Goal: Information Seeking & Learning: Understand process/instructions

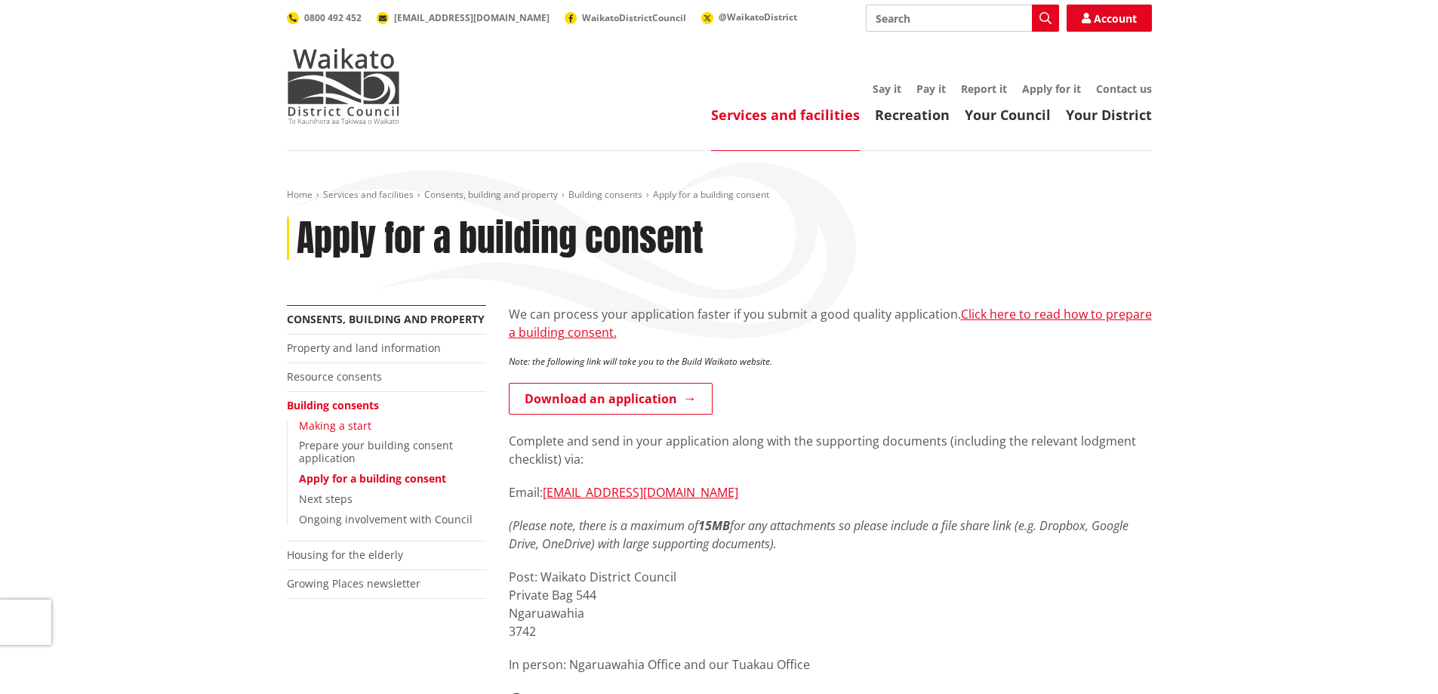
click at [317, 426] on link "Making a start" at bounding box center [335, 425] width 72 height 14
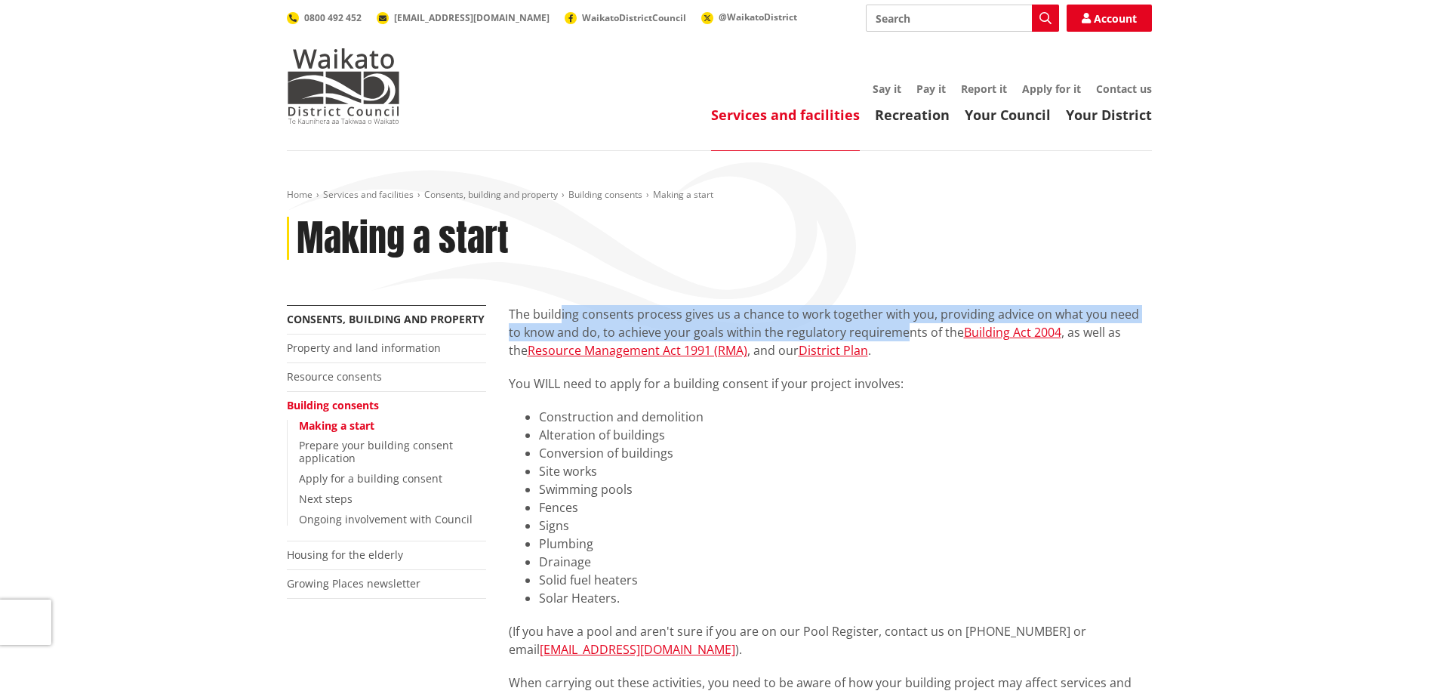
drag, startPoint x: 559, startPoint y: 322, endPoint x: 891, endPoint y: 334, distance: 332.4
click at [891, 334] on p "The building consents process gives us a chance to work together with you, prov…" at bounding box center [830, 332] width 643 height 54
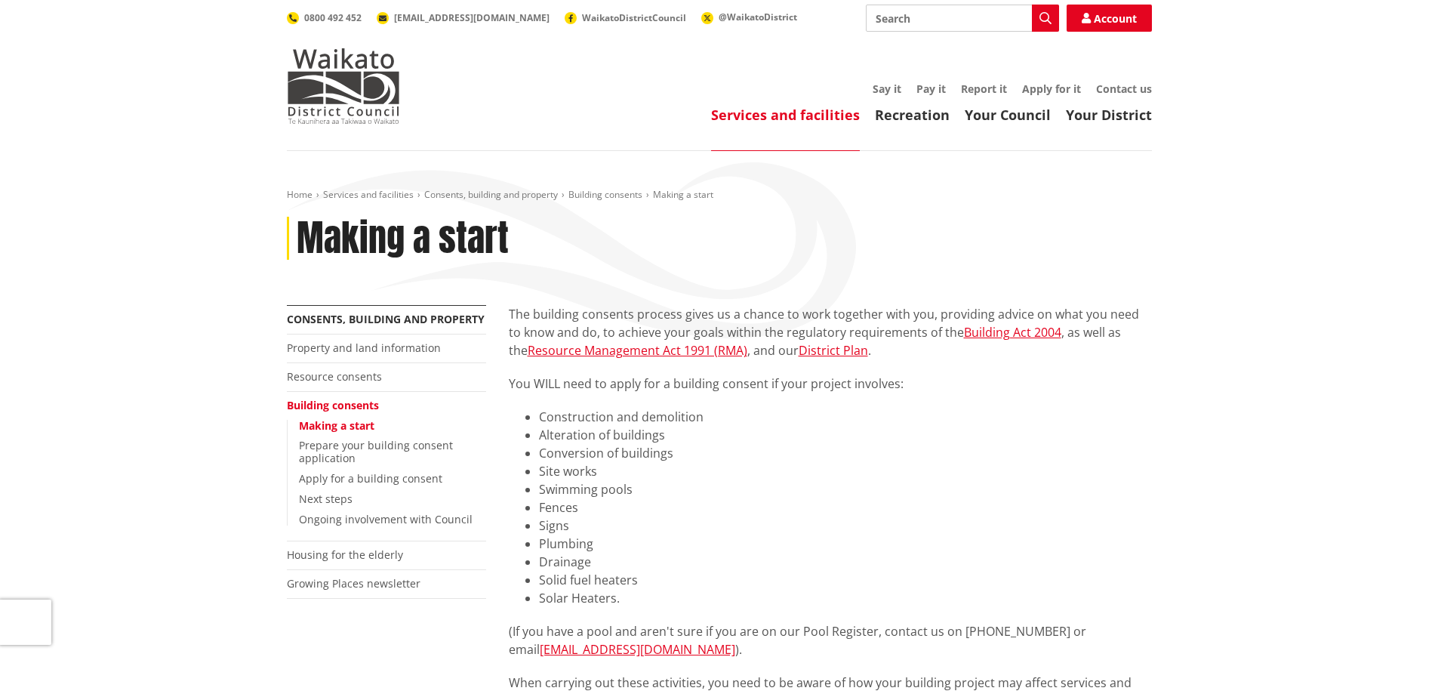
drag, startPoint x: 901, startPoint y: 307, endPoint x: 924, endPoint y: 343, distance: 42.1
click at [924, 343] on p "The building consents process gives us a chance to work together with you, prov…" at bounding box center [830, 332] width 643 height 54
drag, startPoint x: 591, startPoint y: 333, endPoint x: 937, endPoint y: 334, distance: 345.8
click at [937, 334] on p "The building consents process gives us a chance to work together with you, prov…" at bounding box center [830, 332] width 643 height 54
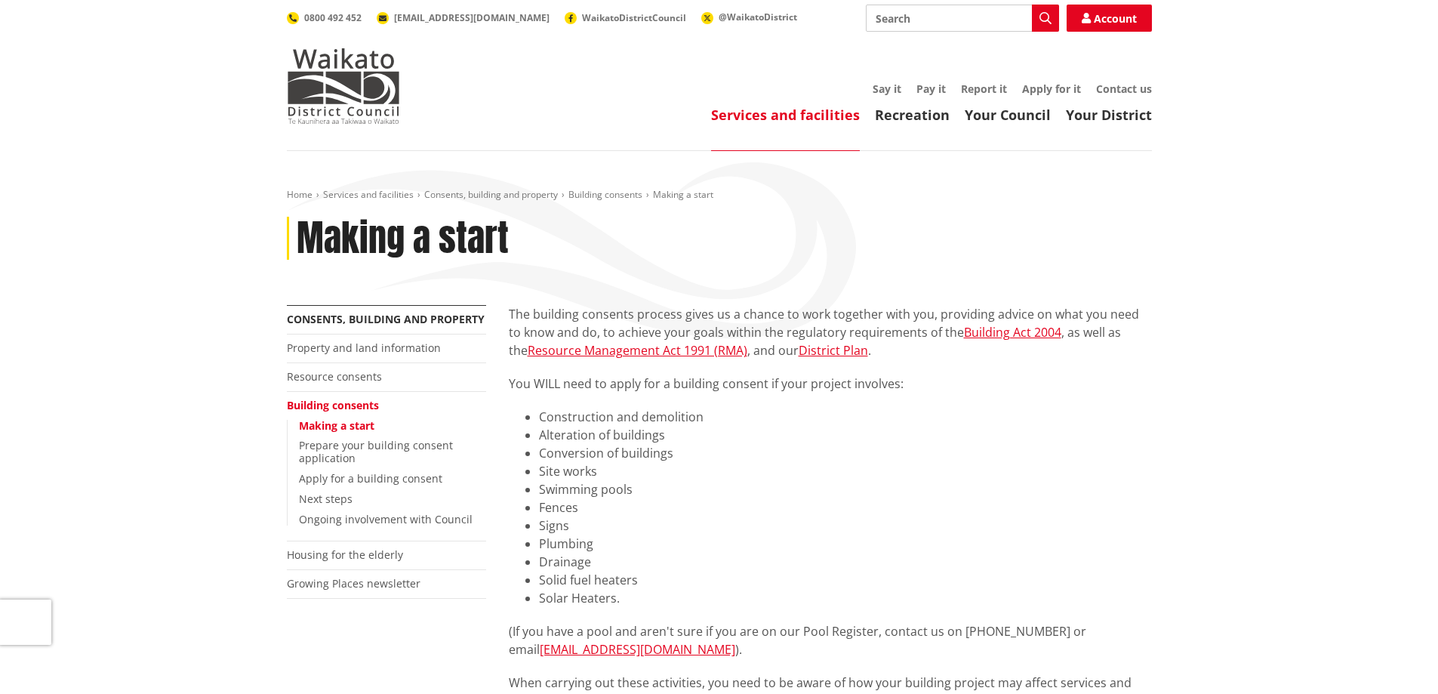
click at [950, 376] on p "You WILL need to apply for a building consent if your project involves:" at bounding box center [830, 383] width 643 height 18
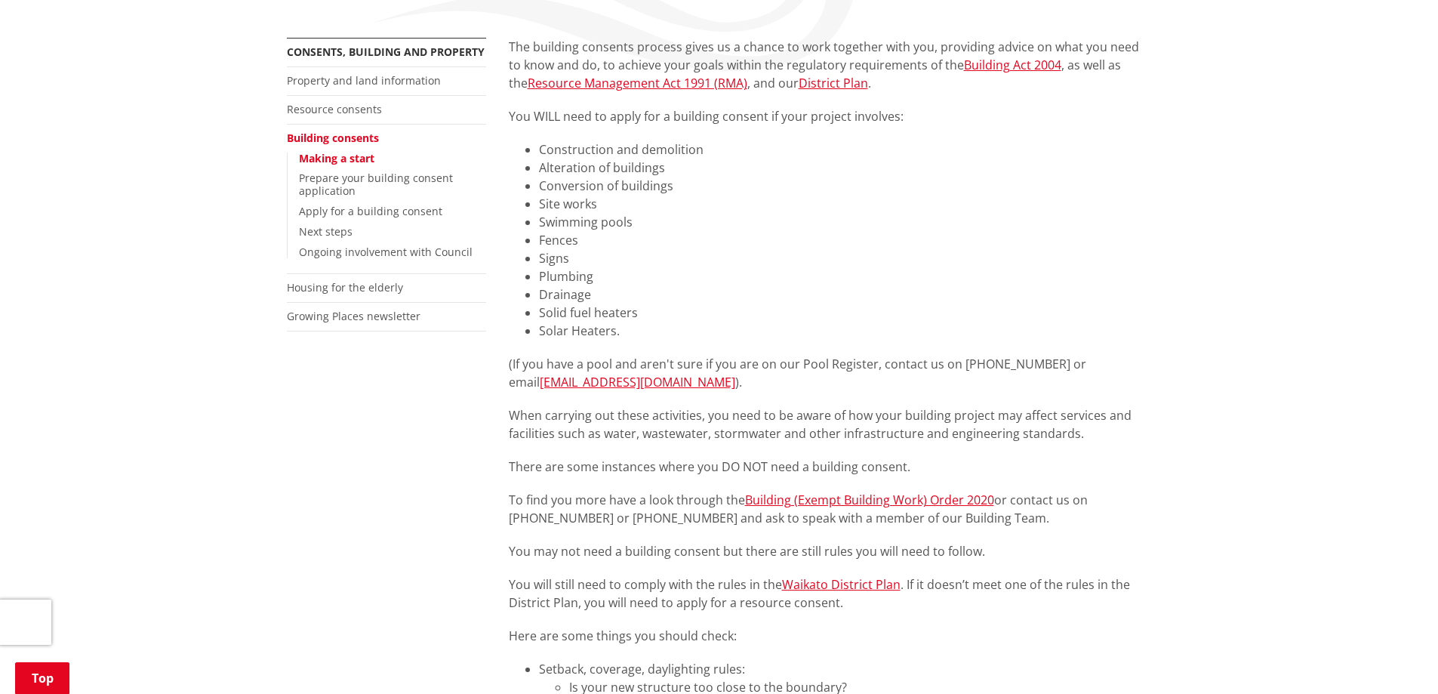
scroll to position [302, 0]
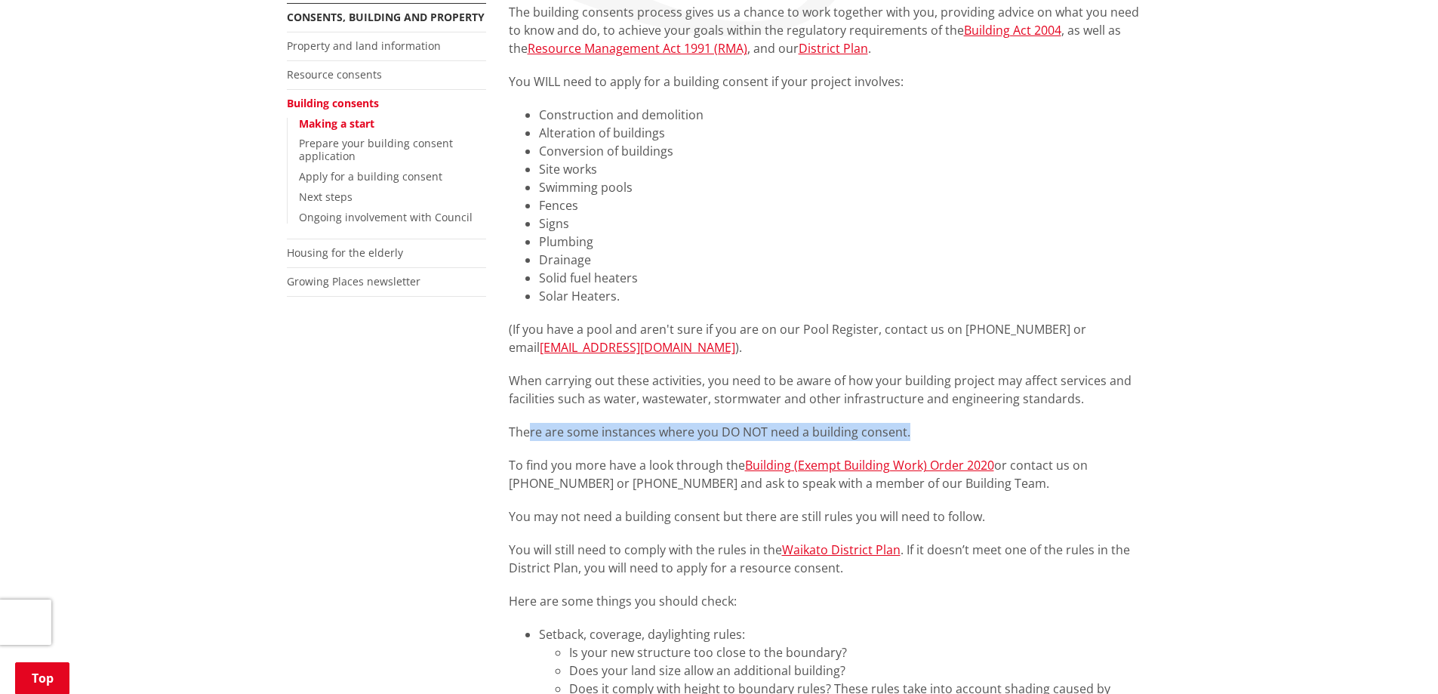
drag, startPoint x: 557, startPoint y: 433, endPoint x: 956, endPoint y: 436, distance: 398.6
click at [956, 436] on p "There are some instances where you DO NOT need a building consent." at bounding box center [830, 432] width 643 height 18
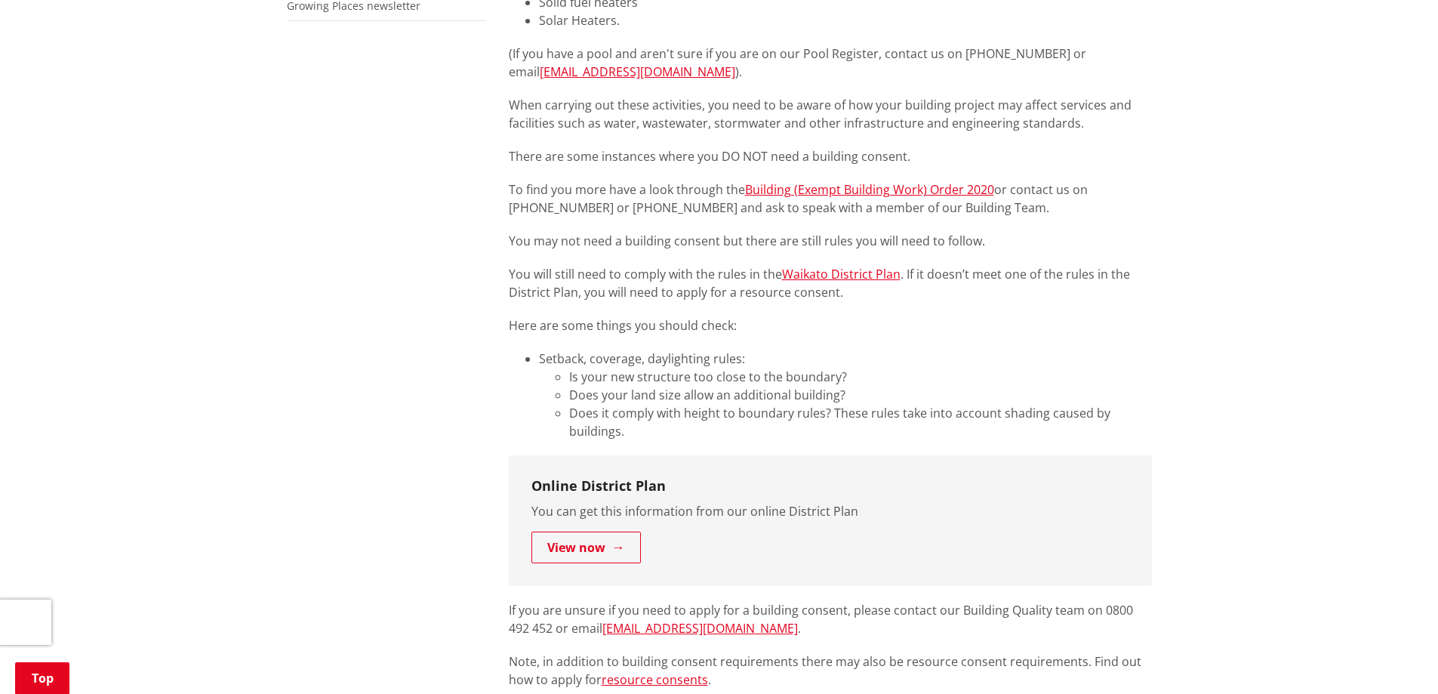
scroll to position [604, 0]
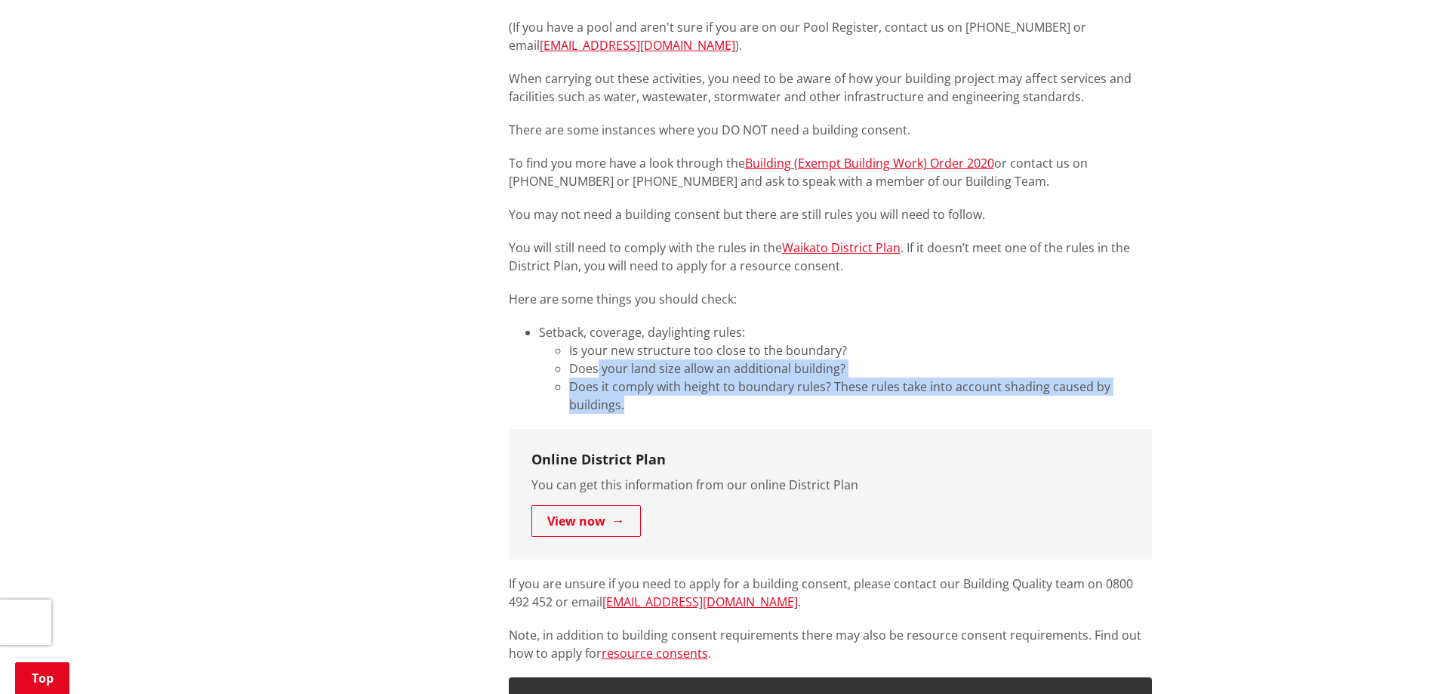
drag, startPoint x: 613, startPoint y: 372, endPoint x: 898, endPoint y: 406, distance: 286.6
click at [898, 406] on ul "Is your new structure too close to the boundary? Does your land size allow an a…" at bounding box center [845, 377] width 613 height 72
click at [898, 406] on li "Does it comply with height to boundary rules? These rules take into account sha…" at bounding box center [860, 395] width 583 height 36
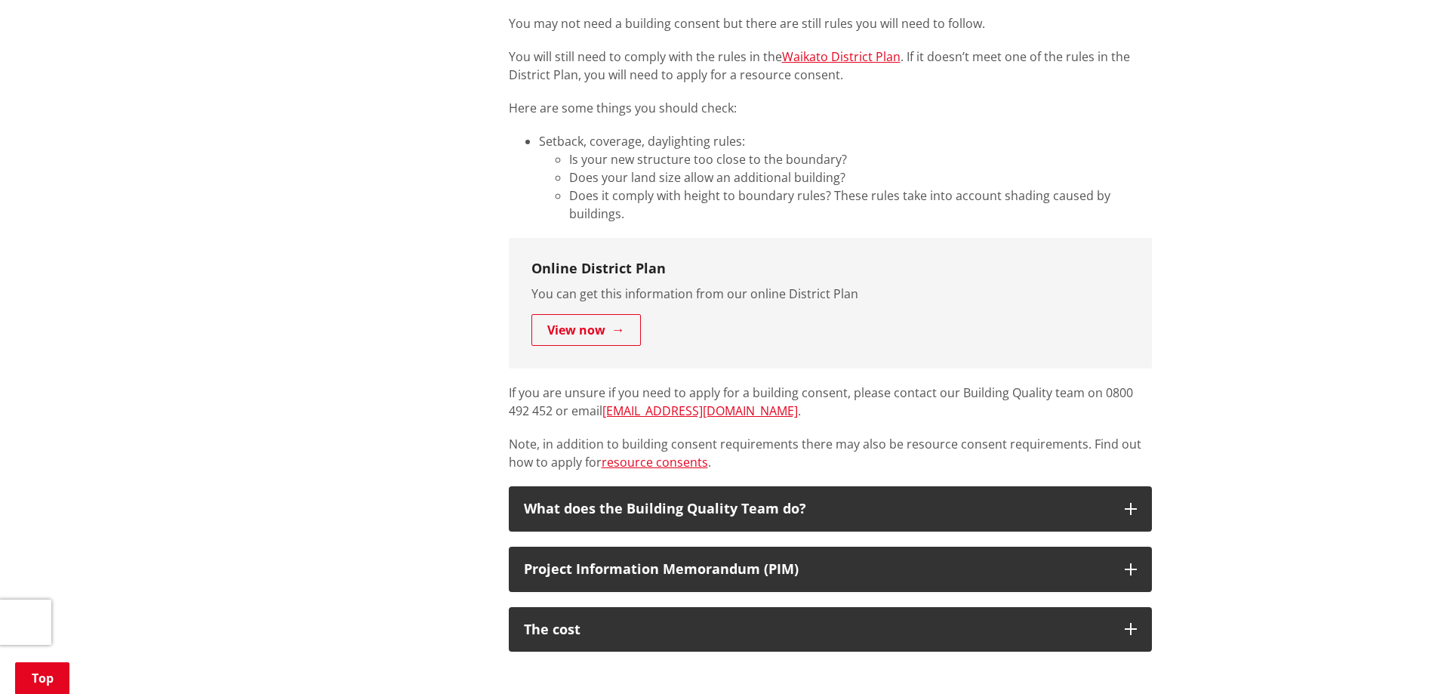
scroll to position [830, 0]
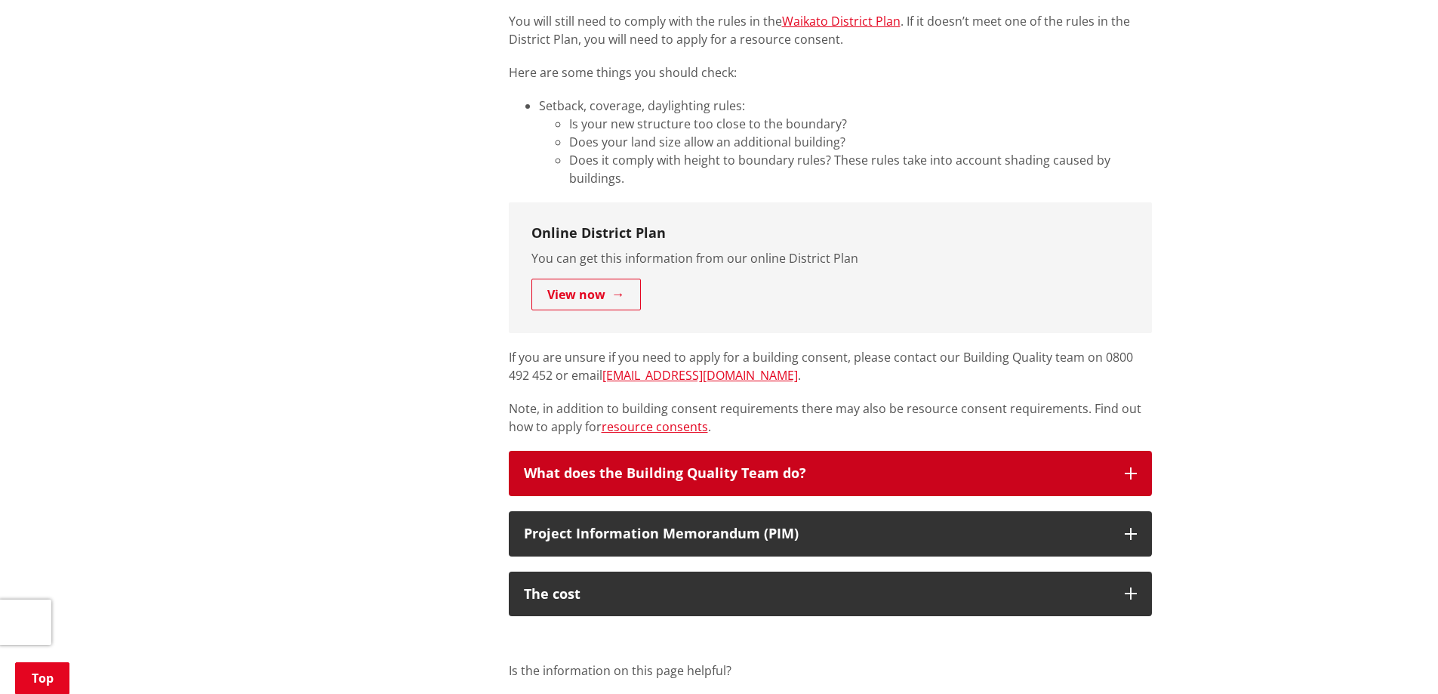
click at [834, 479] on div "What does the Building Quality Team do?" at bounding box center [817, 473] width 586 height 15
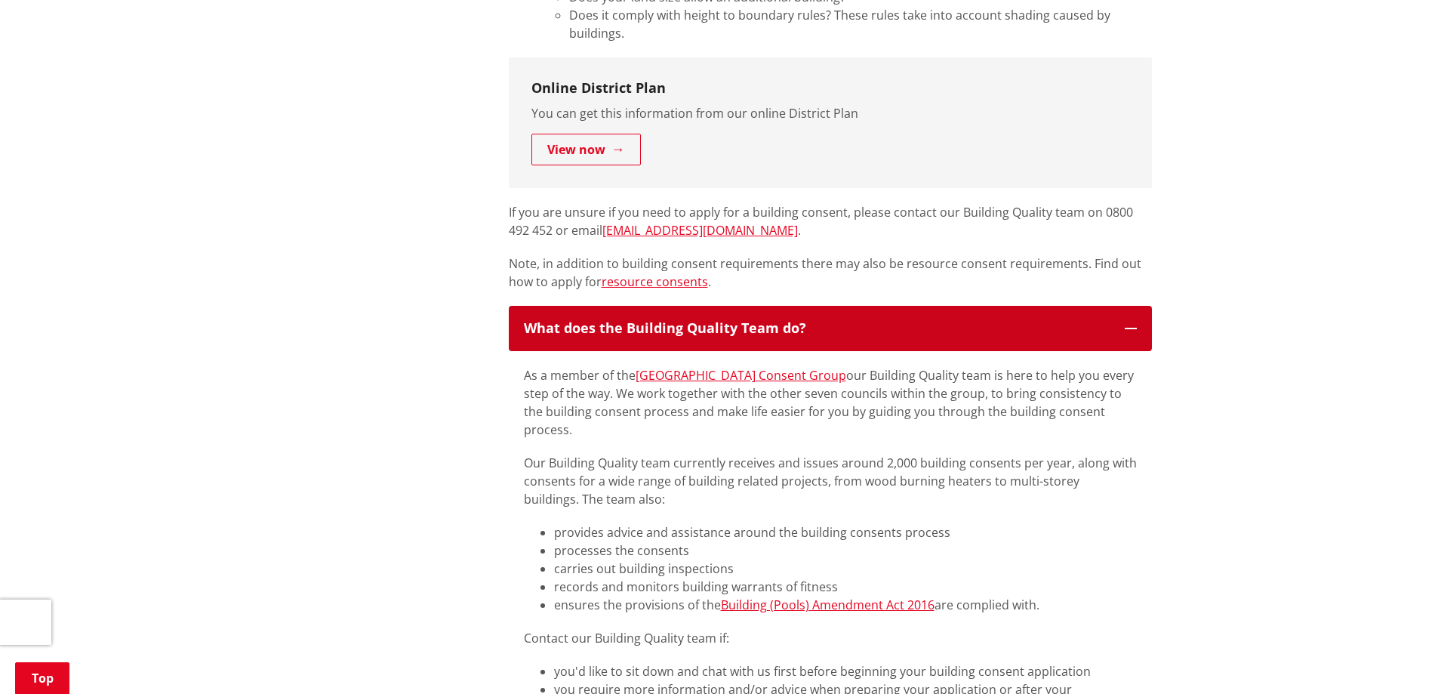
scroll to position [981, 0]
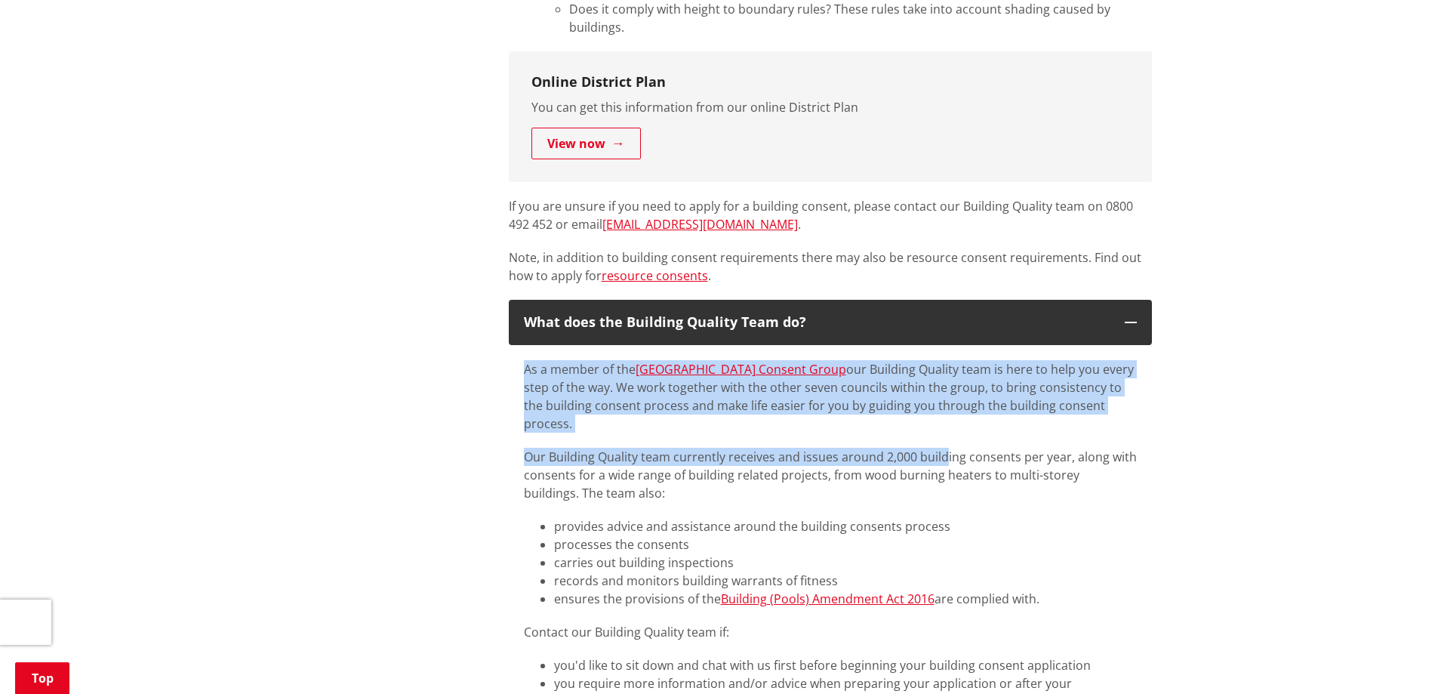
drag, startPoint x: 527, startPoint y: 373, endPoint x: 945, endPoint y: 433, distance: 422.6
click at [945, 448] on p "Our Building Quality team currently receives and issues around 2,000 building c…" at bounding box center [830, 475] width 613 height 54
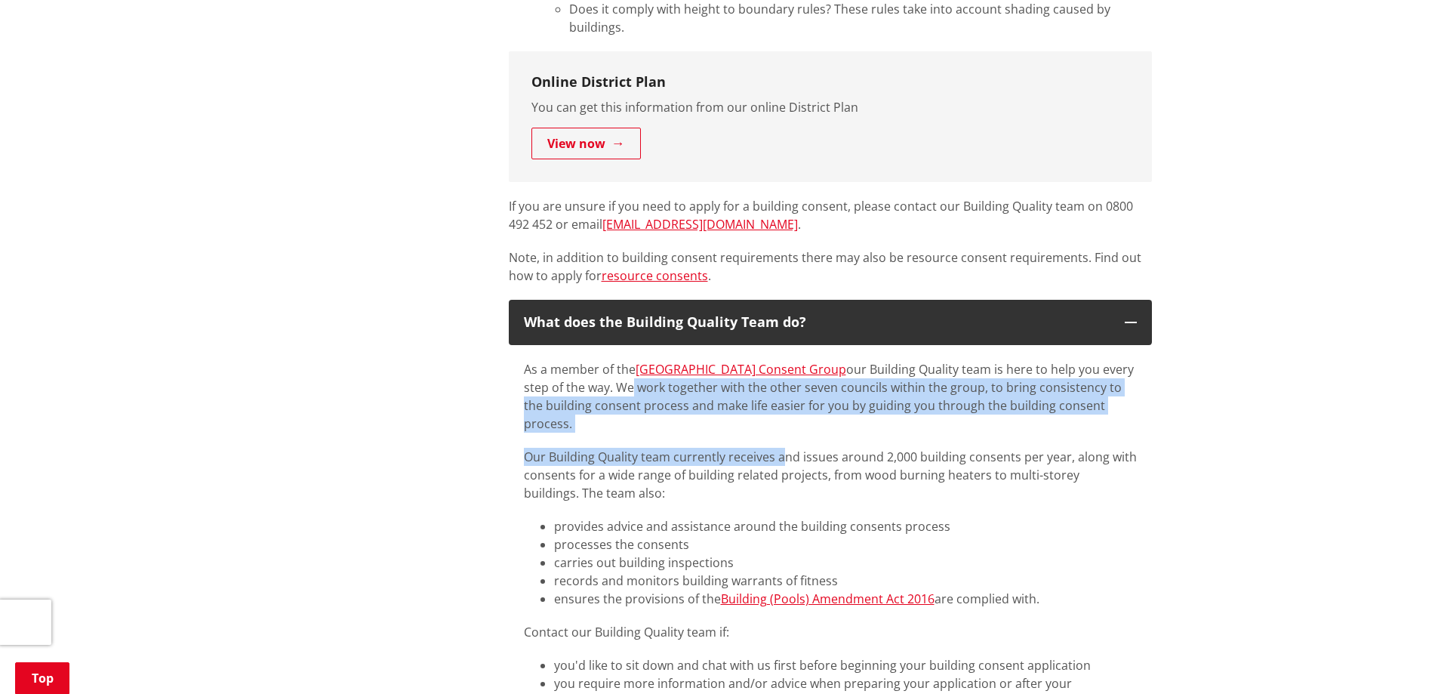
drag, startPoint x: 596, startPoint y: 388, endPoint x: 785, endPoint y: 430, distance: 193.3
click at [785, 448] on p "Our Building Quality team currently receives and issues around 2,000 building c…" at bounding box center [830, 475] width 613 height 54
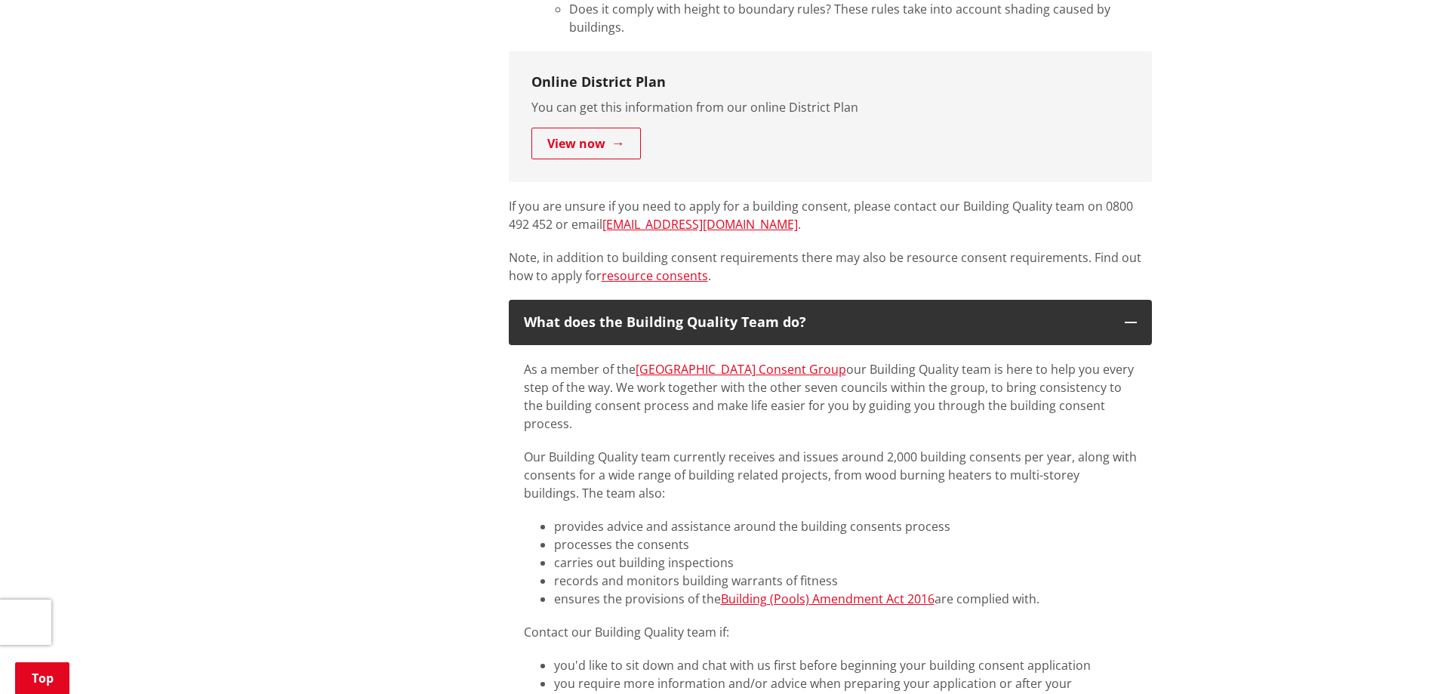
scroll to position [1057, 0]
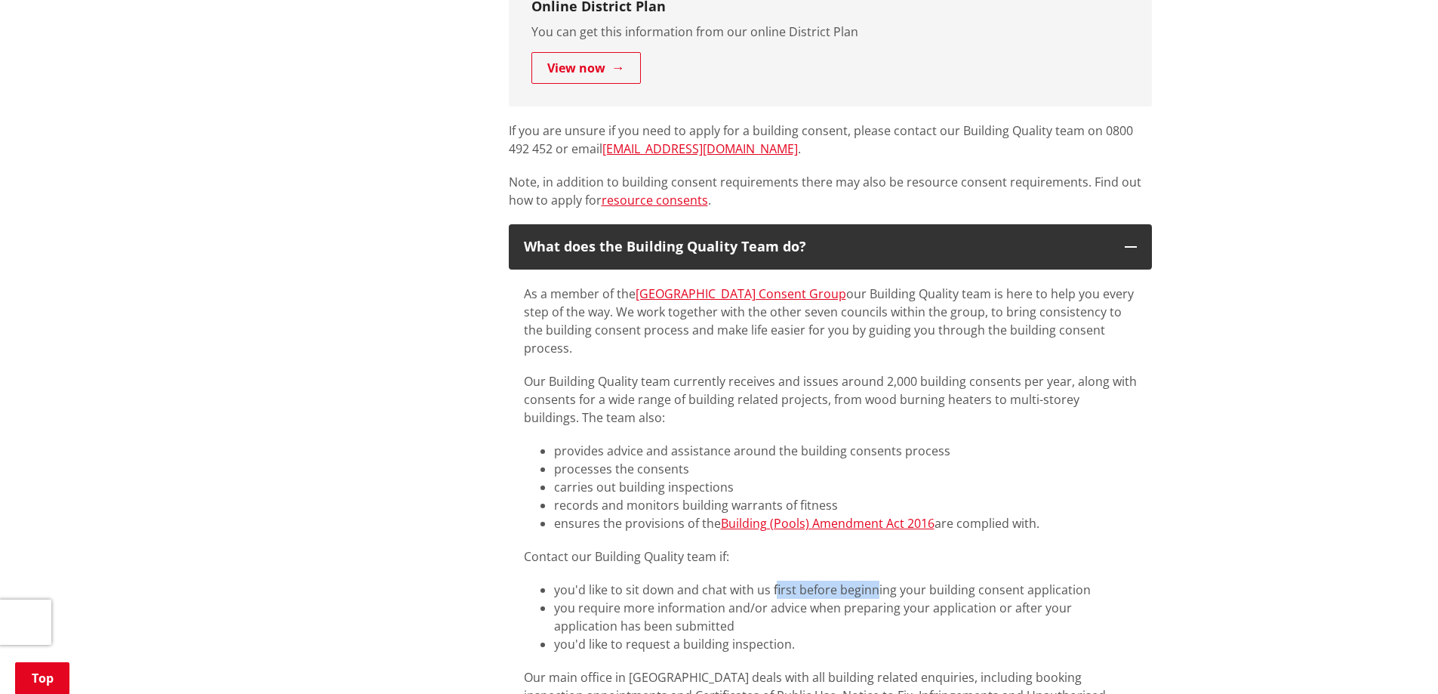
drag, startPoint x: 774, startPoint y: 575, endPoint x: 874, endPoint y: 579, distance: 100.5
click at [874, 581] on li "you'd like to sit down and chat with us first before beginning your building co…" at bounding box center [845, 590] width 583 height 18
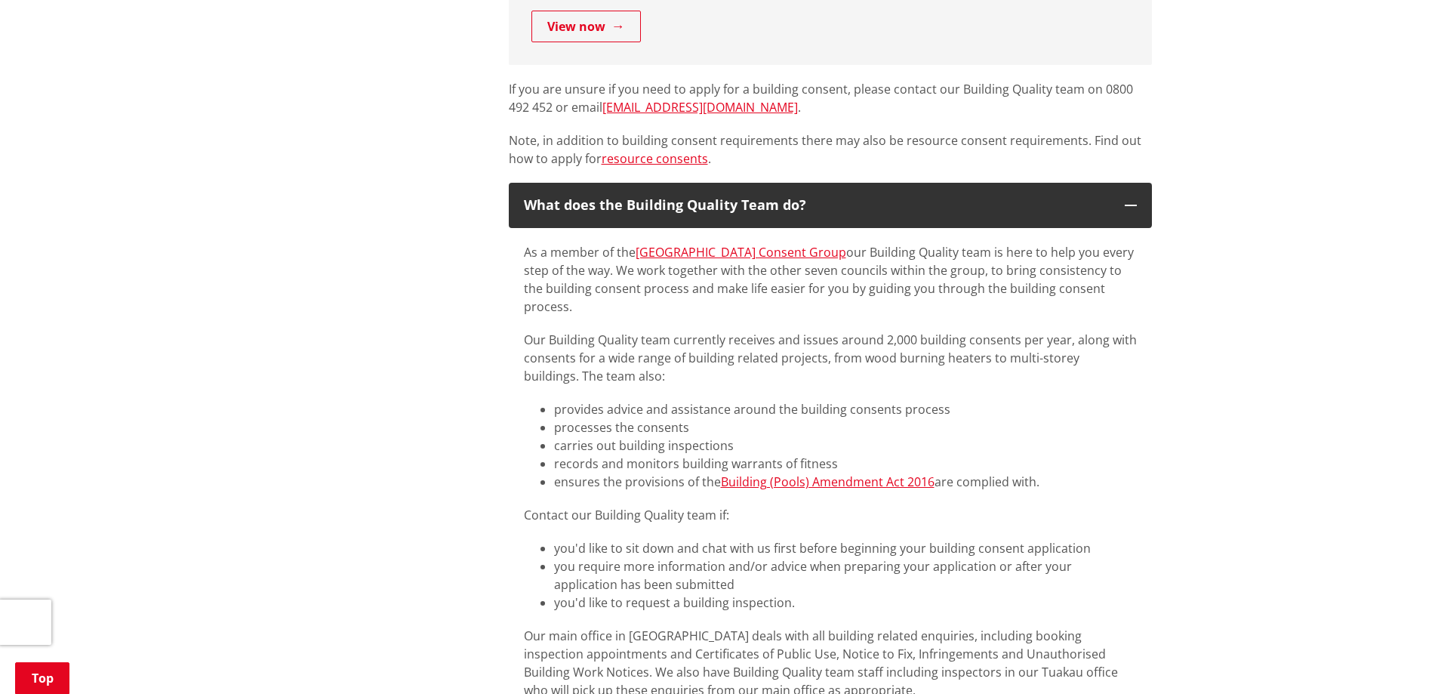
scroll to position [1132, 0]
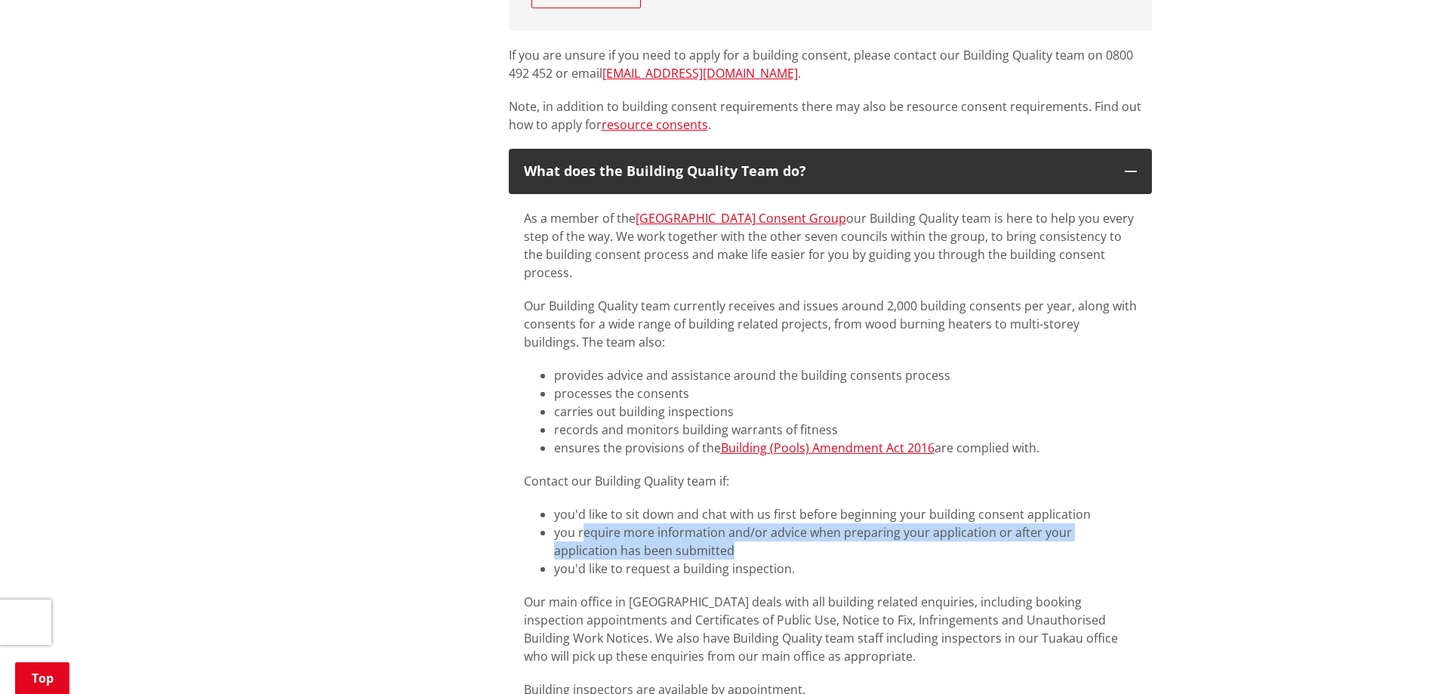
drag, startPoint x: 584, startPoint y: 522, endPoint x: 703, endPoint y: 539, distance: 119.8
click at [703, 539] on li "you require more information and/or advice when preparing your application or a…" at bounding box center [845, 541] width 583 height 36
click at [703, 538] on li "you require more information and/or advice when preparing your application or a…" at bounding box center [845, 541] width 583 height 36
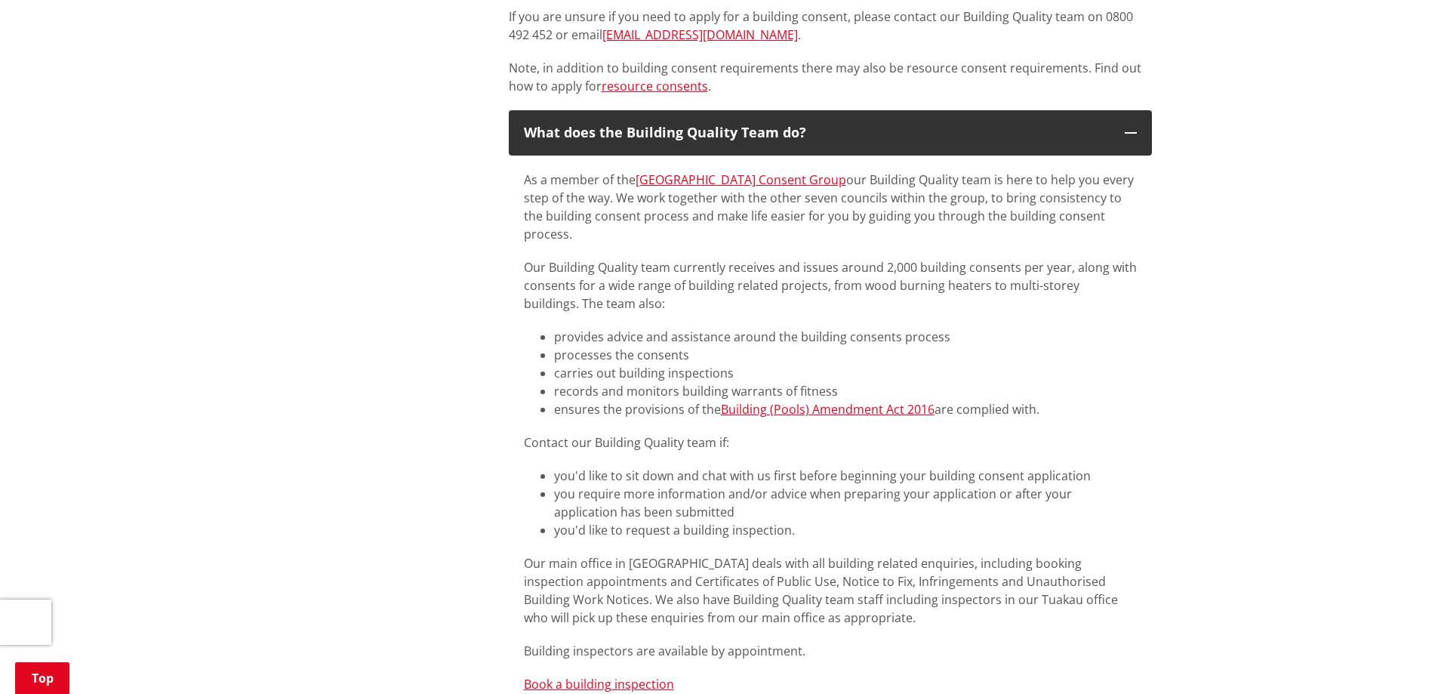
scroll to position [1208, 0]
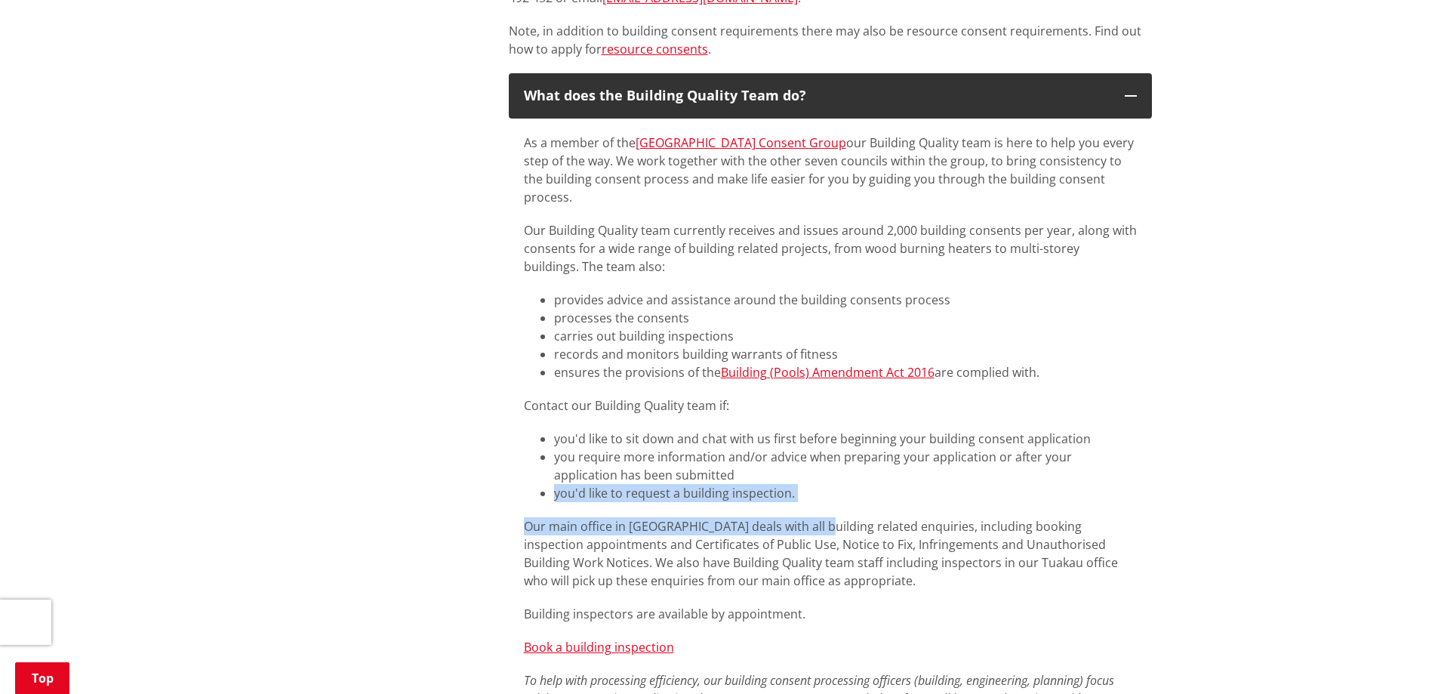
drag, startPoint x: 535, startPoint y: 482, endPoint x: 817, endPoint y: 489, distance: 282.4
click at [817, 489] on div "As a member of the Waikato Building Consent Group our Building Quality team is …" at bounding box center [830, 518] width 613 height 768
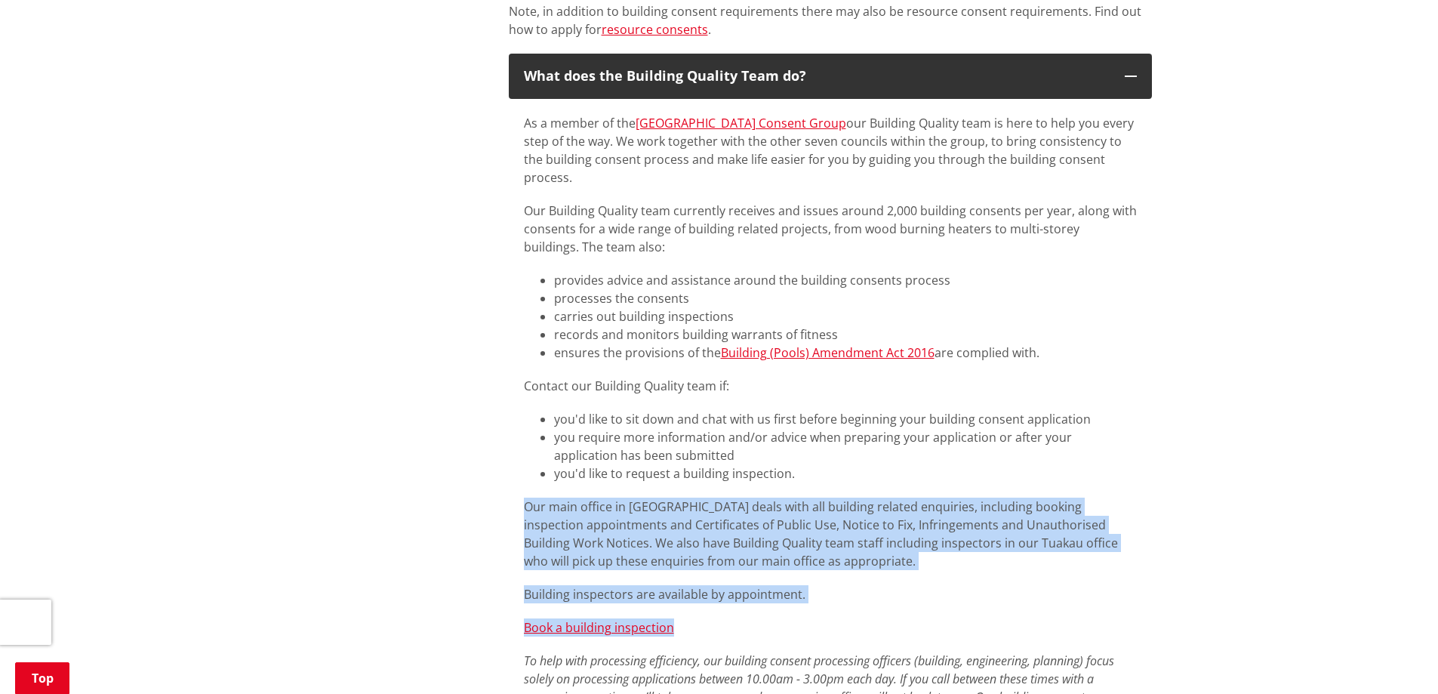
scroll to position [1283, 0]
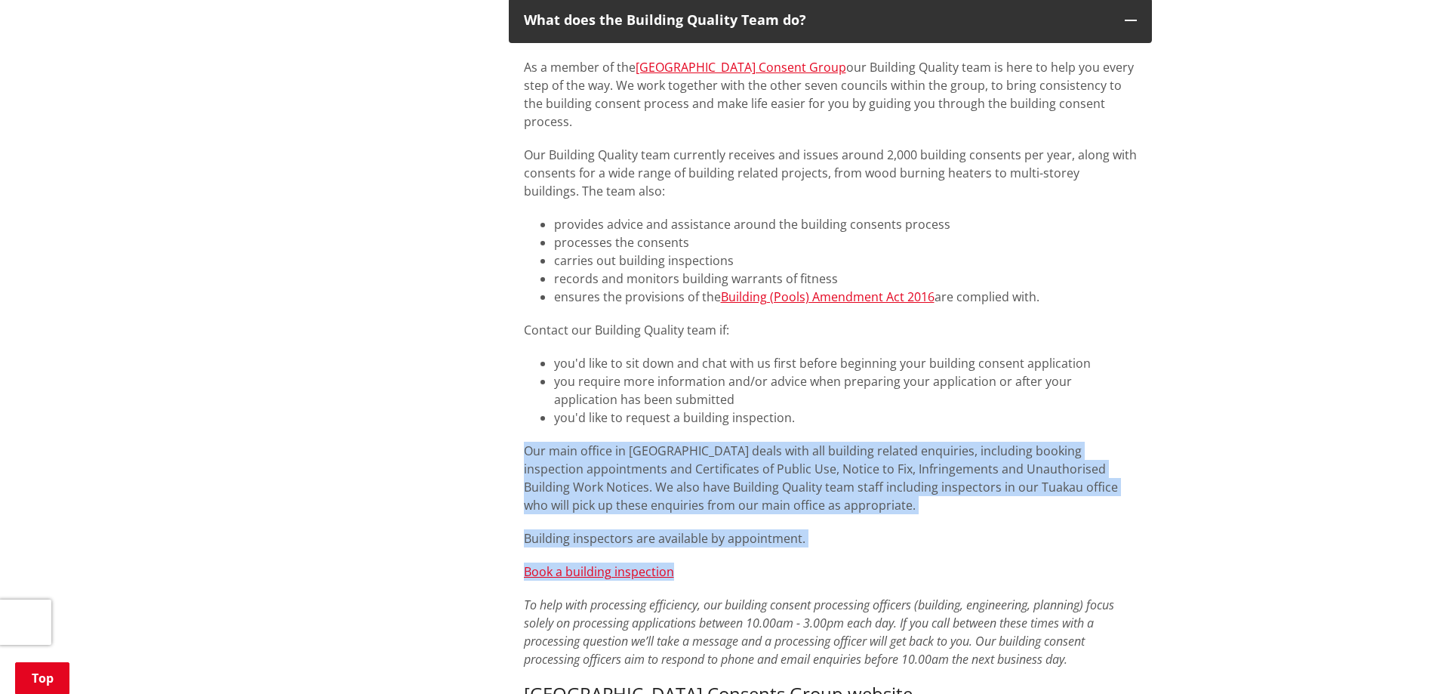
drag, startPoint x: 515, startPoint y: 516, endPoint x: 888, endPoint y: 550, distance: 374.6
click at [888, 550] on div "As a member of the Waikato Building Consent Group our Building Quality team is …" at bounding box center [830, 449] width 643 height 813
click at [888, 562] on p "Book a building inspection" at bounding box center [830, 571] width 613 height 18
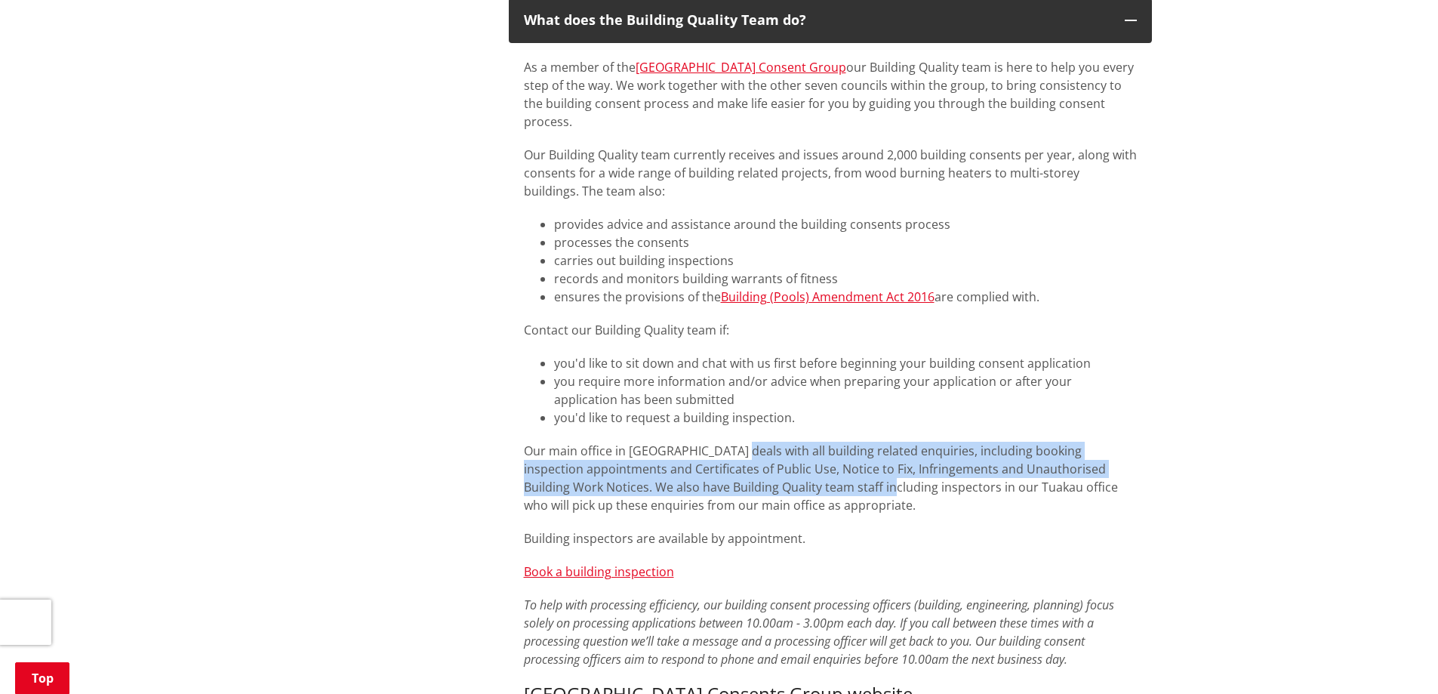
drag, startPoint x: 738, startPoint y: 429, endPoint x: 847, endPoint y: 461, distance: 114.2
click at [847, 461] on p "Our main office in [GEOGRAPHIC_DATA] deals with all building related enquiries,…" at bounding box center [830, 478] width 613 height 72
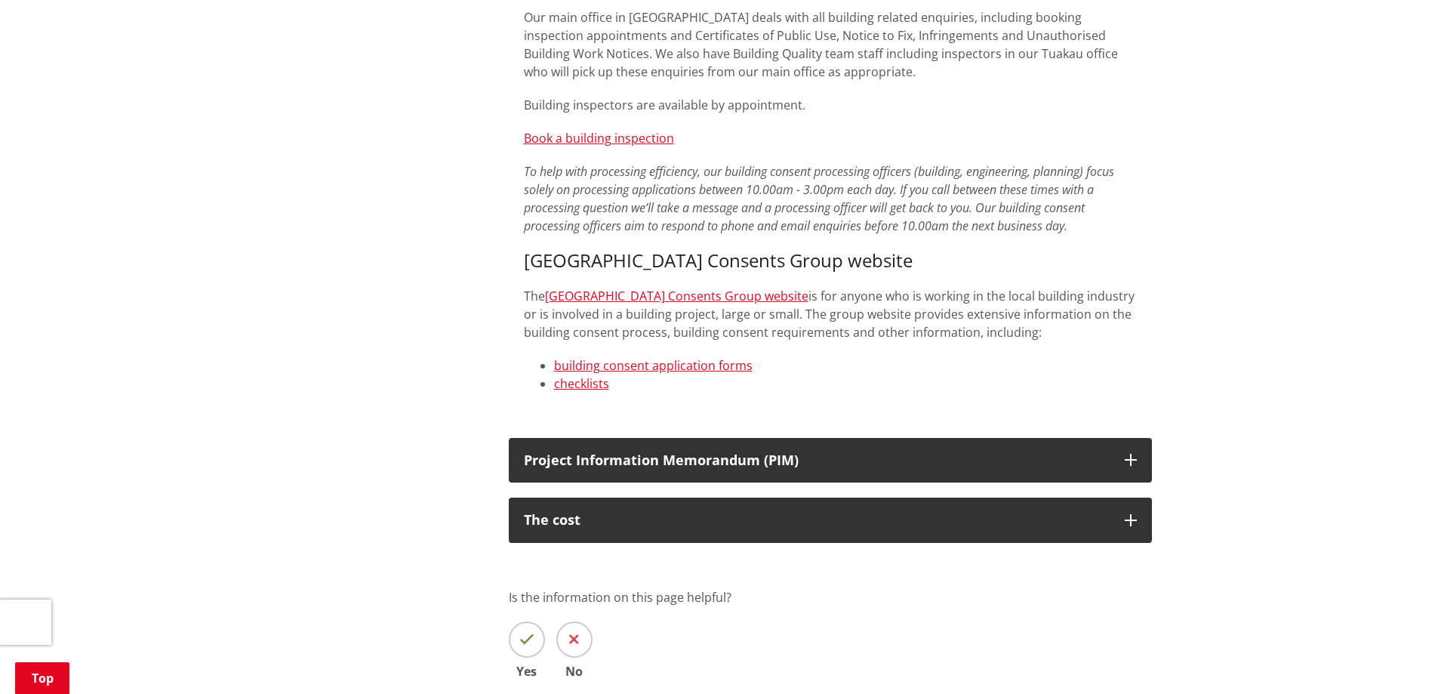
scroll to position [1736, 0]
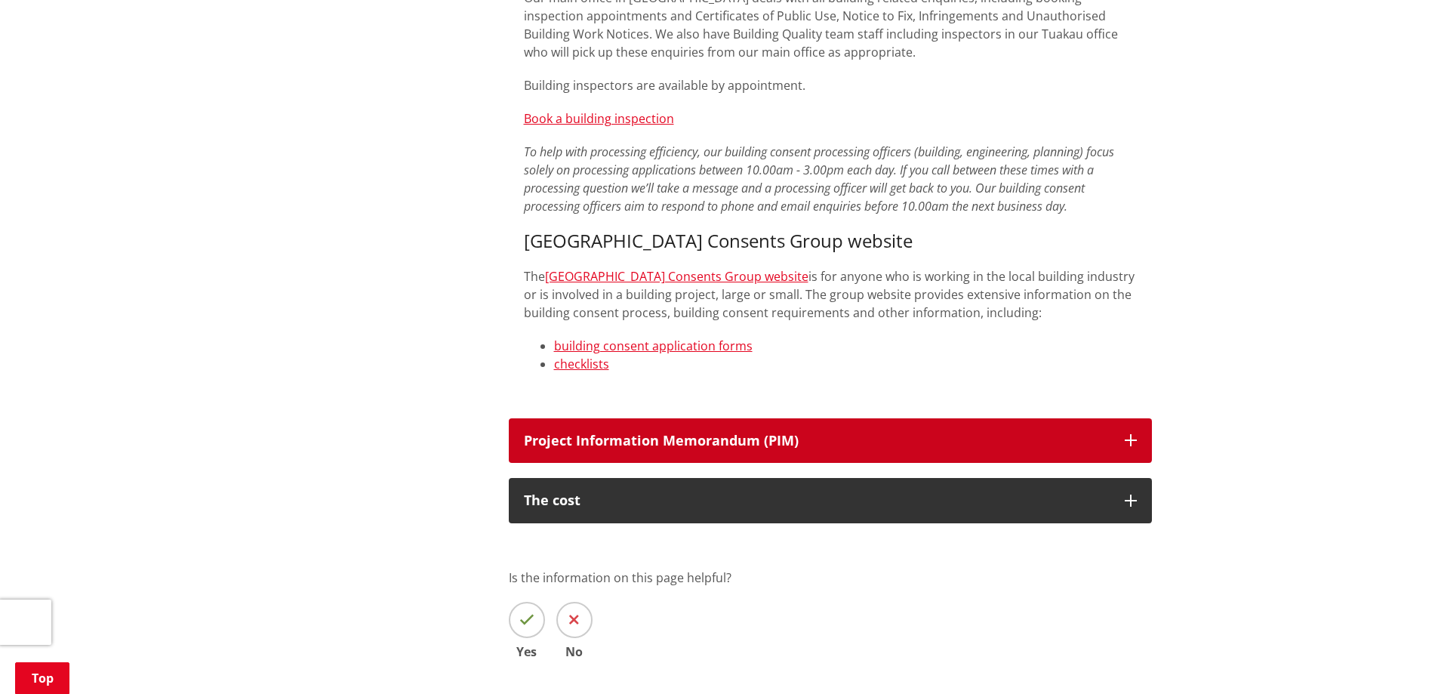
click at [883, 438] on button "Project Information Memorandum (PIM)" at bounding box center [830, 440] width 643 height 45
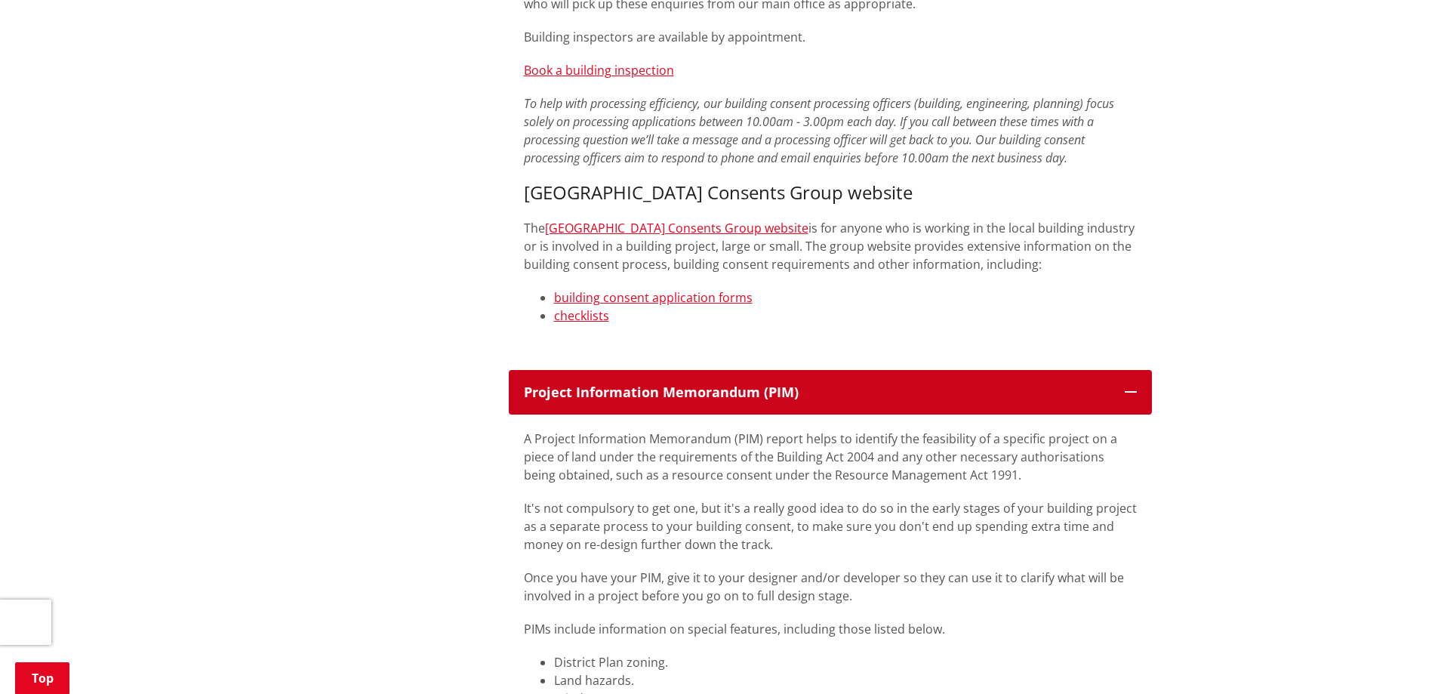
scroll to position [1812, 0]
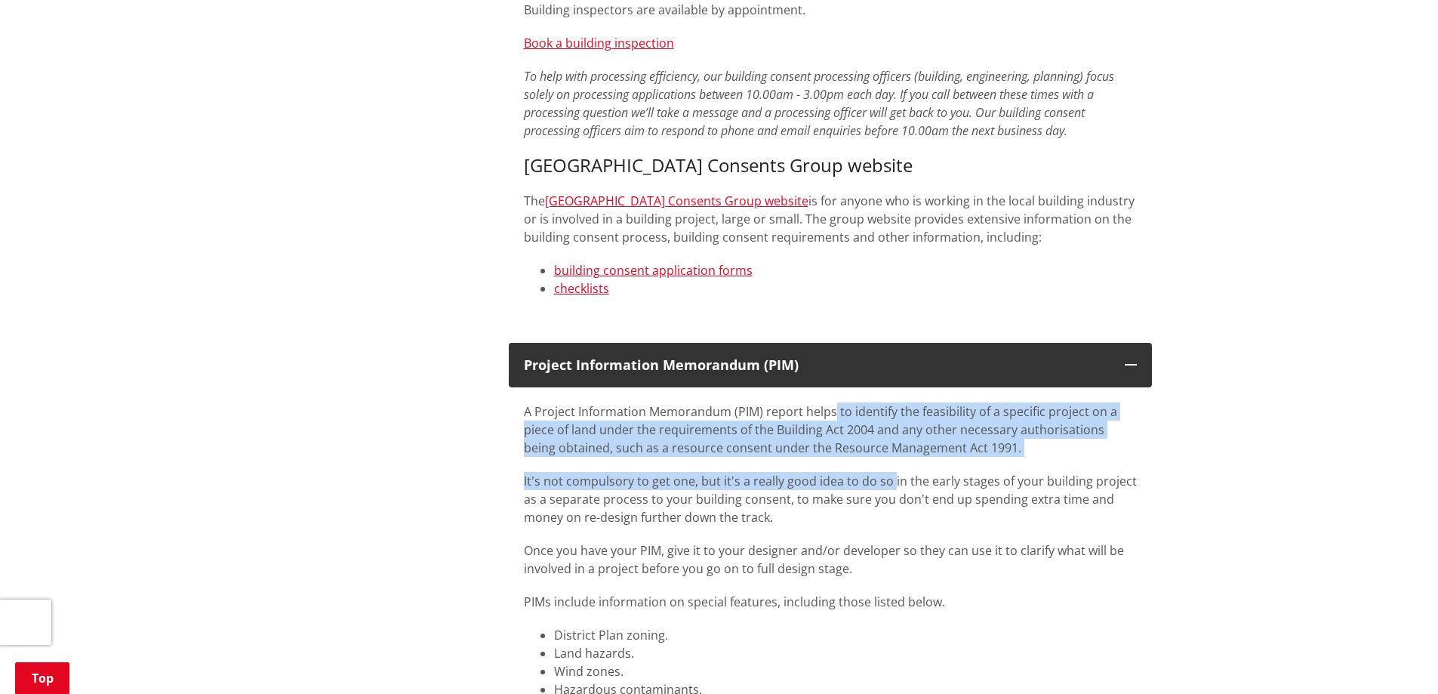
drag, startPoint x: 833, startPoint y: 387, endPoint x: 889, endPoint y: 458, distance: 89.9
click at [889, 472] on p "It's not compulsory to get one, but it's a really good idea to do so in the ear…" at bounding box center [830, 499] width 613 height 54
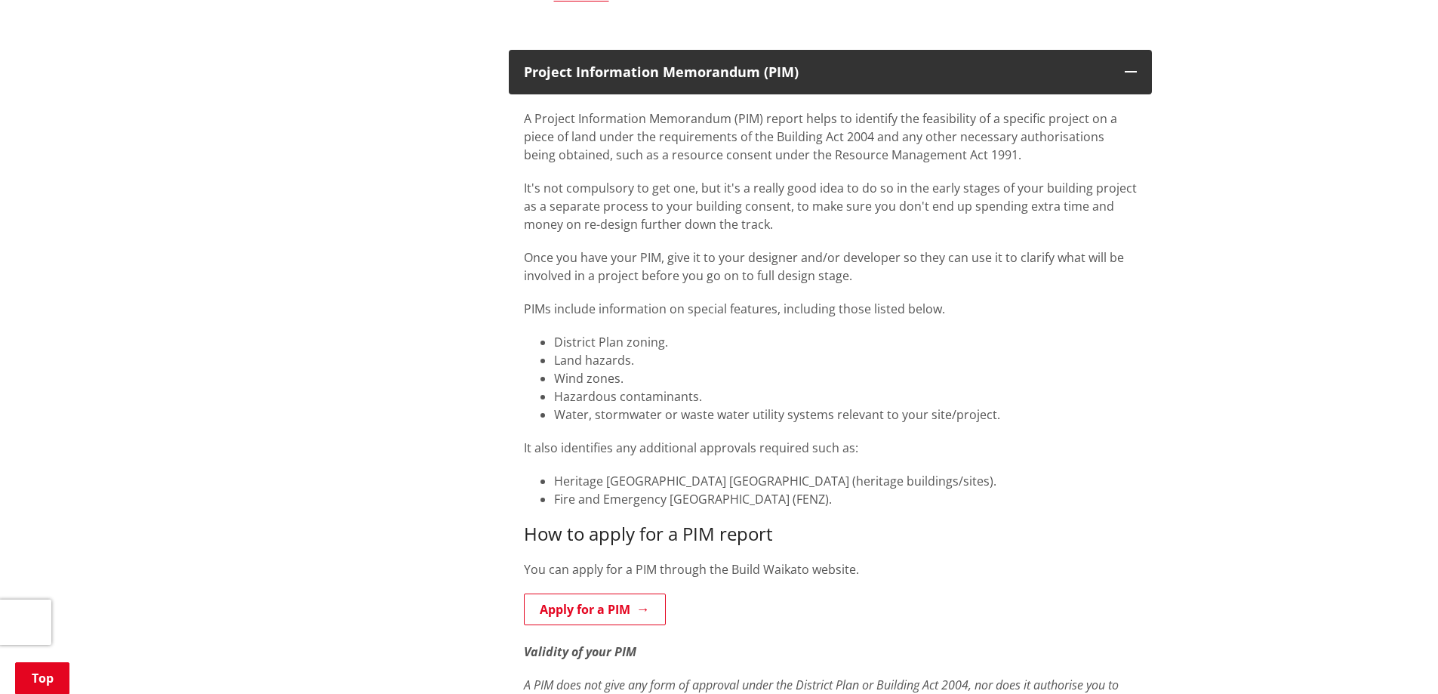
scroll to position [2189, 0]
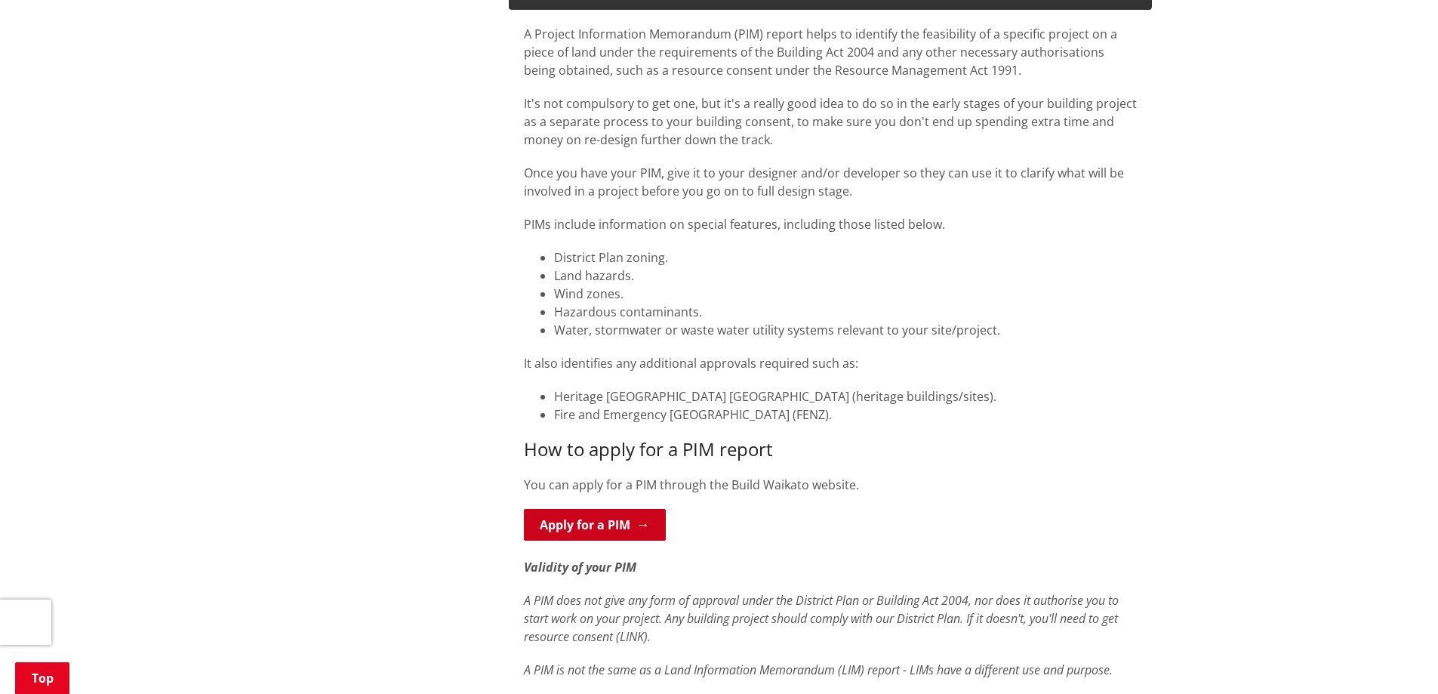
click at [625, 513] on link "Apply for a PIM" at bounding box center [595, 525] width 142 height 32
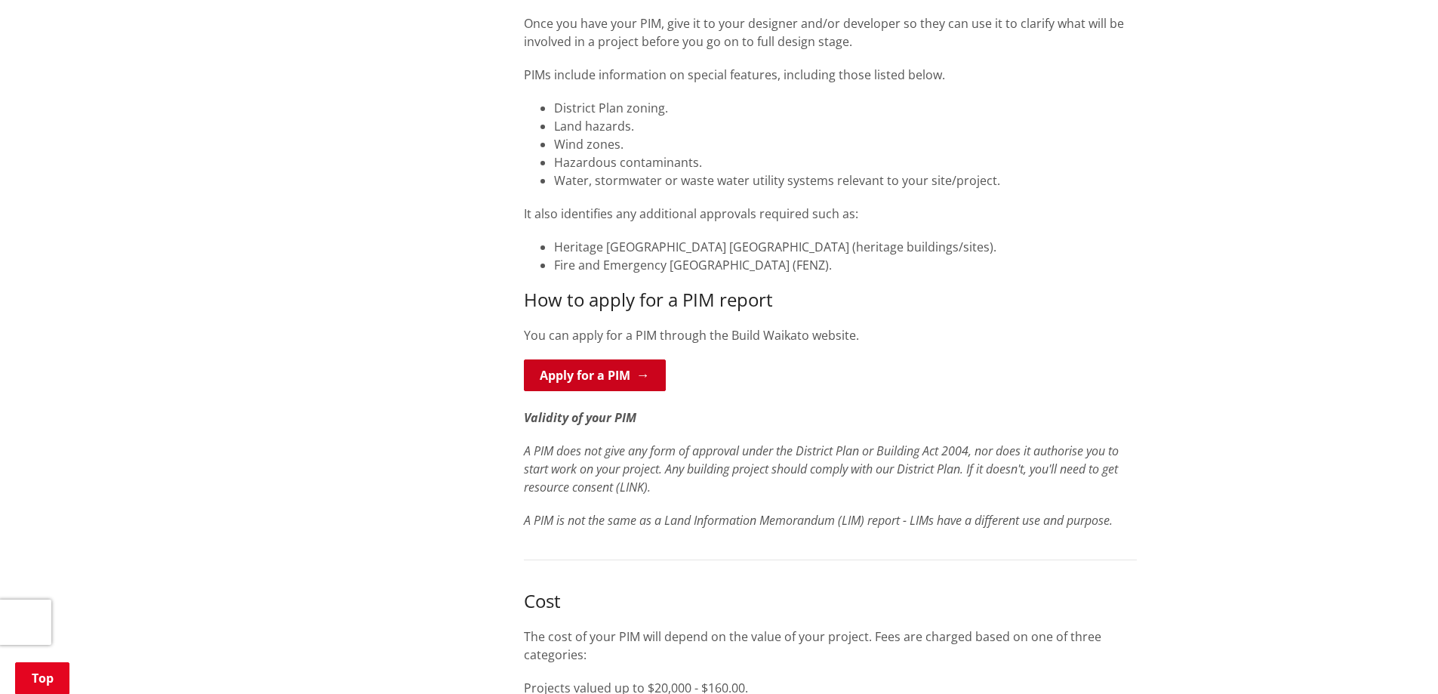
scroll to position [2340, 0]
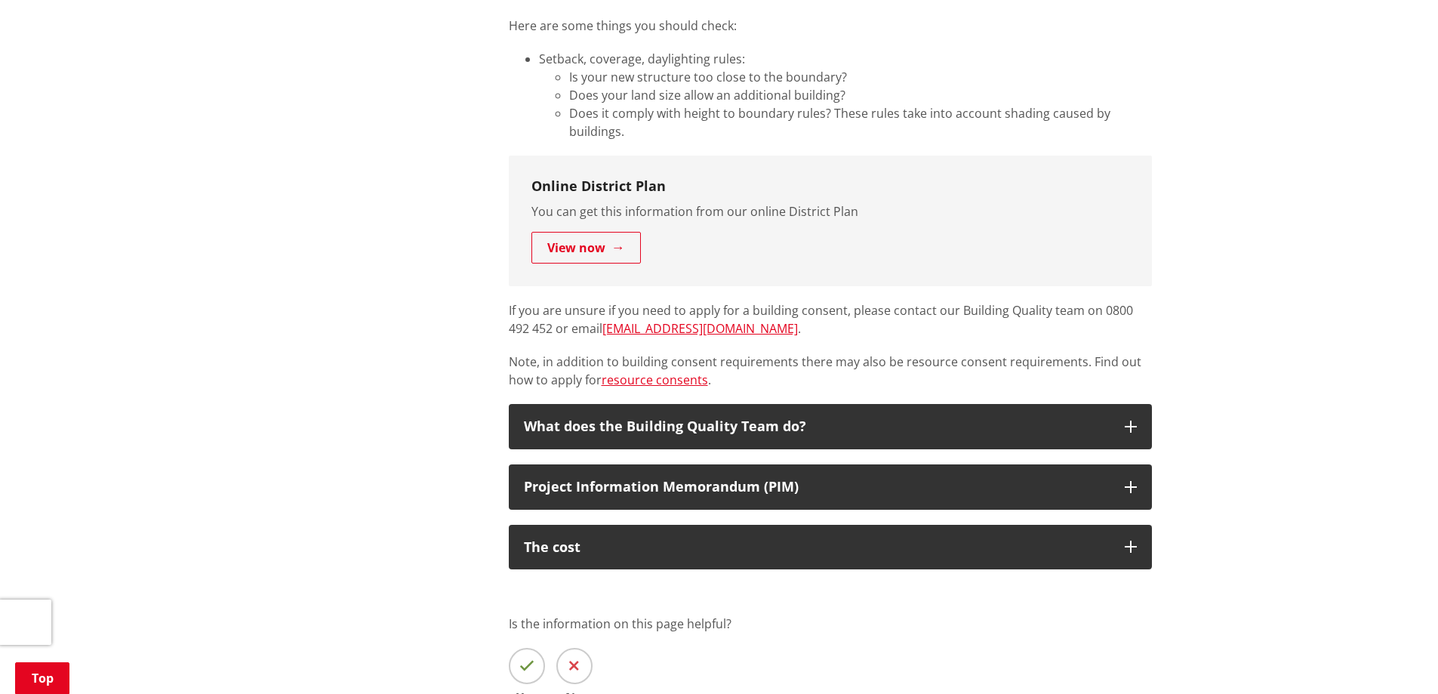
scroll to position [802, 0]
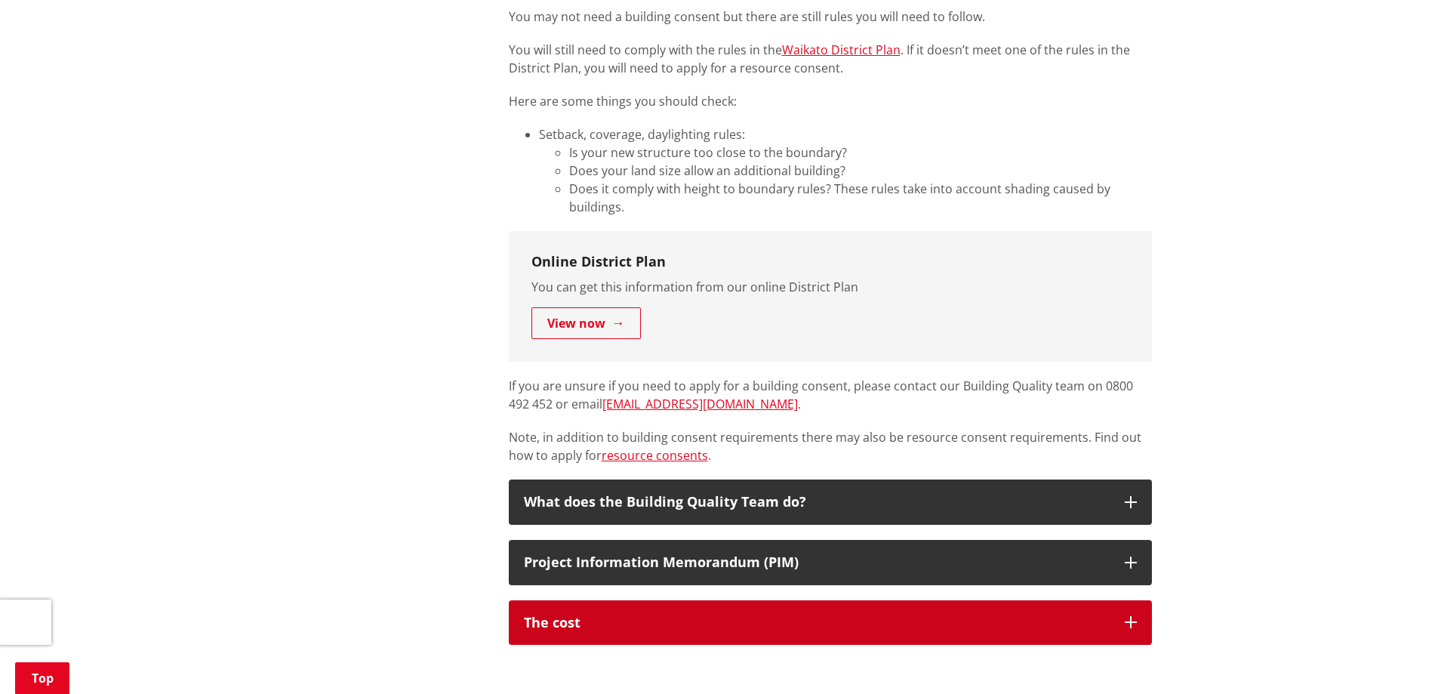
click at [610, 626] on div "The cost" at bounding box center [817, 622] width 586 height 15
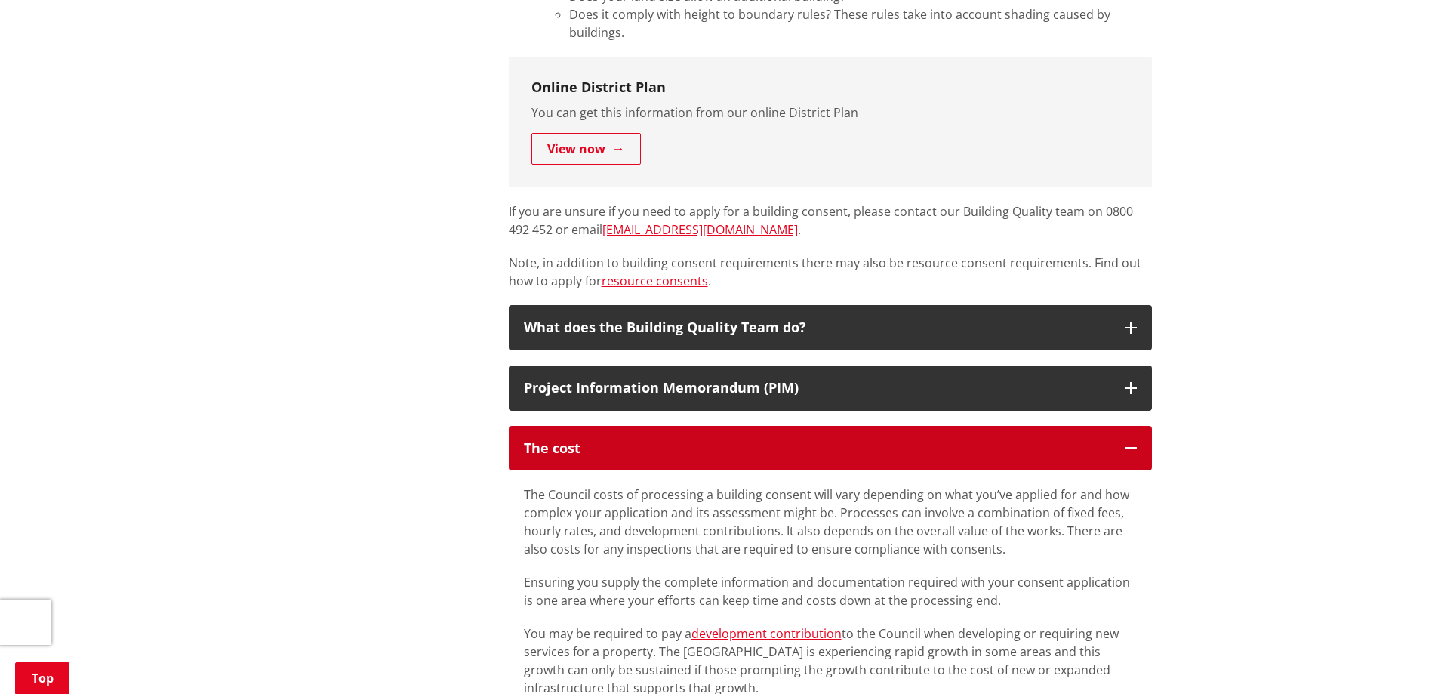
scroll to position [1104, 0]
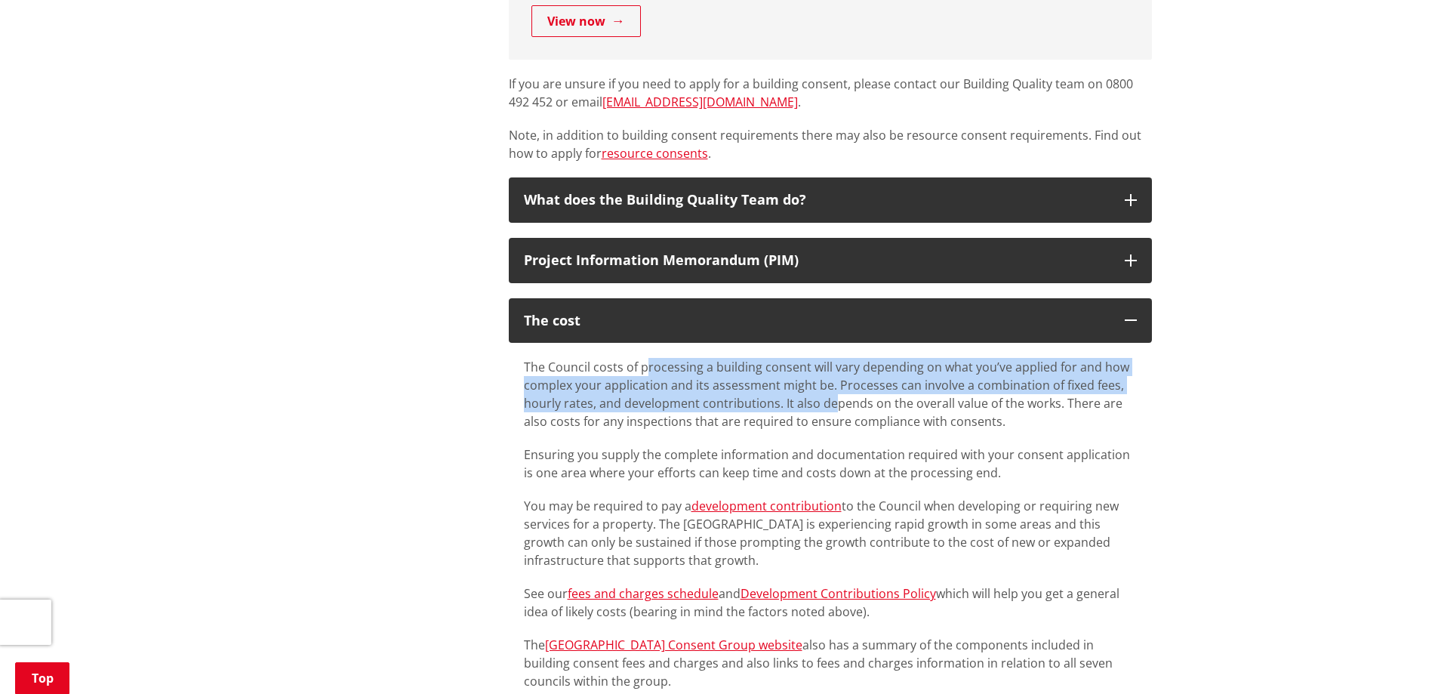
drag, startPoint x: 731, startPoint y: 386, endPoint x: 833, endPoint y: 395, distance: 102.3
click at [833, 395] on p "The Council costs of processing a building consent will vary depending on what …" at bounding box center [830, 394] width 613 height 72
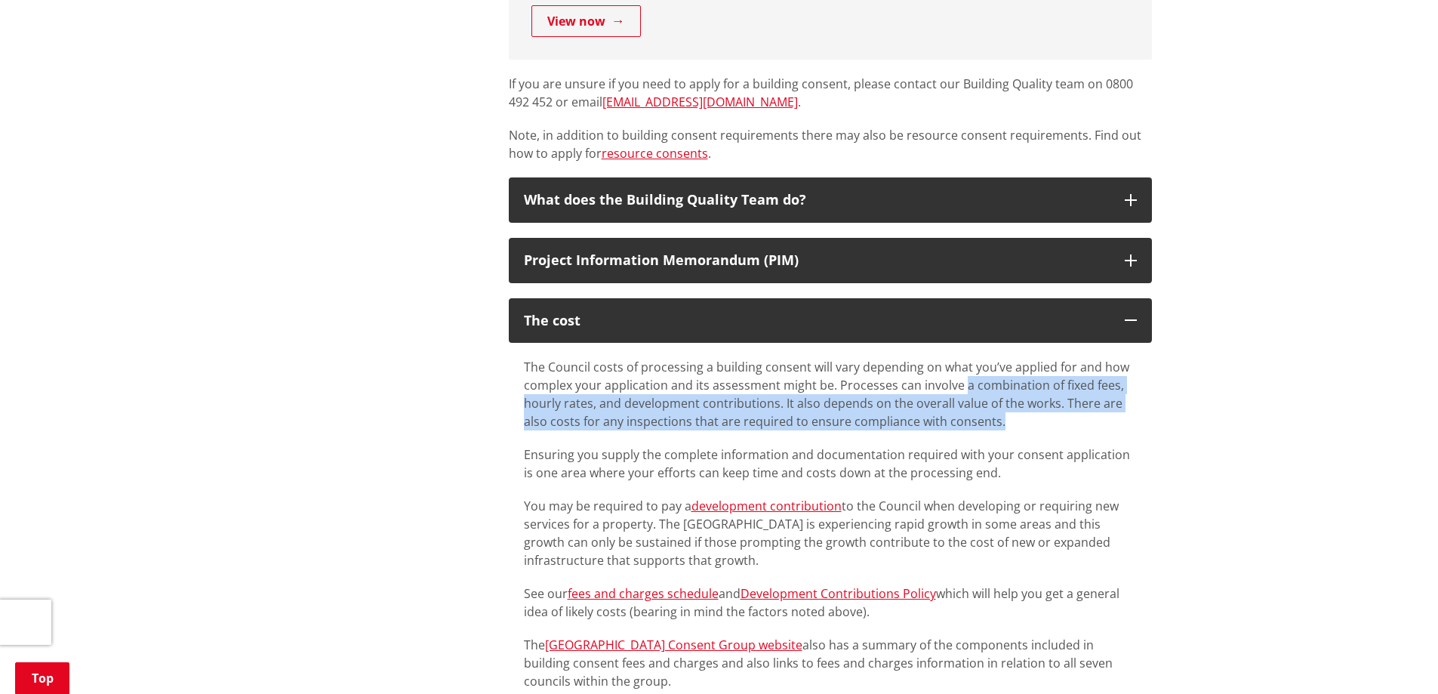
drag, startPoint x: 964, startPoint y: 377, endPoint x: 1108, endPoint y: 429, distance: 152.4
click at [1108, 429] on p "The Council costs of processing a building consent will vary depending on what …" at bounding box center [830, 394] width 613 height 72
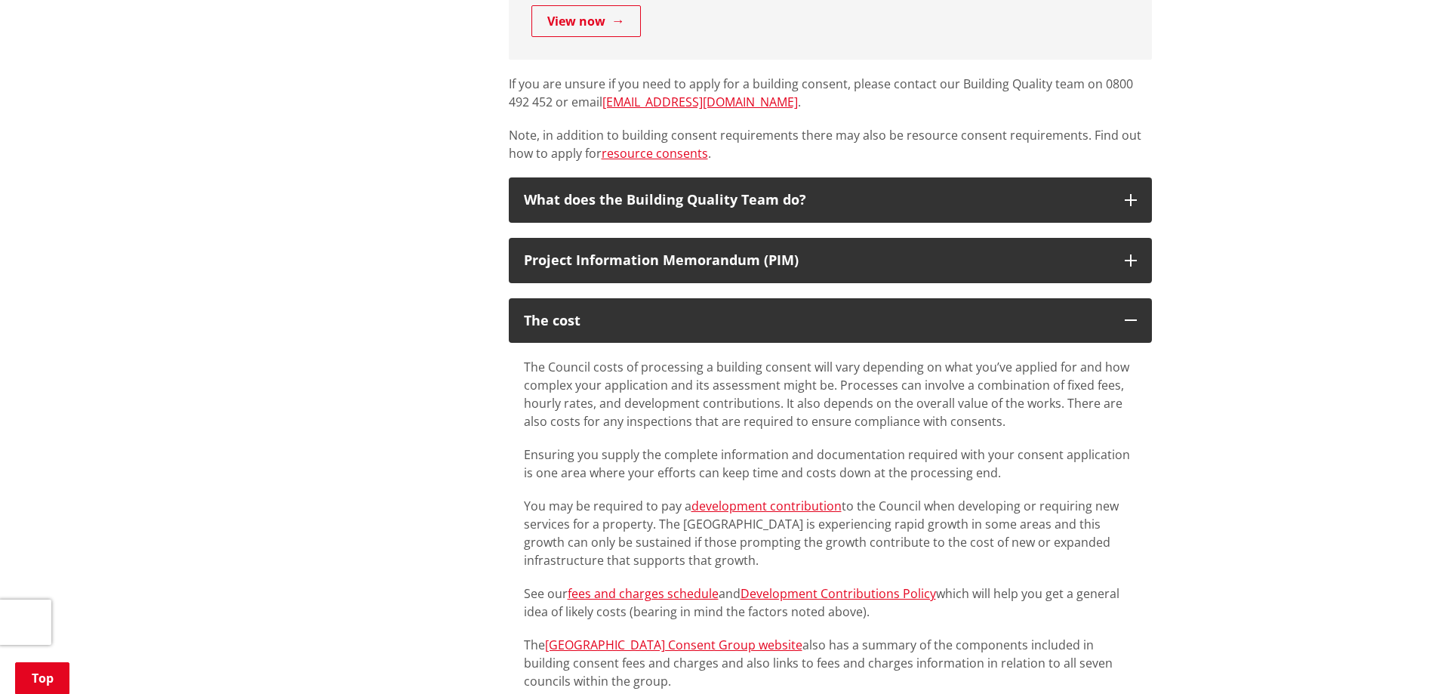
scroll to position [1179, 0]
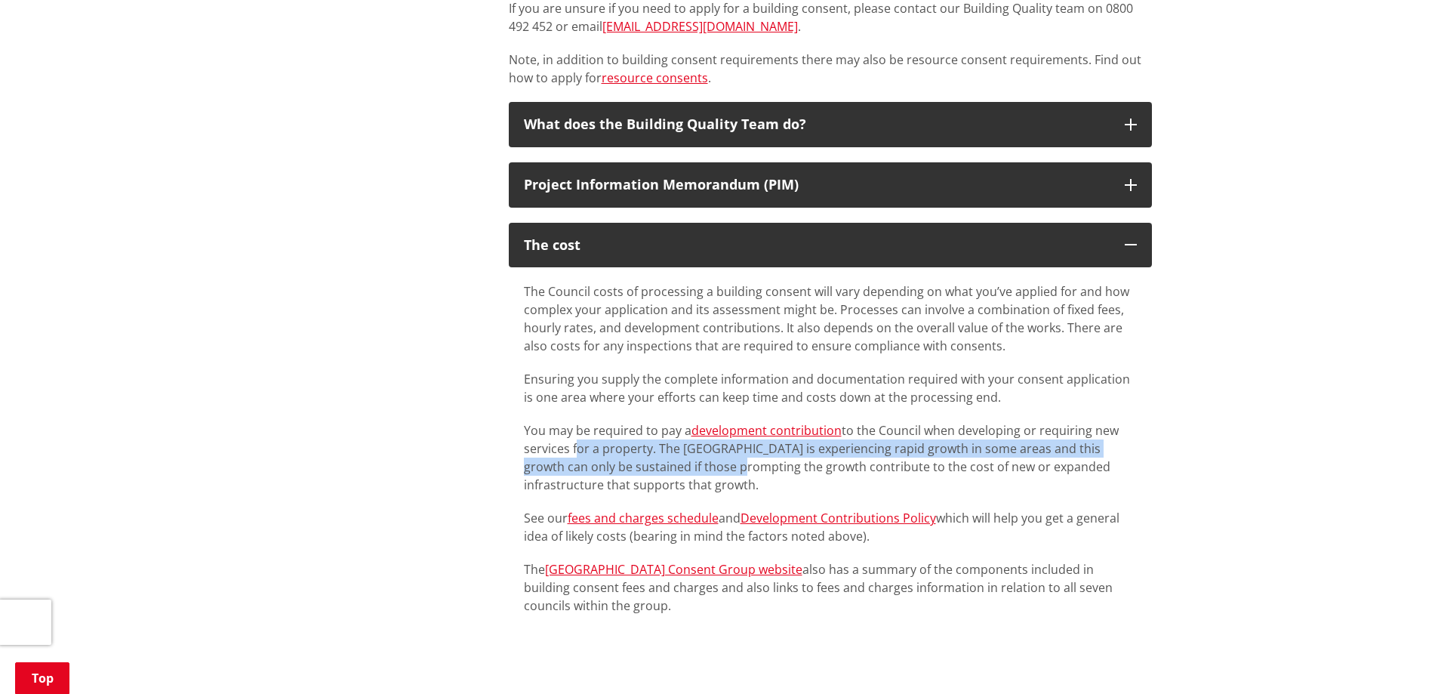
drag, startPoint x: 574, startPoint y: 453, endPoint x: 682, endPoint y: 464, distance: 109.2
click at [682, 464] on p "You may be required to pay a development contribution to the Council when devel…" at bounding box center [830, 457] width 613 height 72
drag, startPoint x: 662, startPoint y: 453, endPoint x: 670, endPoint y: 464, distance: 14.0
click at [670, 464] on p "You may be required to pay a development contribution to the Council when devel…" at bounding box center [830, 457] width 613 height 72
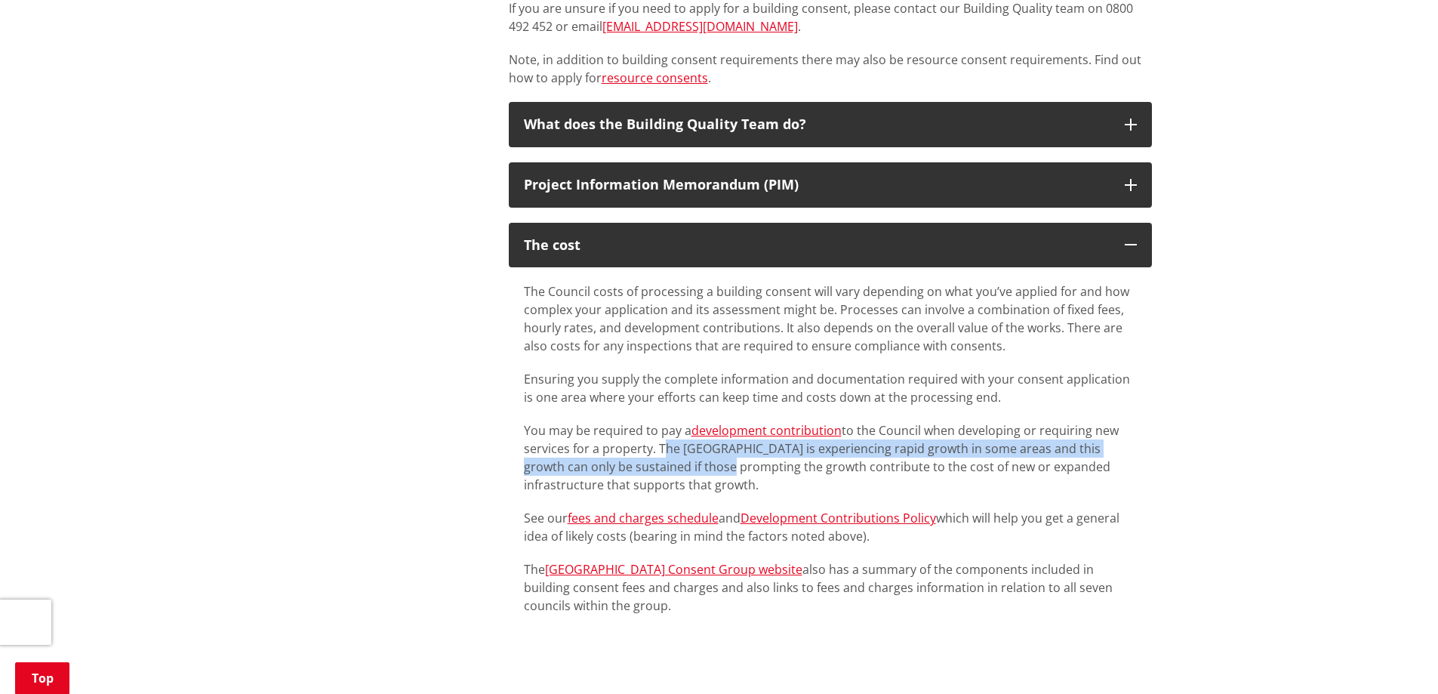
click at [670, 464] on p "You may be required to pay a development contribution to the Council when devel…" at bounding box center [830, 457] width 613 height 72
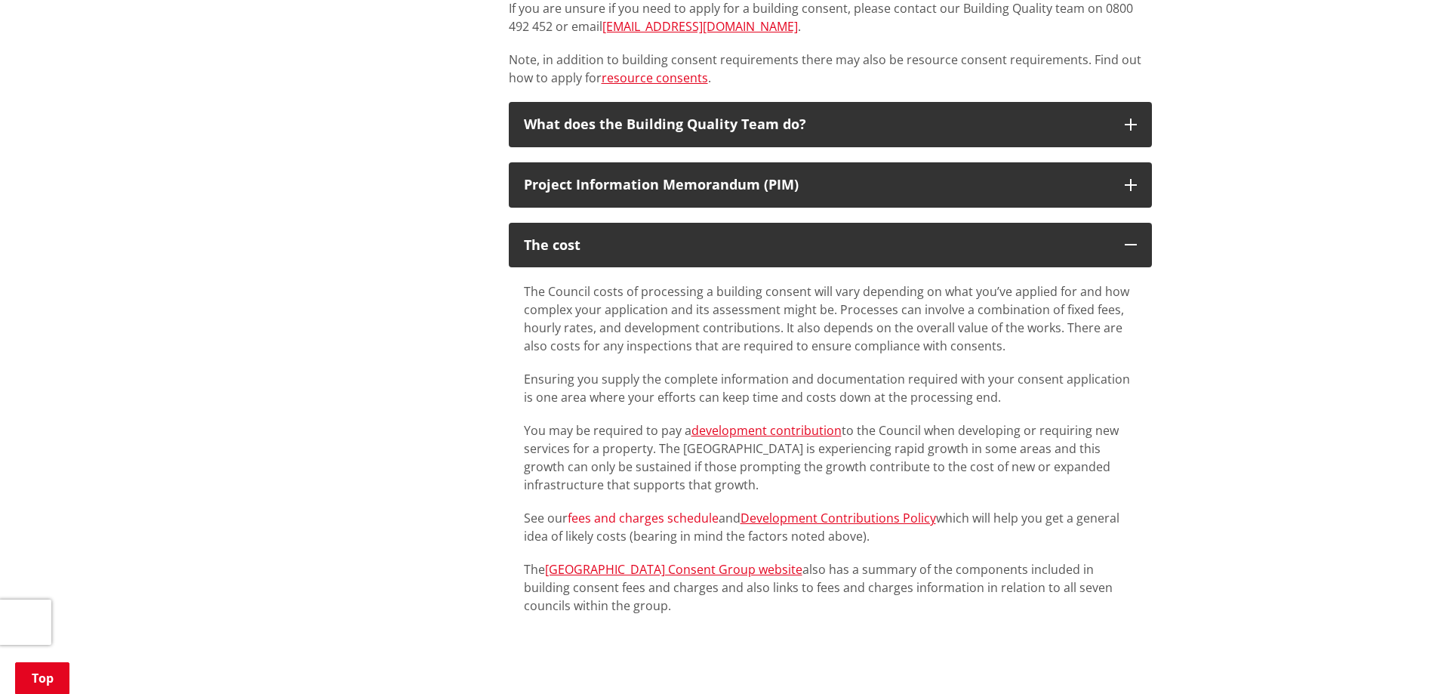
click at [688, 519] on link "fees and charges schedule" at bounding box center [643, 518] width 151 height 17
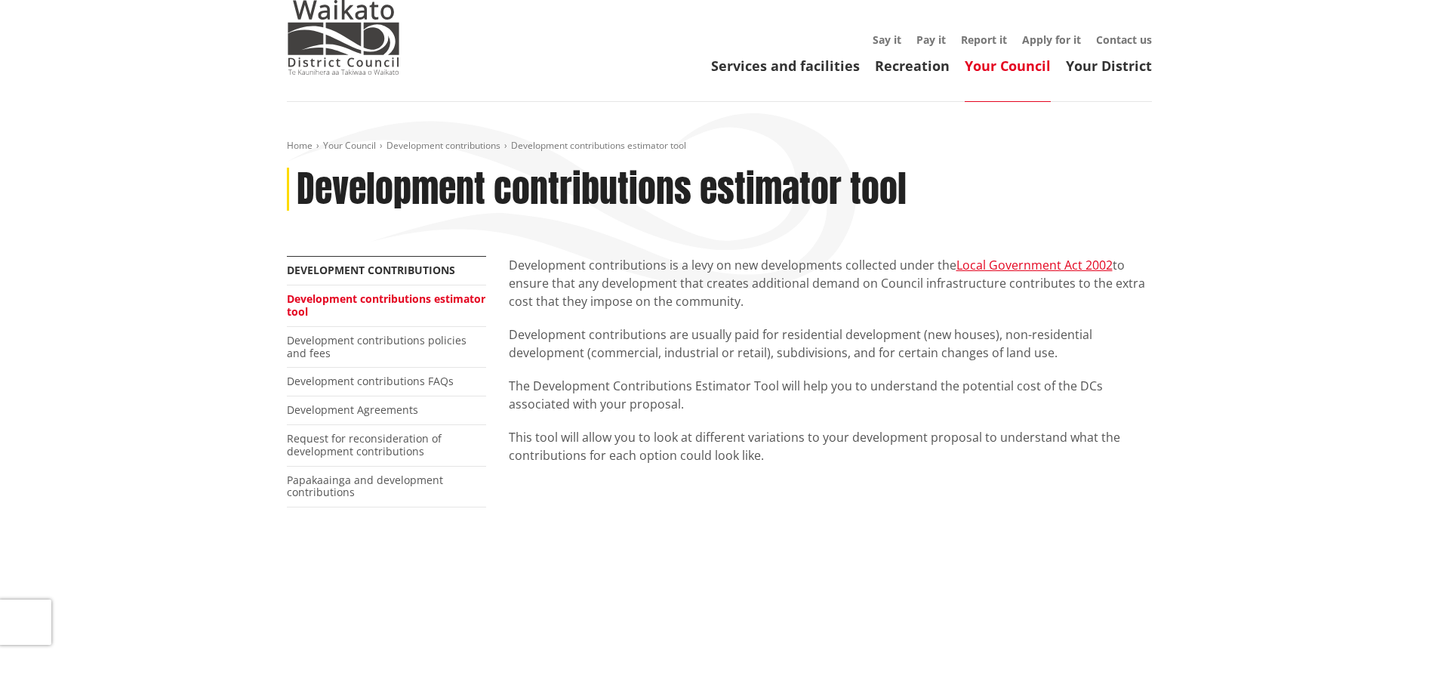
scroll to position [75, 0]
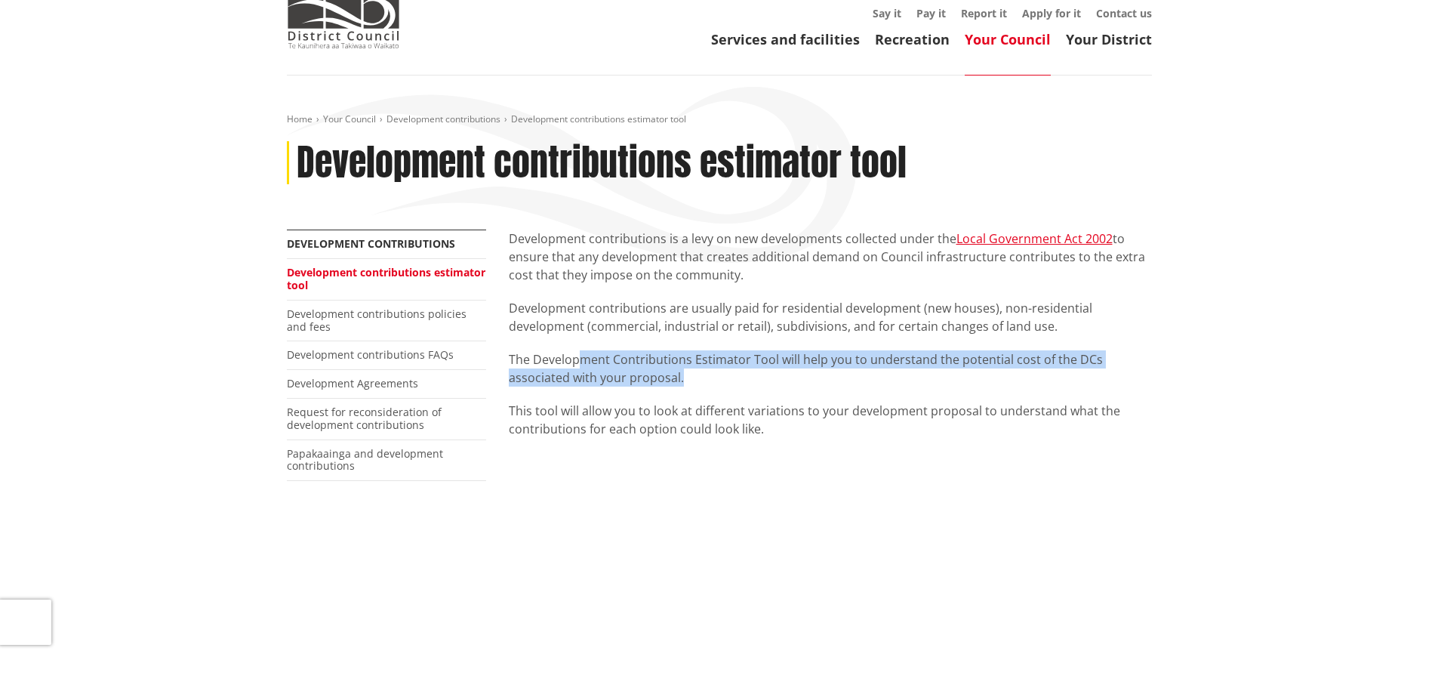
drag, startPoint x: 579, startPoint y: 368, endPoint x: 742, endPoint y: 386, distance: 164.1
click at [742, 386] on p "The Development Contributions Estimator Tool will help you to understand the po…" at bounding box center [830, 368] width 643 height 36
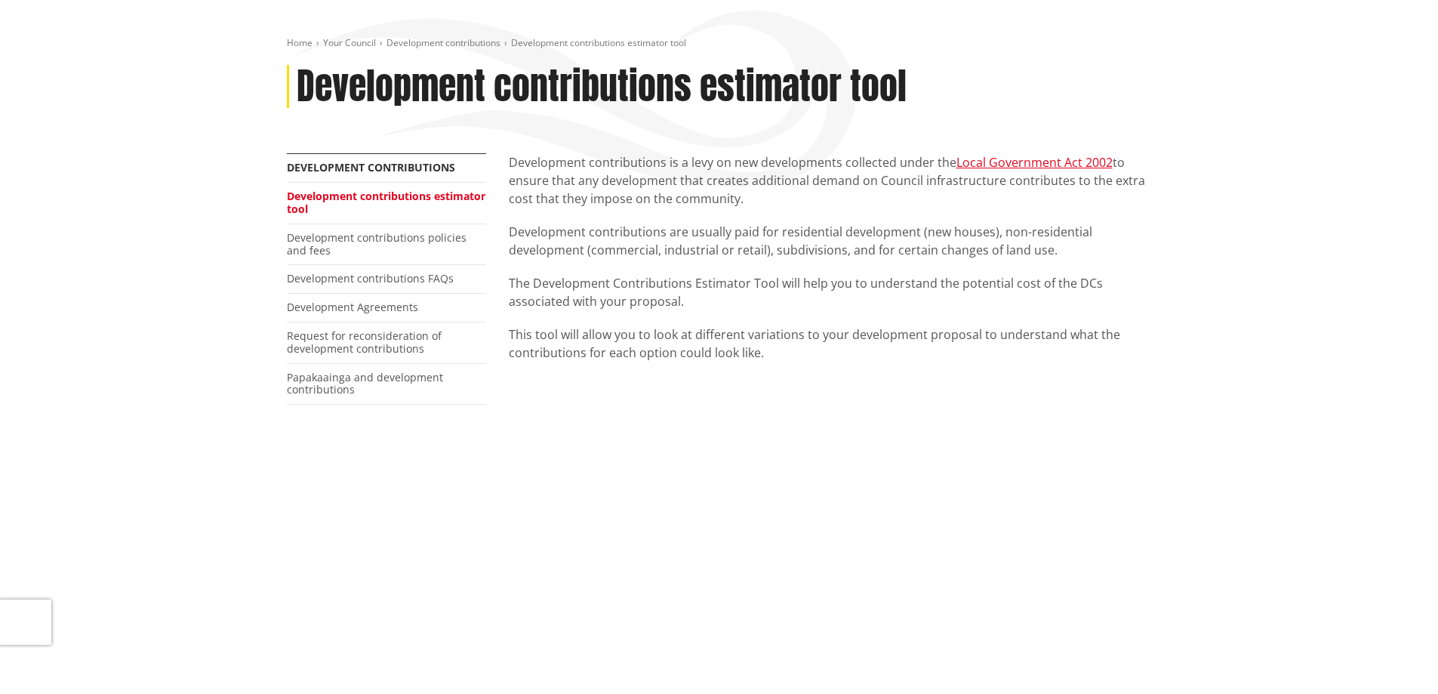
scroll to position [226, 0]
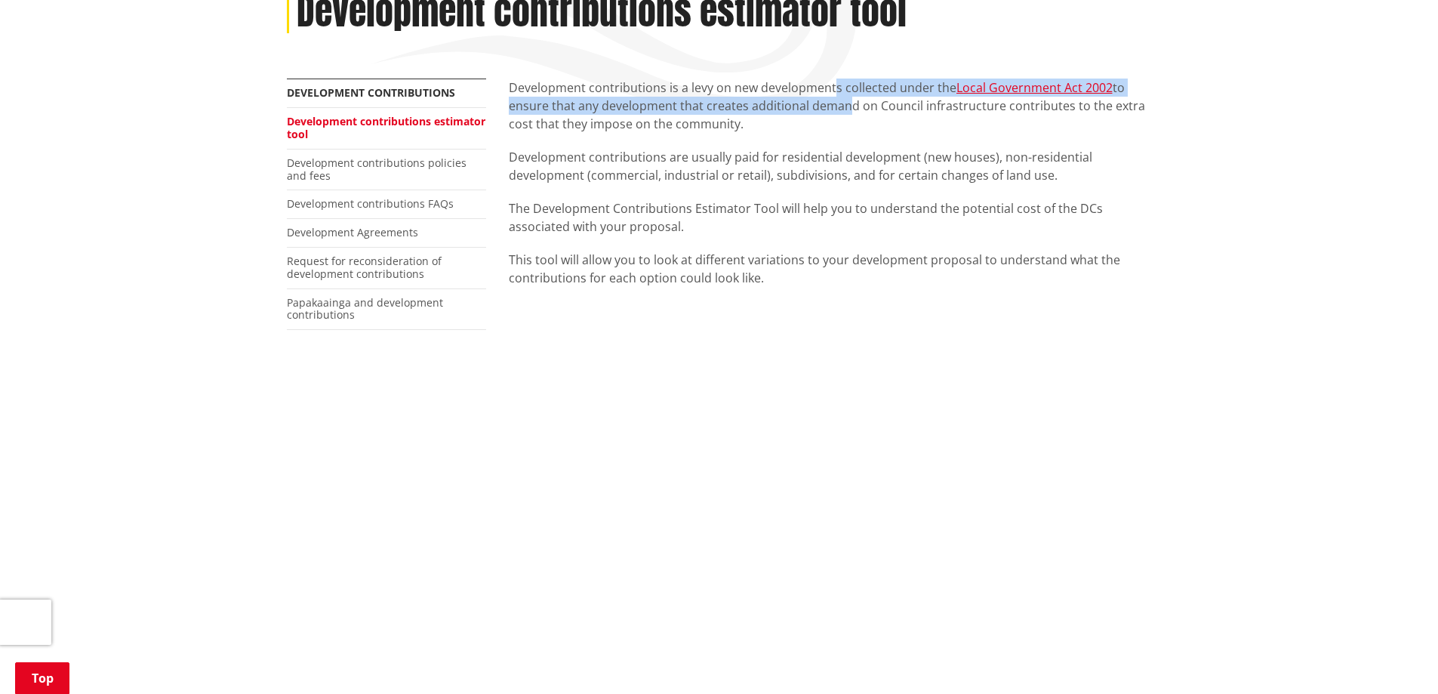
drag, startPoint x: 834, startPoint y: 85, endPoint x: 839, endPoint y: 112, distance: 27.6
click at [839, 112] on p "Development contributions is a levy on new developments collected under the Loc…" at bounding box center [830, 106] width 643 height 54
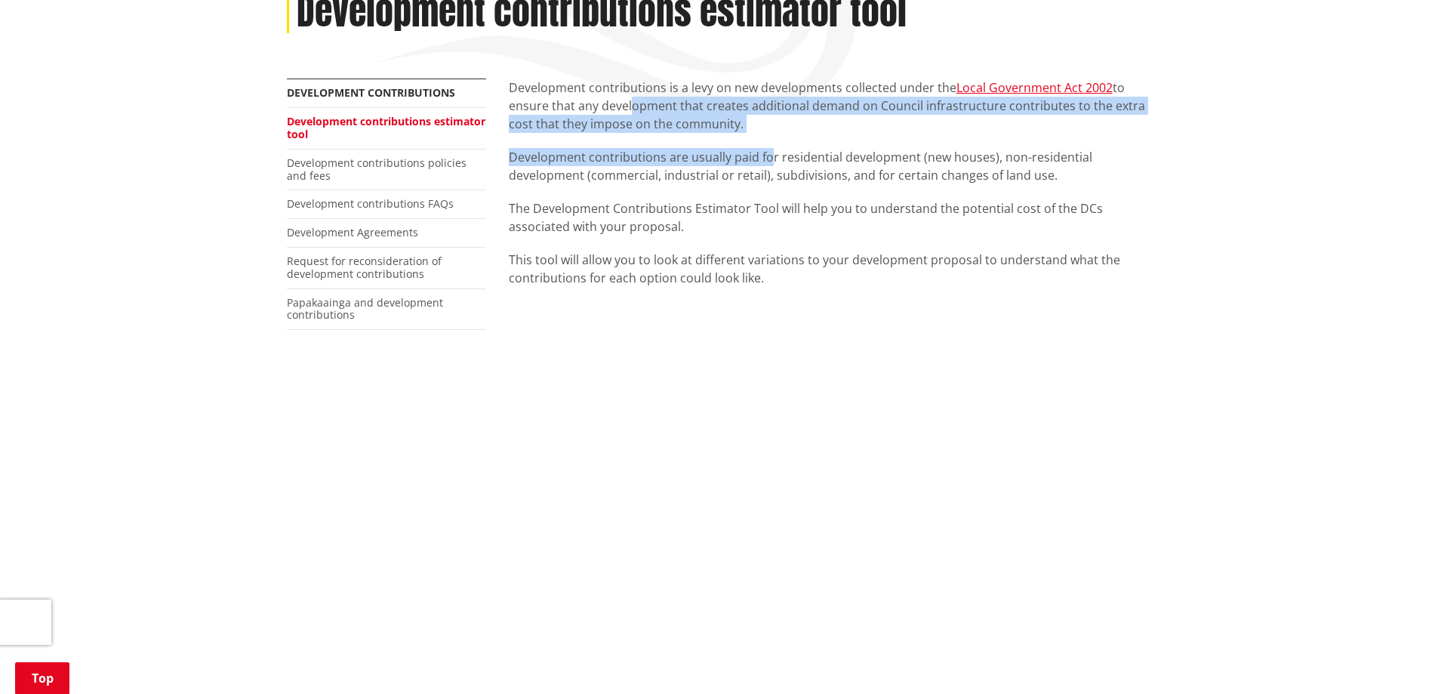
drag, startPoint x: 628, startPoint y: 103, endPoint x: 769, endPoint y: 137, distance: 145.4
click at [769, 137] on div "Development contributions is a levy on new developments collected under the Loc…" at bounding box center [830, 183] width 643 height 208
drag, startPoint x: 776, startPoint y: 100, endPoint x: 795, endPoint y: 142, distance: 46.3
click at [795, 142] on div "Development contributions is a levy on new developments collected under the Loc…" at bounding box center [830, 183] width 643 height 208
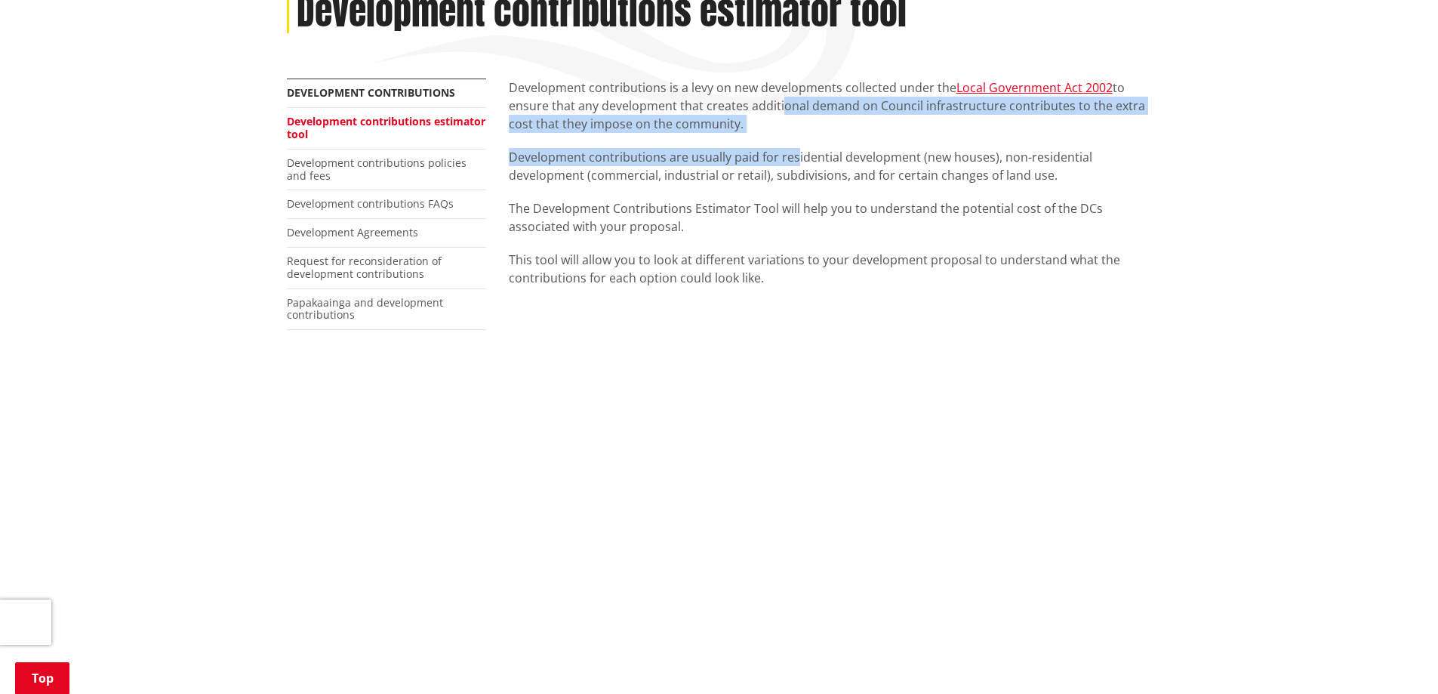
click at [795, 142] on div "Development contributions is a levy on new developments collected under the Loc…" at bounding box center [830, 183] width 643 height 208
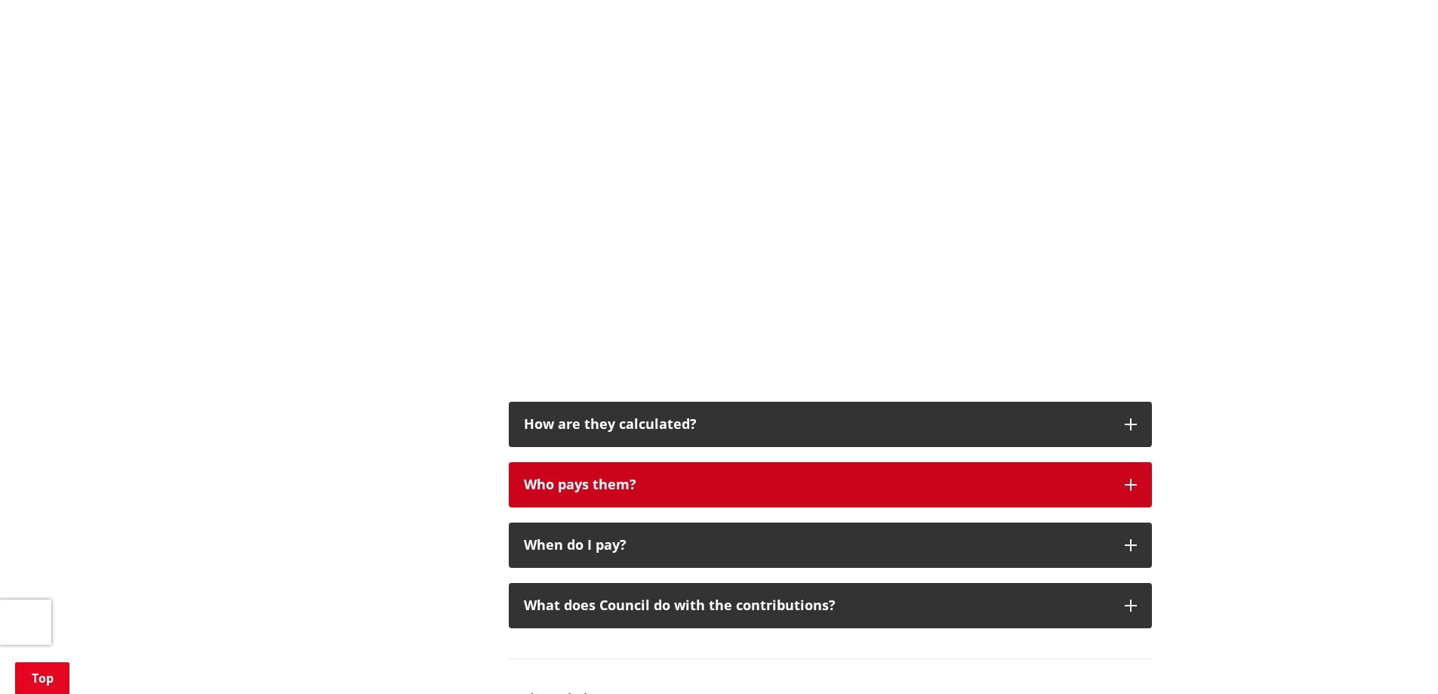
scroll to position [755, 0]
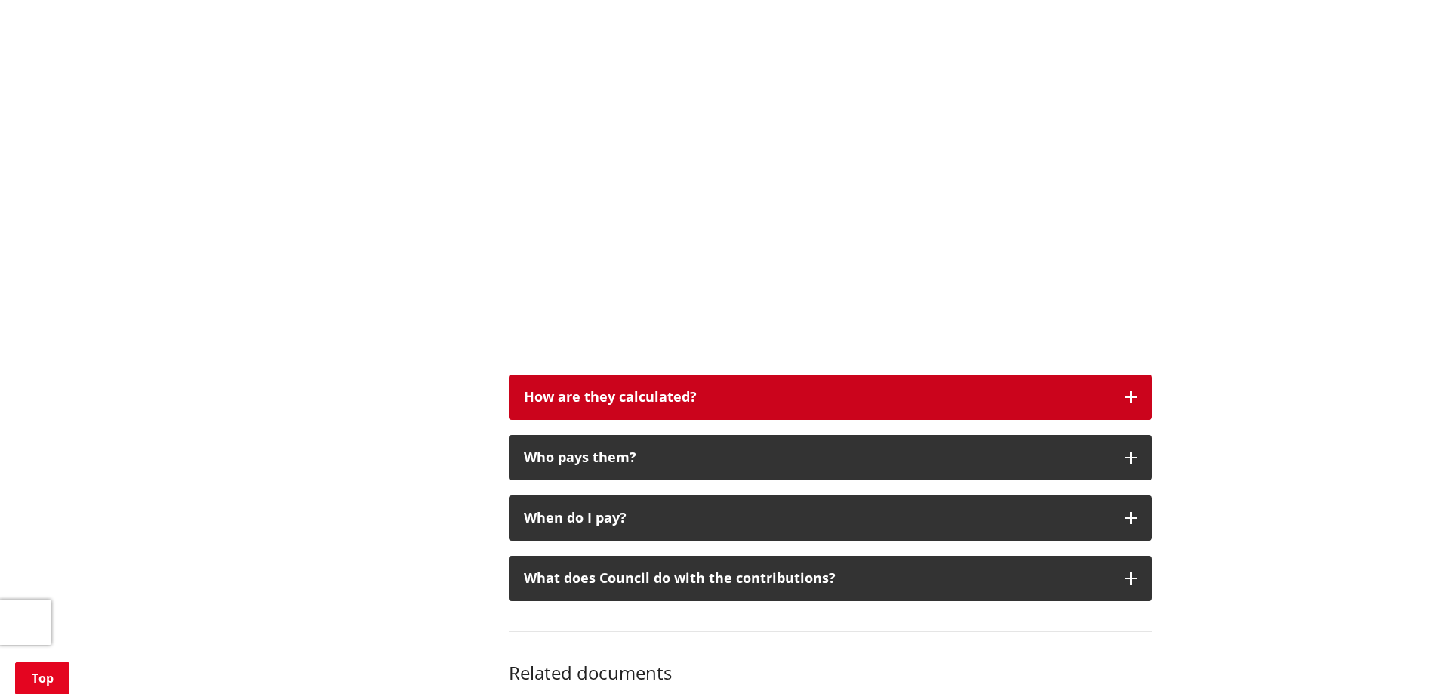
click at [769, 402] on div "How are they calculated?" at bounding box center [817, 397] width 586 height 15
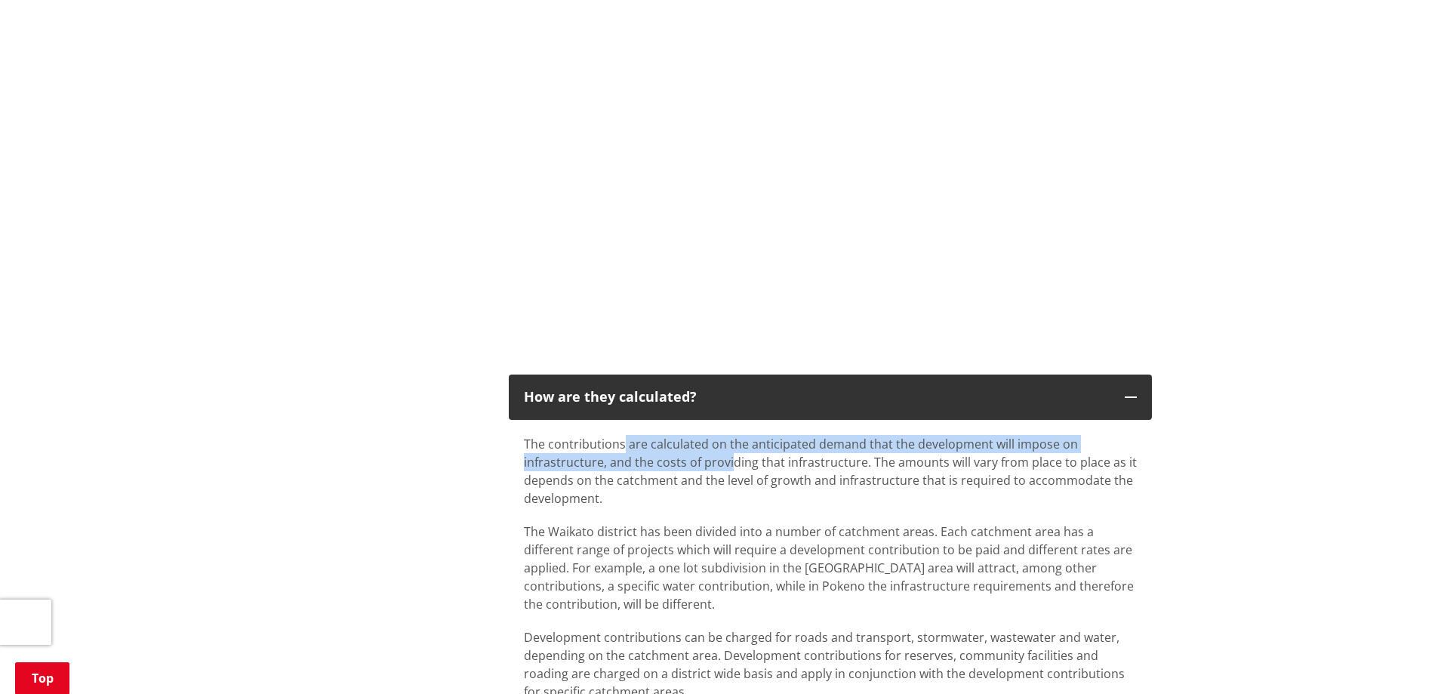
drag, startPoint x: 621, startPoint y: 442, endPoint x: 732, endPoint y: 455, distance: 111.0
click at [732, 455] on p "The contributions are calculated on the anticipated demand that the development…" at bounding box center [830, 471] width 613 height 72
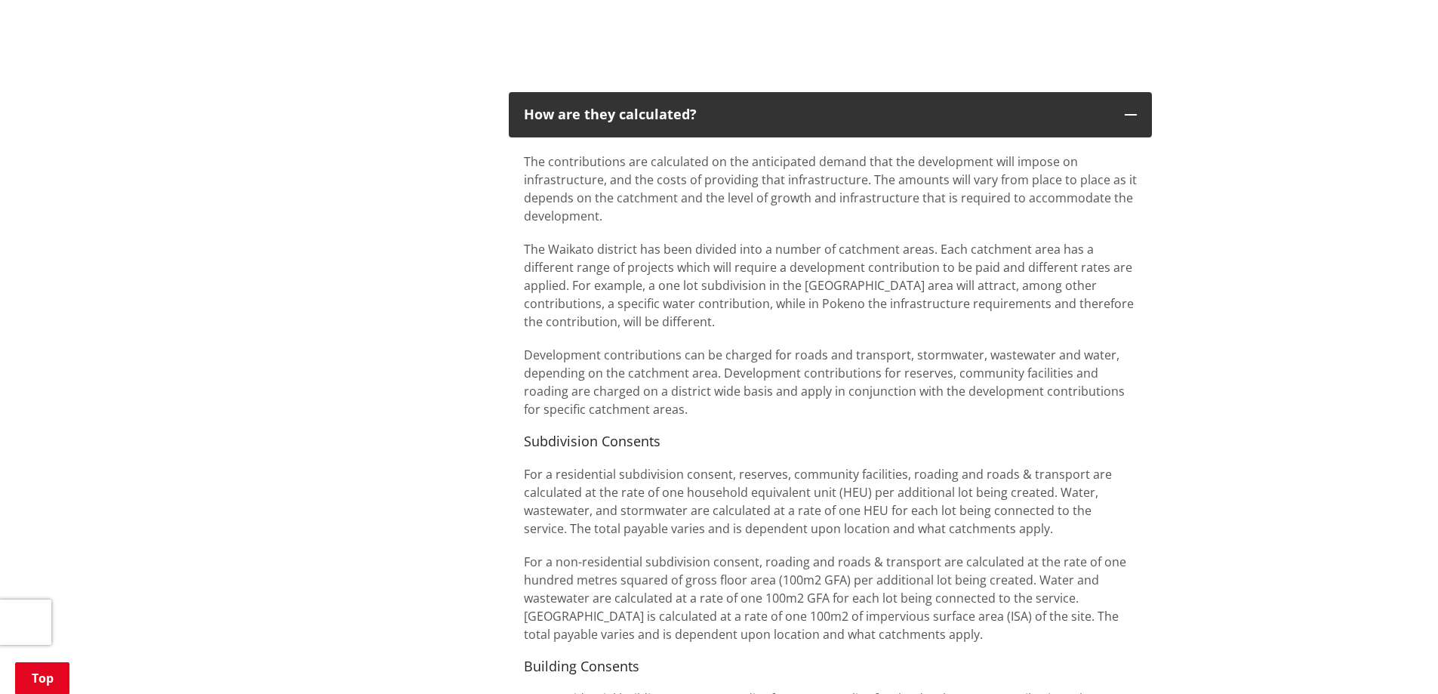
scroll to position [1132, 0]
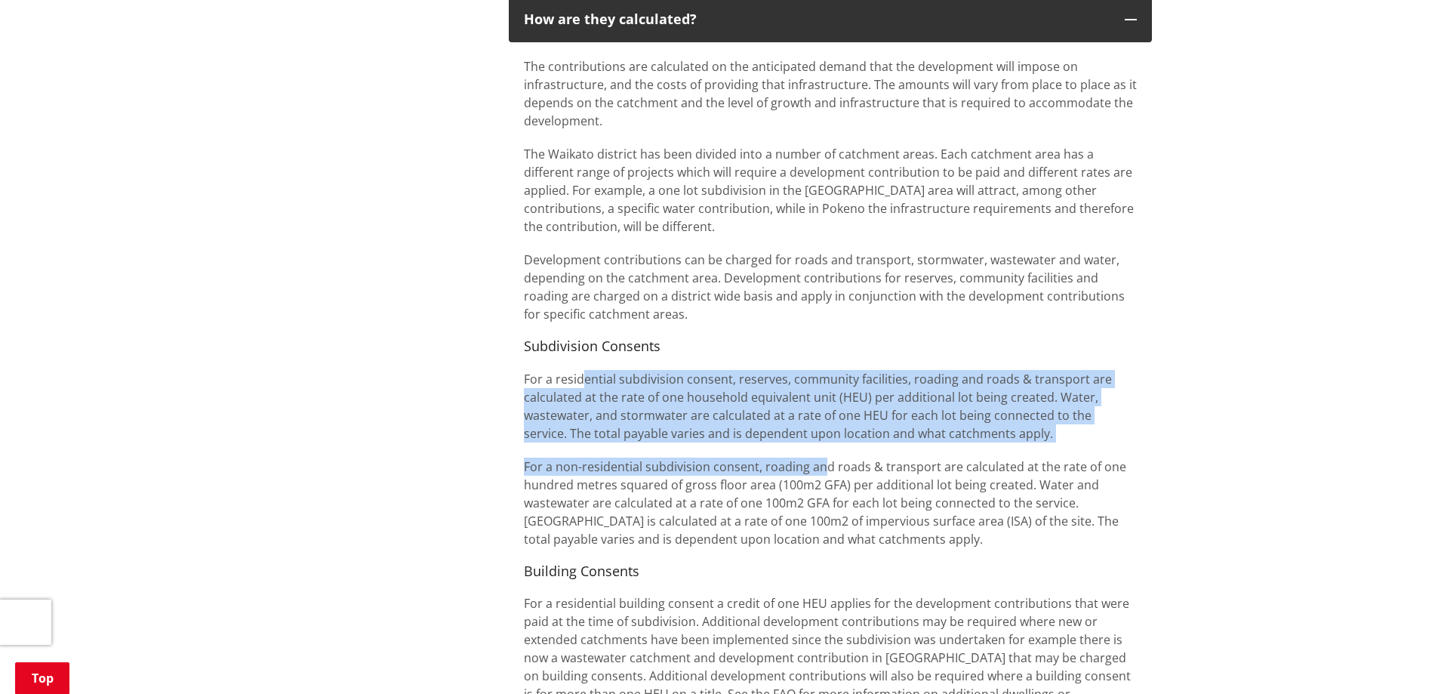
drag, startPoint x: 585, startPoint y: 384, endPoint x: 819, endPoint y: 442, distance: 241.1
click at [819, 442] on div "The contributions are calculated on the anticipated demand that the development…" at bounding box center [830, 458] width 613 height 803
click at [819, 443] on div "The contributions are calculated on the anticipated demand that the development…" at bounding box center [830, 458] width 613 height 803
click at [784, 461] on p "For a non-residential subdivision consent, roading and roads & transport are ca…" at bounding box center [830, 502] width 613 height 91
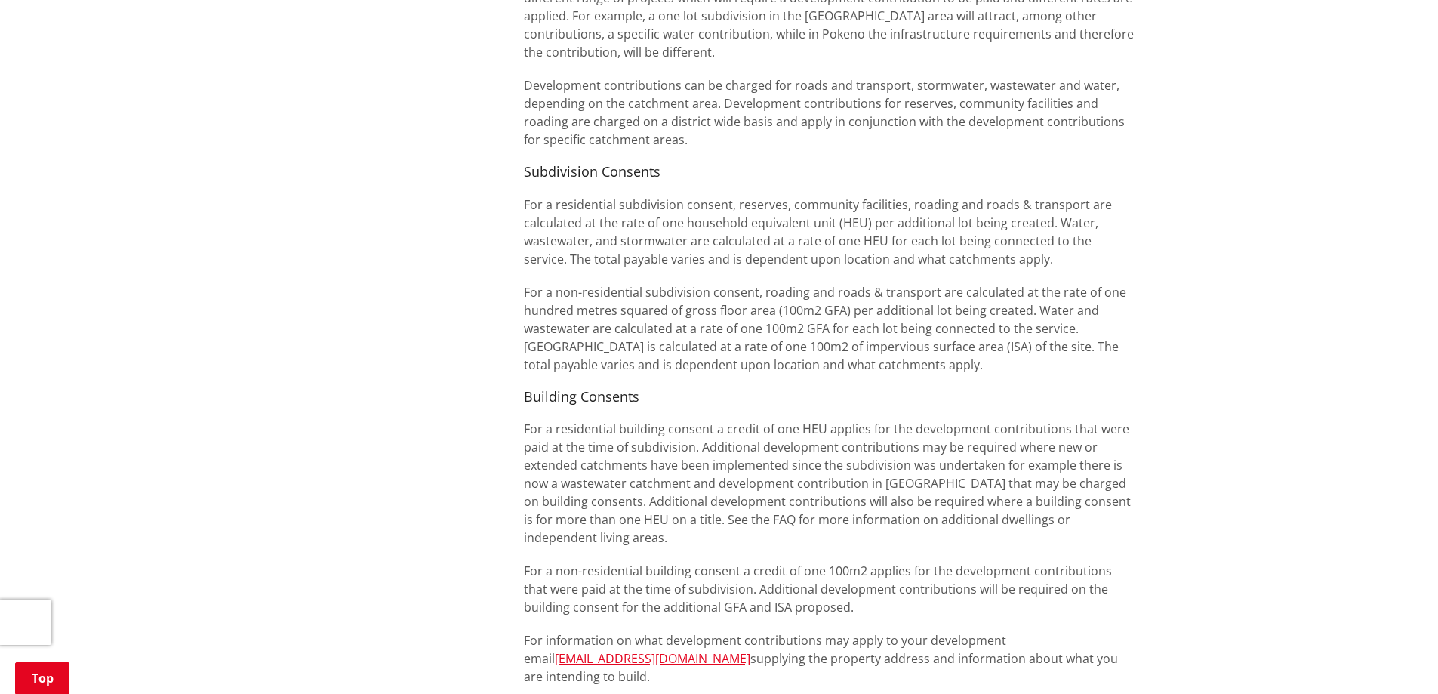
scroll to position [1359, 0]
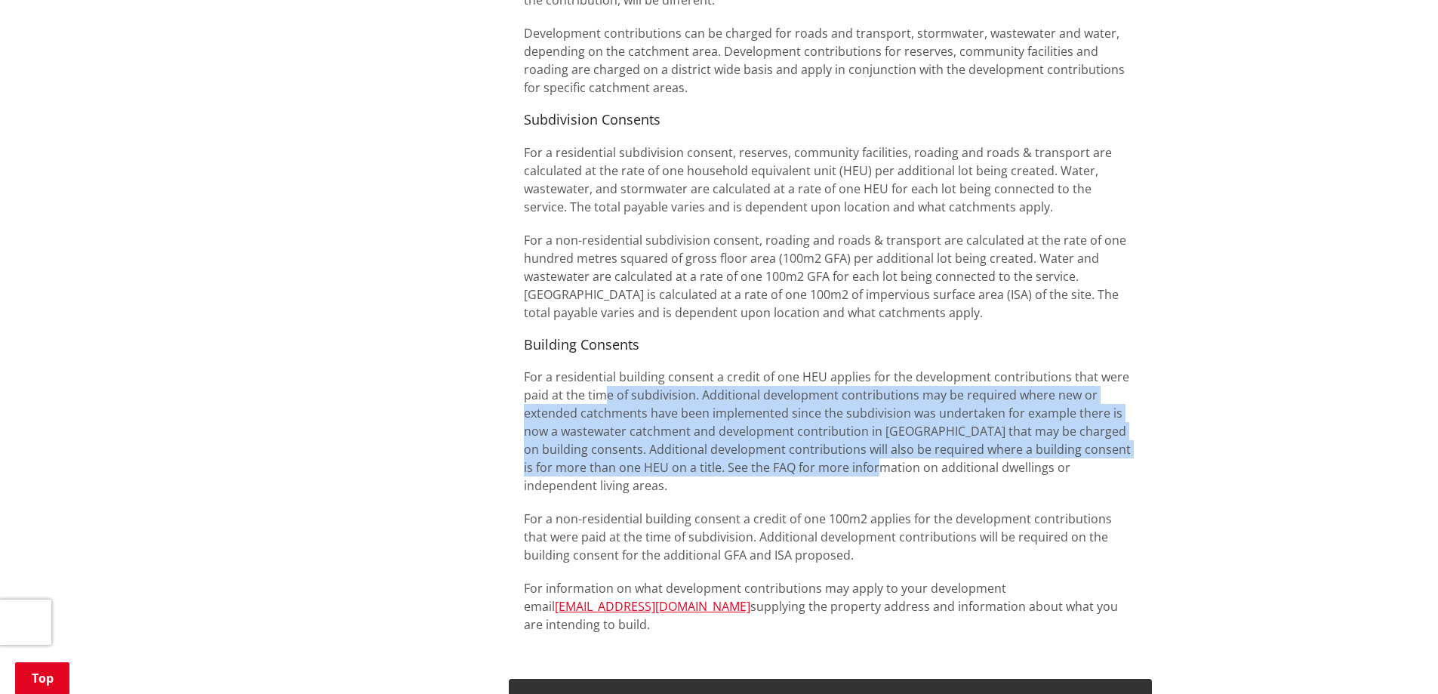
drag, startPoint x: 615, startPoint y: 388, endPoint x: 883, endPoint y: 469, distance: 279.9
click at [883, 469] on p "For a residential building consent a credit of one HEU applies for the developm…" at bounding box center [830, 431] width 613 height 127
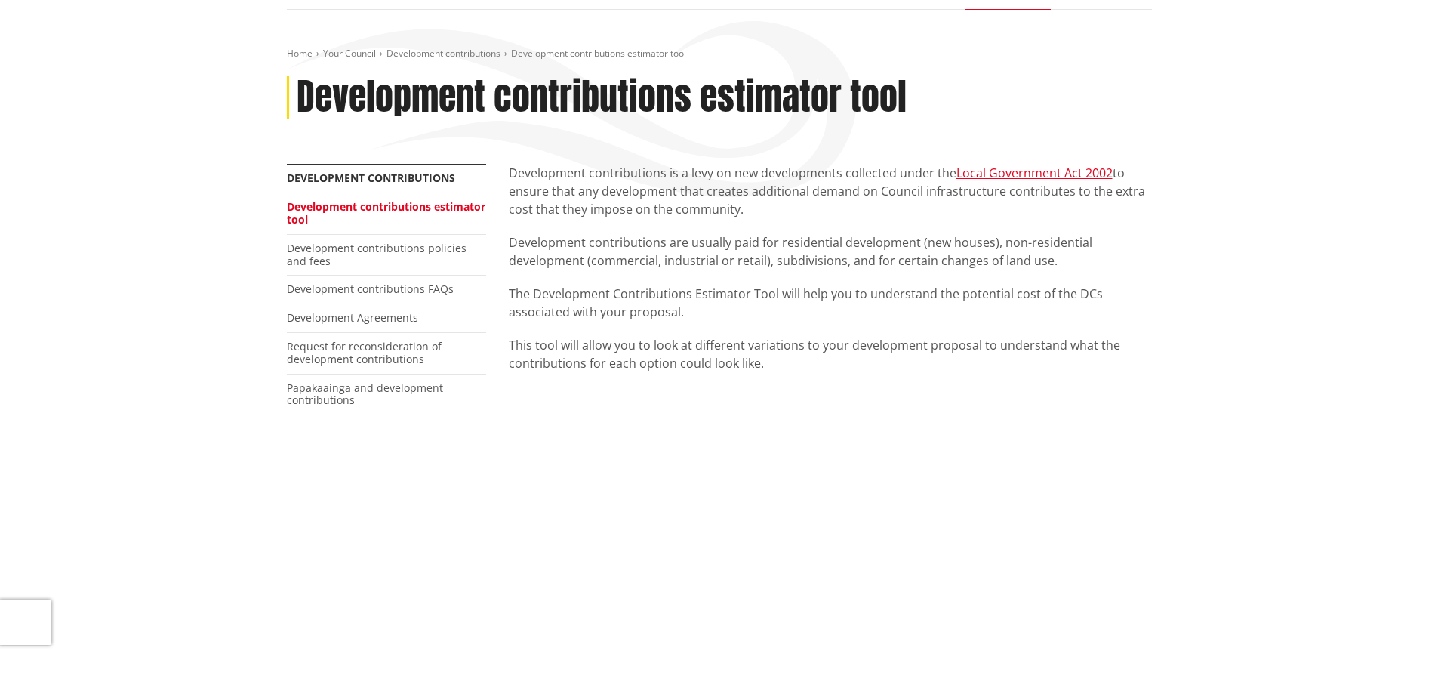
scroll to position [0, 0]
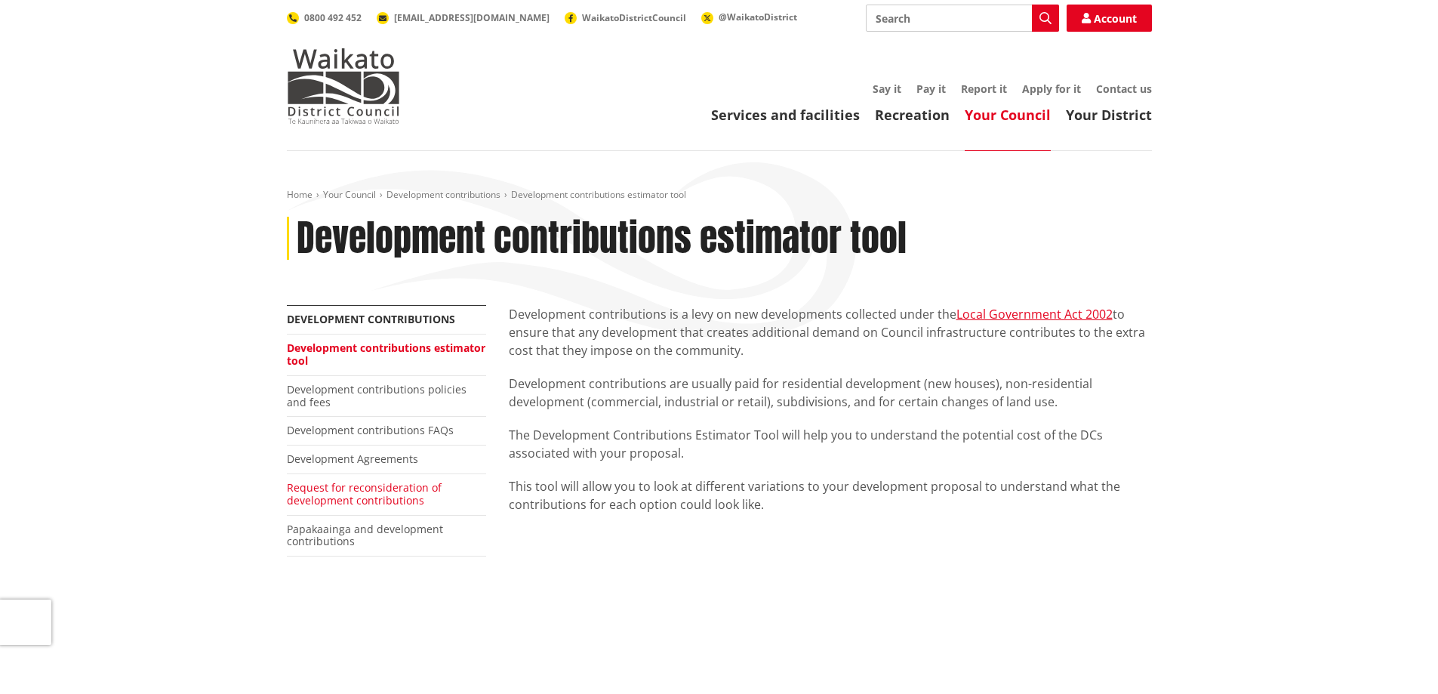
click at [367, 485] on link "Request for reconsideration of development contributions" at bounding box center [364, 493] width 155 height 27
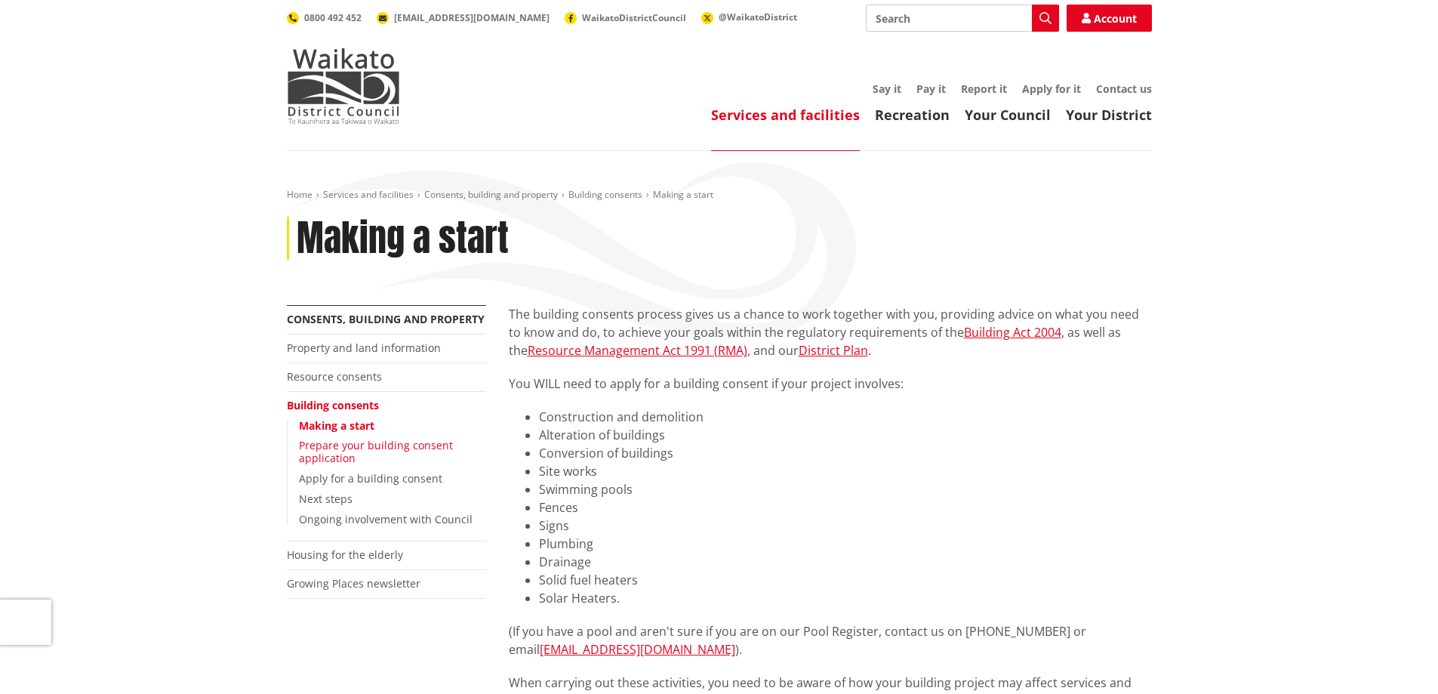
click at [365, 442] on link "Prepare your building consent application" at bounding box center [376, 451] width 154 height 27
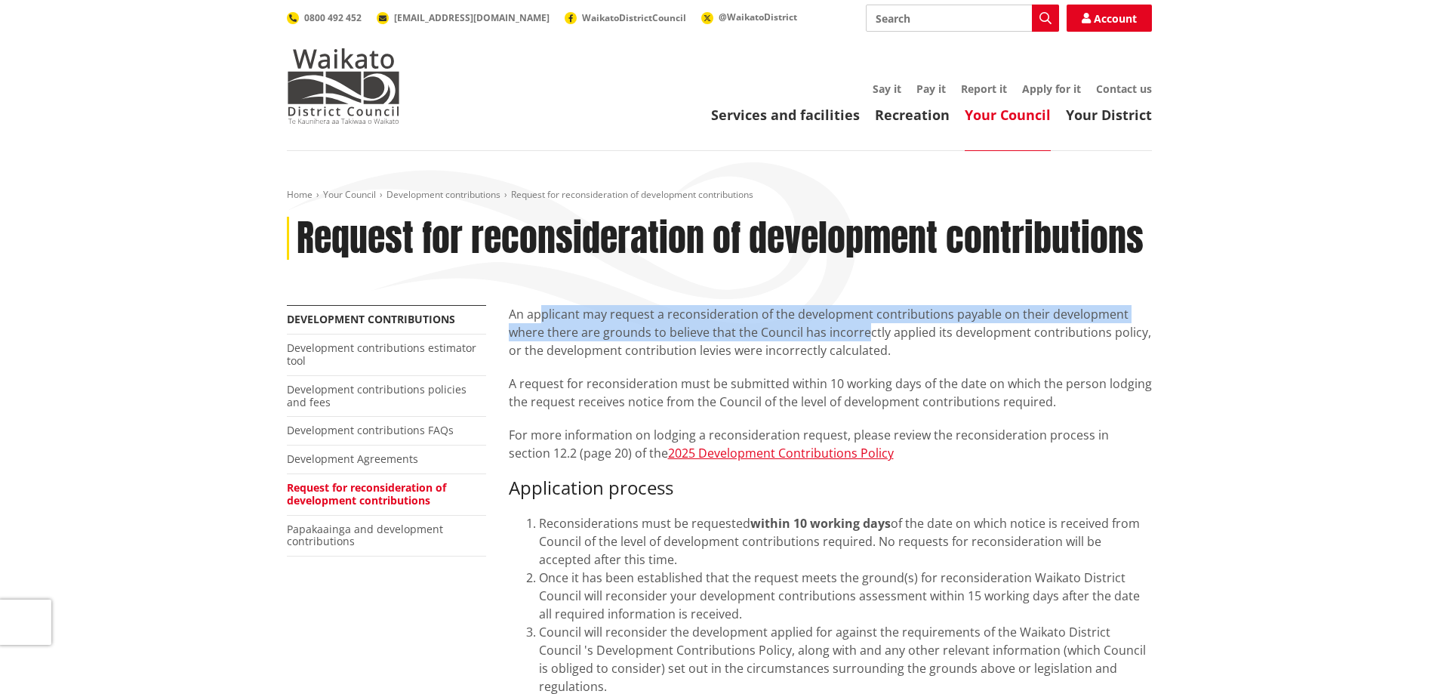
drag, startPoint x: 576, startPoint y: 319, endPoint x: 868, endPoint y: 336, distance: 292.7
click at [868, 336] on p "An applicant may request a reconsideration of the development contributions pay…" at bounding box center [830, 332] width 643 height 54
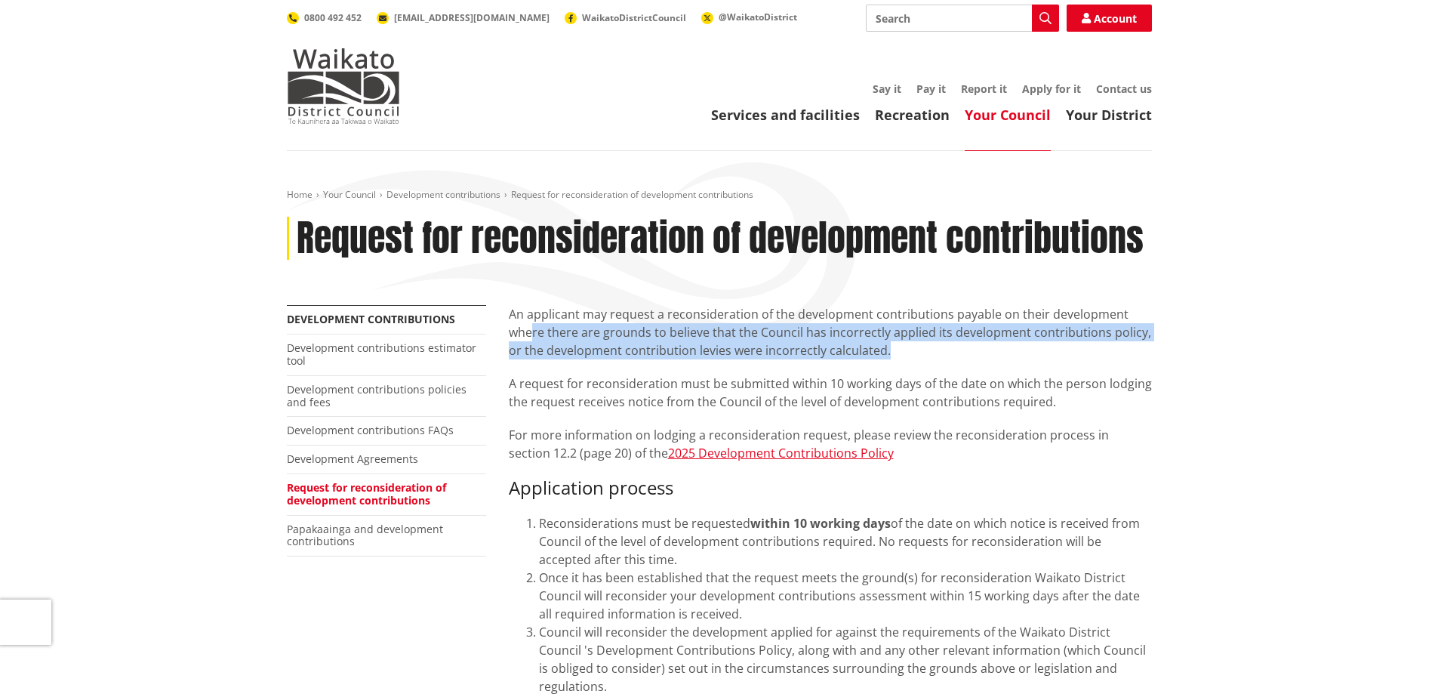
drag, startPoint x: 531, startPoint y: 335, endPoint x: 920, endPoint y: 359, distance: 388.7
click at [920, 359] on p "An applicant may request a reconsideration of the development contributions pay…" at bounding box center [830, 332] width 643 height 54
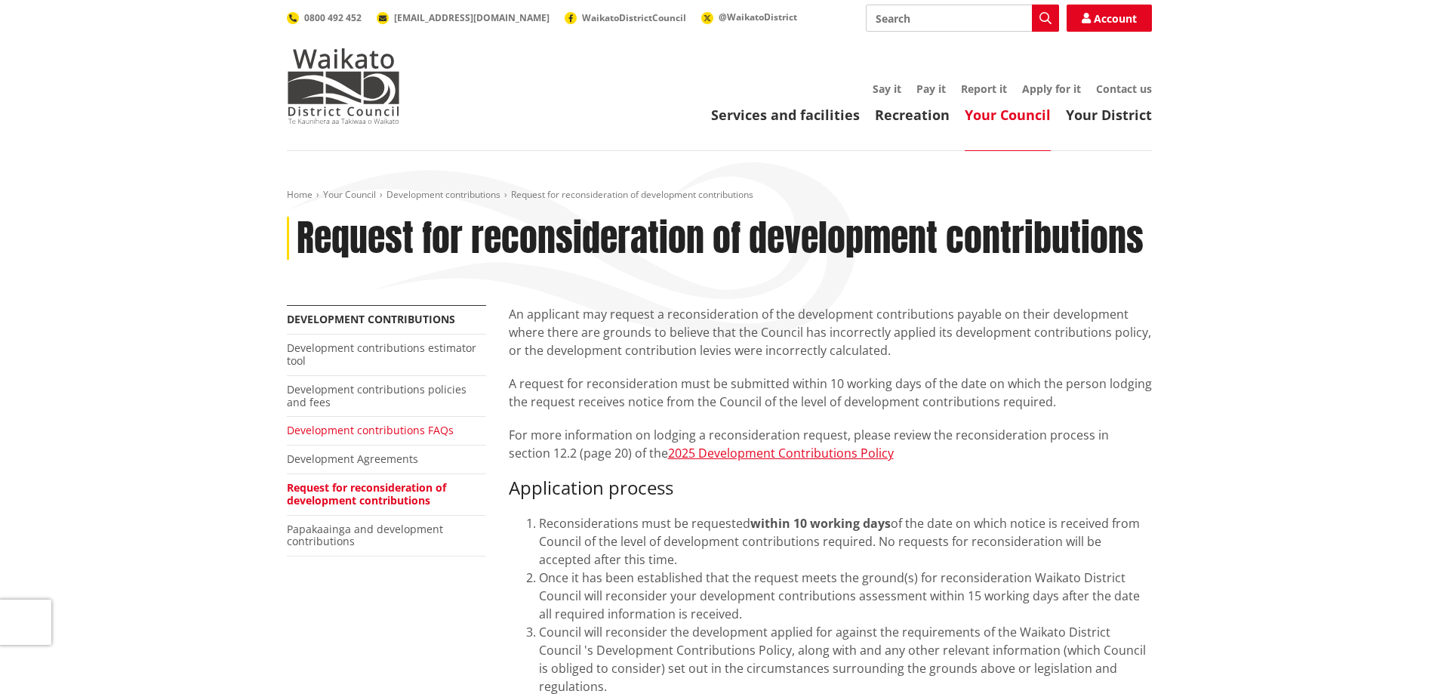
click at [424, 427] on link "Development contributions FAQs" at bounding box center [370, 430] width 167 height 14
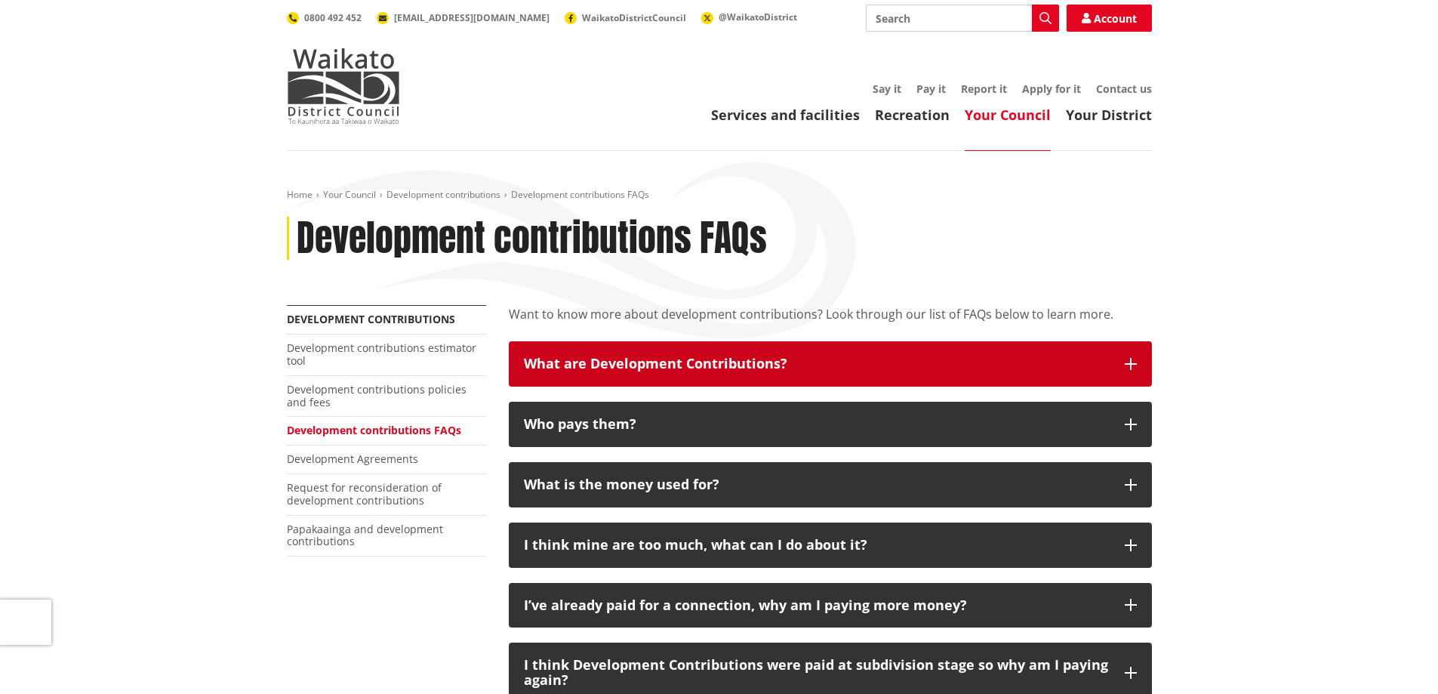
click at [739, 365] on h3 "What are Development Contributions?" at bounding box center [817, 363] width 586 height 15
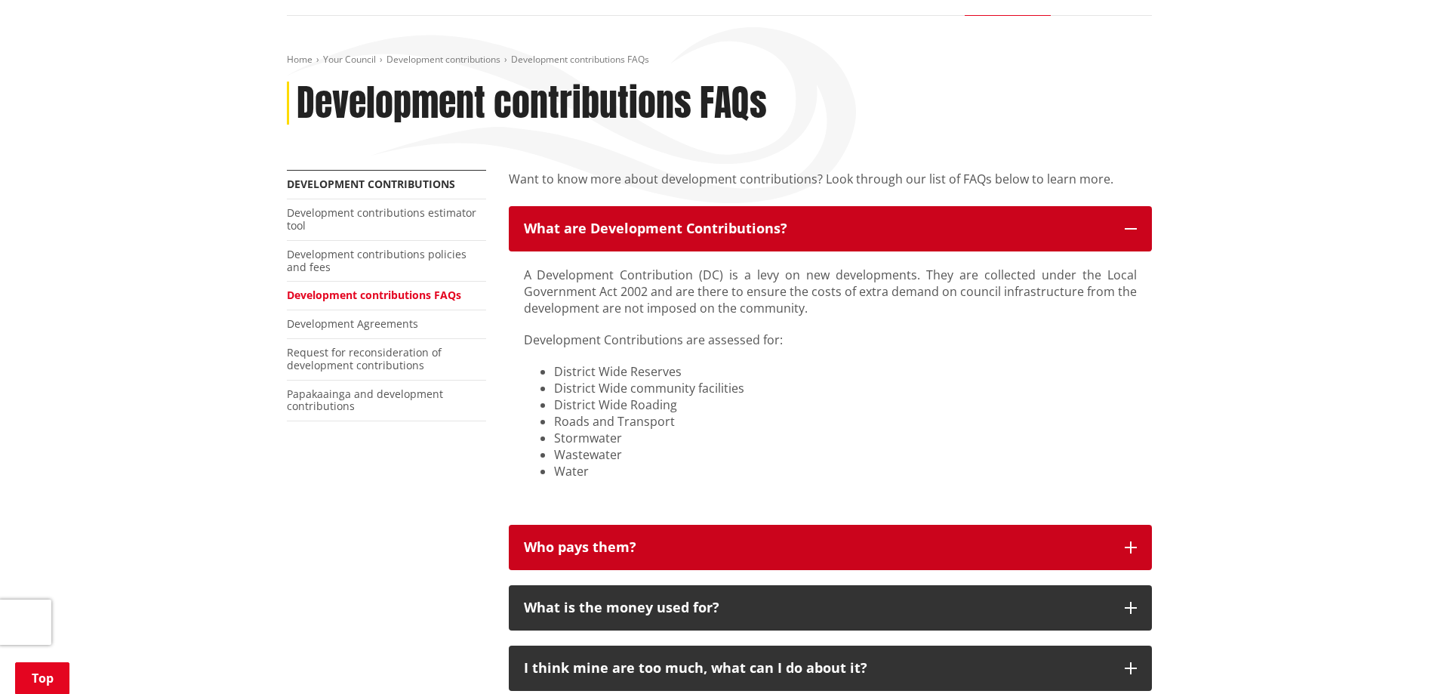
scroll to position [226, 0]
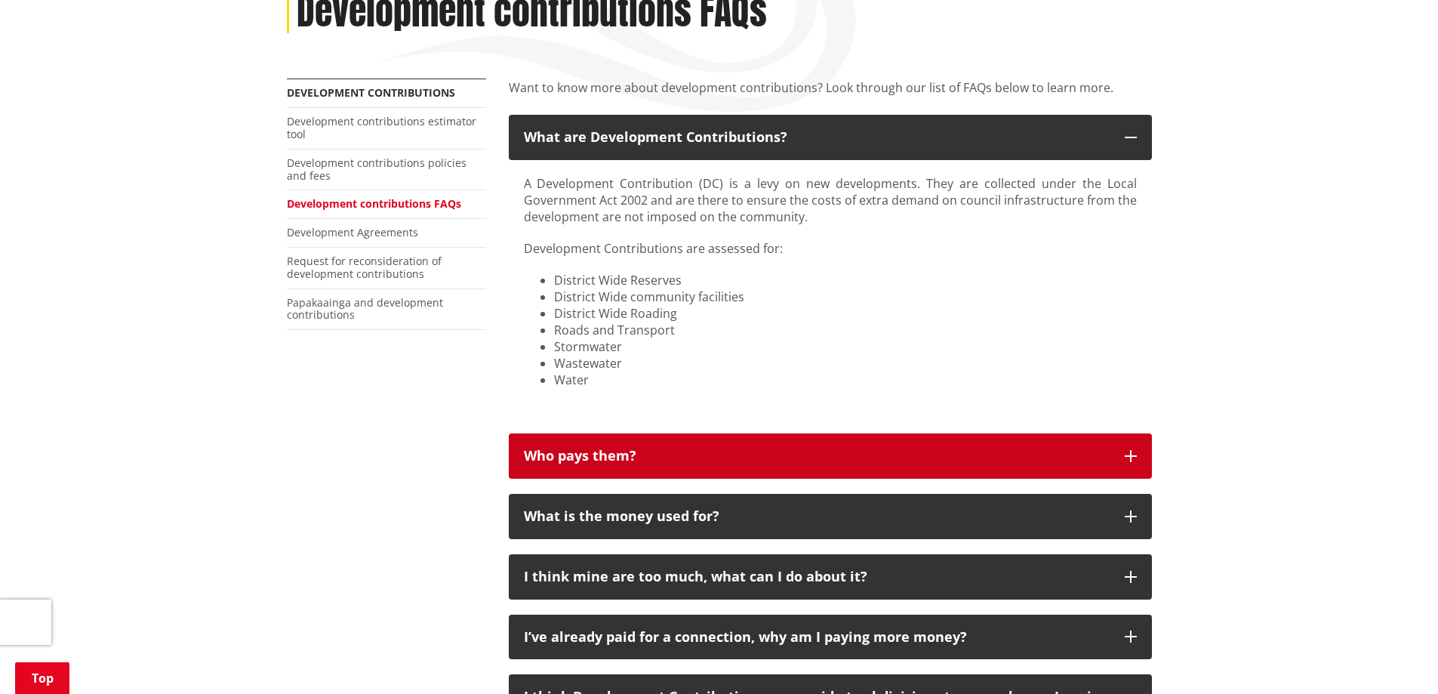
click at [689, 459] on h3 "Who pays them?" at bounding box center [817, 455] width 586 height 15
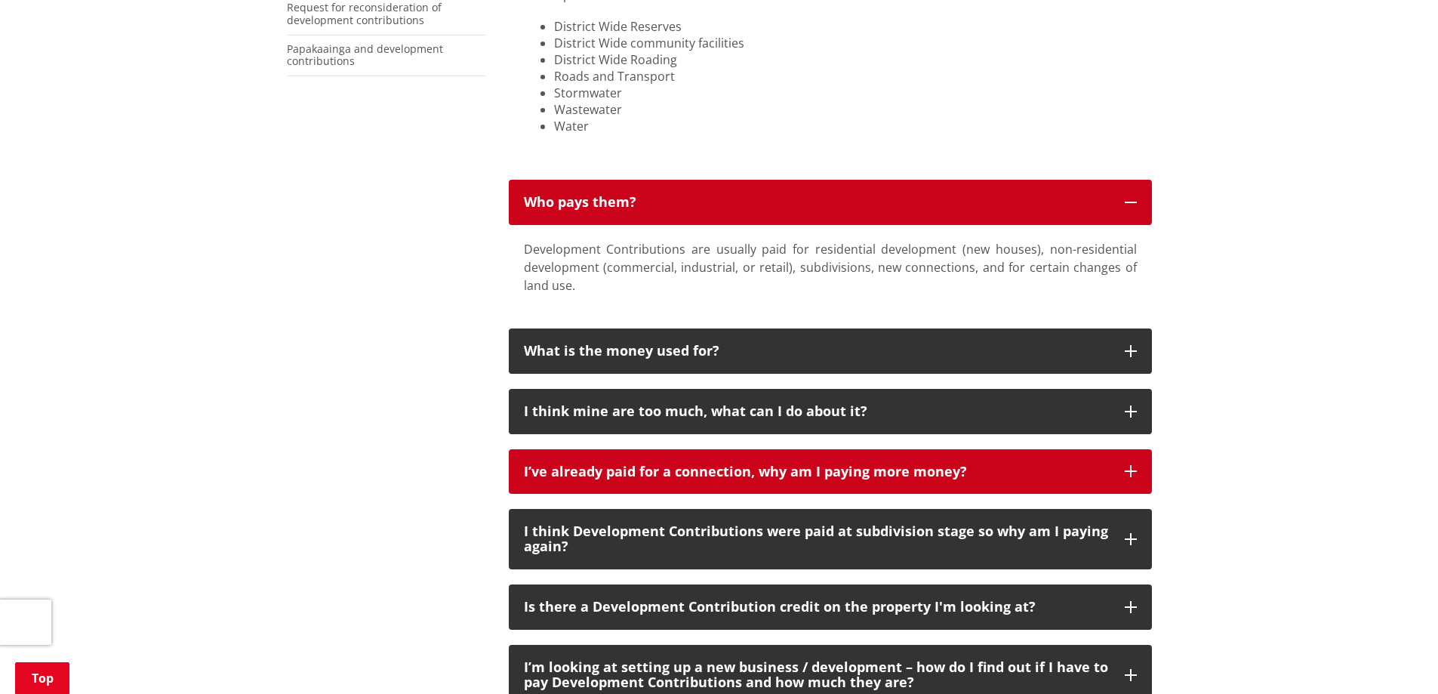
scroll to position [528, 0]
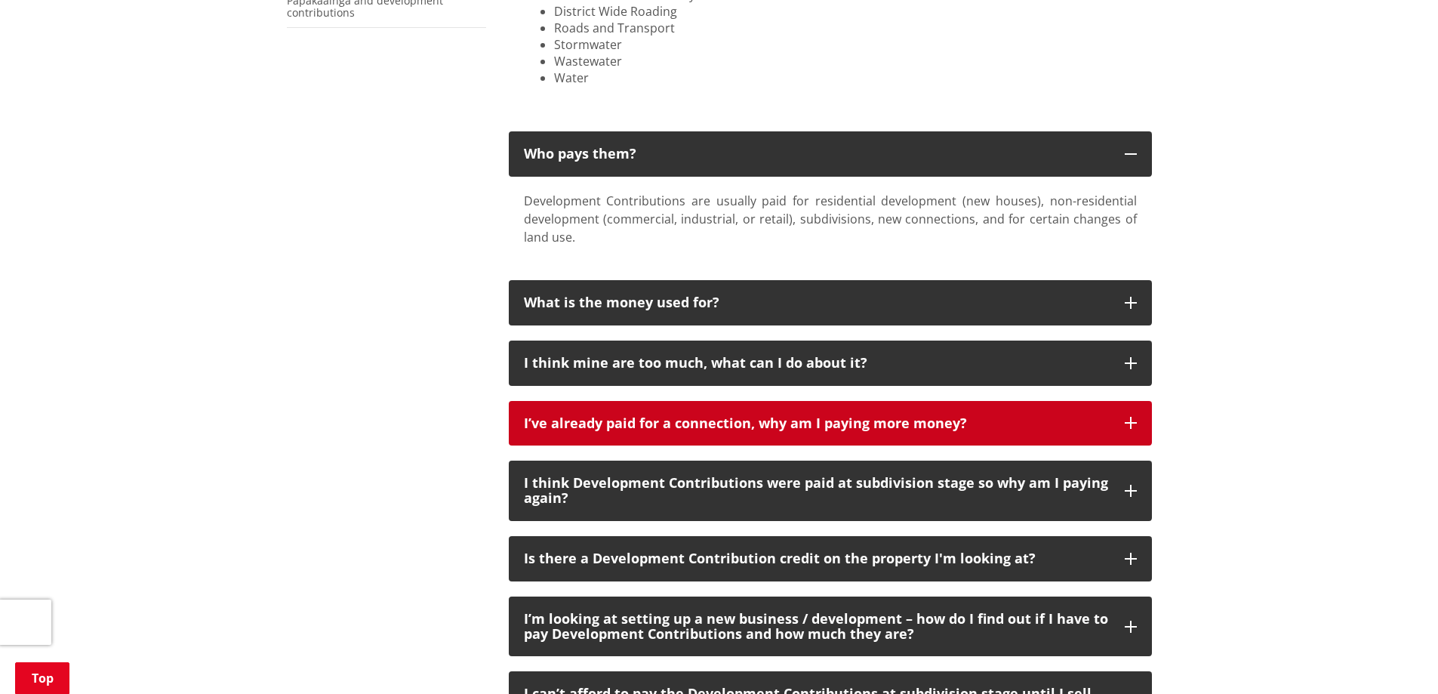
click at [697, 429] on h3 "I’ve already paid for a connection, why am I paying more money?" at bounding box center [817, 423] width 586 height 15
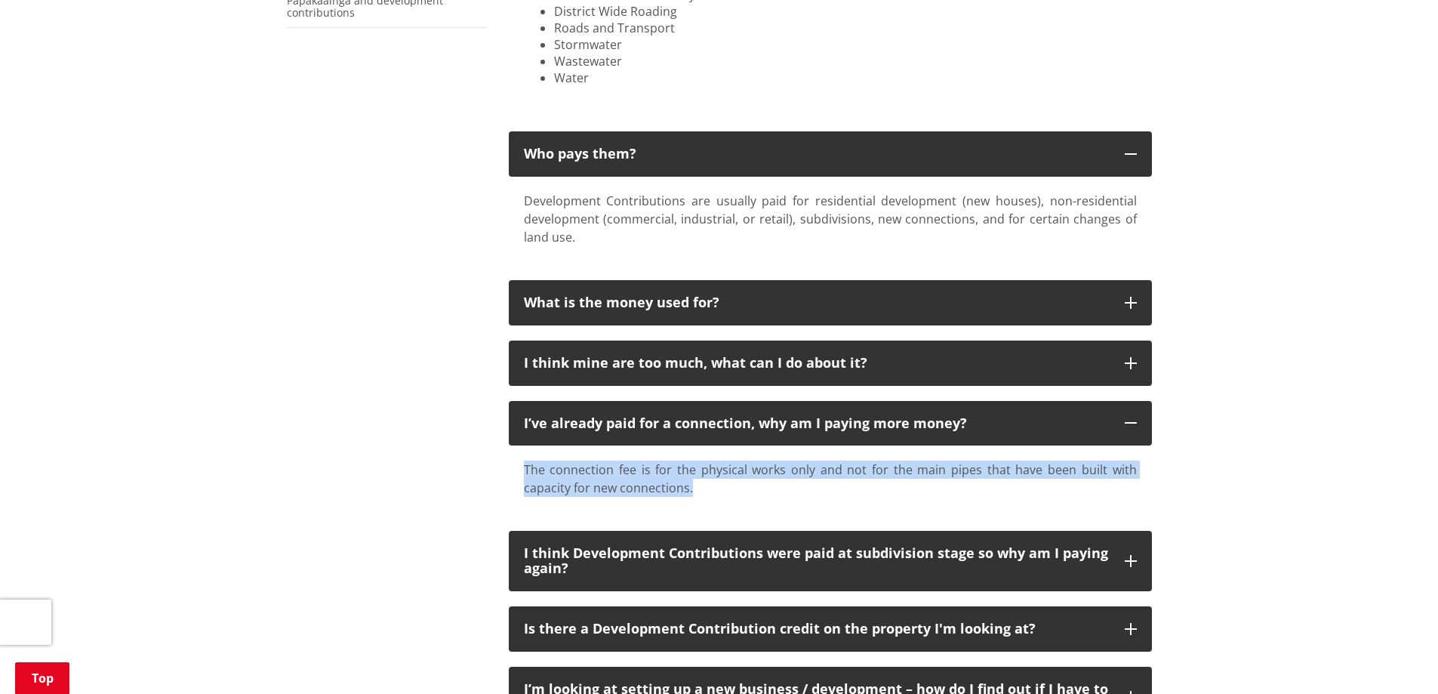
drag, startPoint x: 560, startPoint y: 468, endPoint x: 696, endPoint y: 494, distance: 138.3
click at [696, 494] on div "The connection fee is for the physical works only and not for the main pipes th…" at bounding box center [830, 480] width 643 height 70
click at [696, 494] on p "The connection fee is for the physical works only and not for the main pipes th…" at bounding box center [830, 479] width 613 height 36
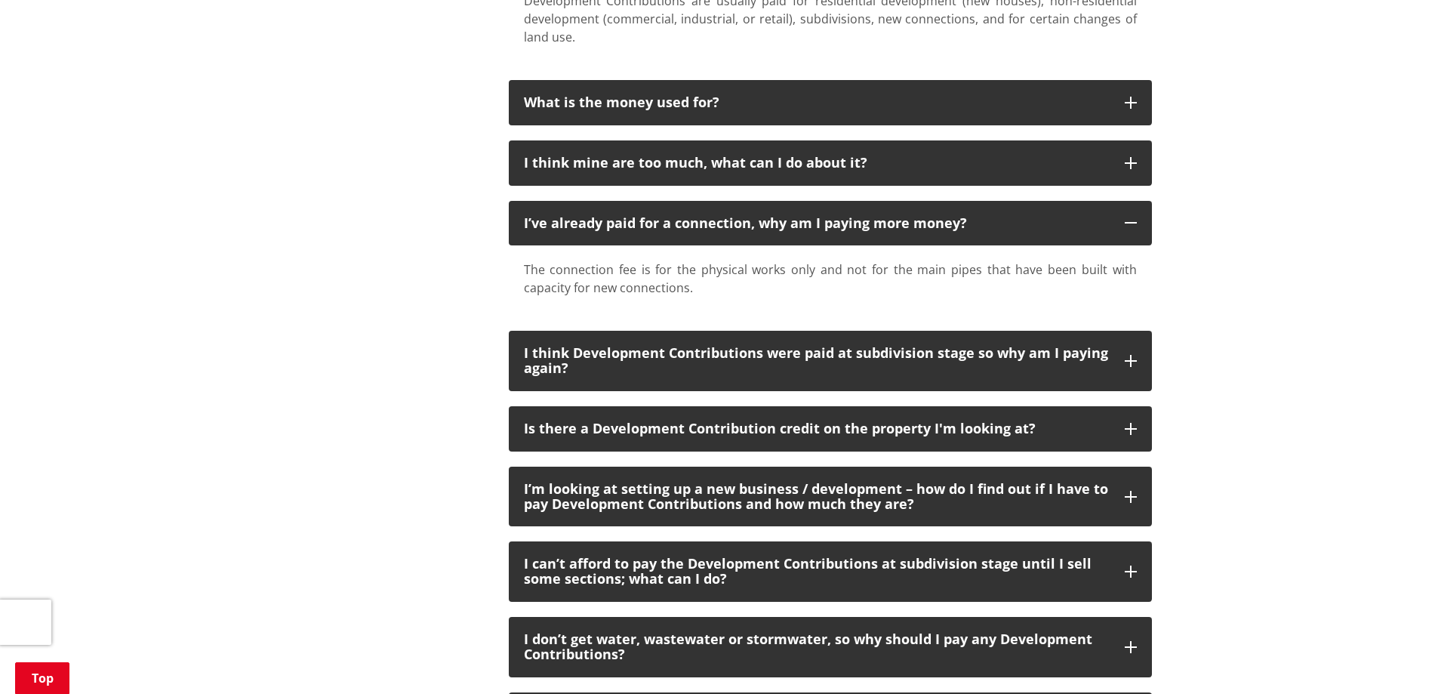
scroll to position [755, 0]
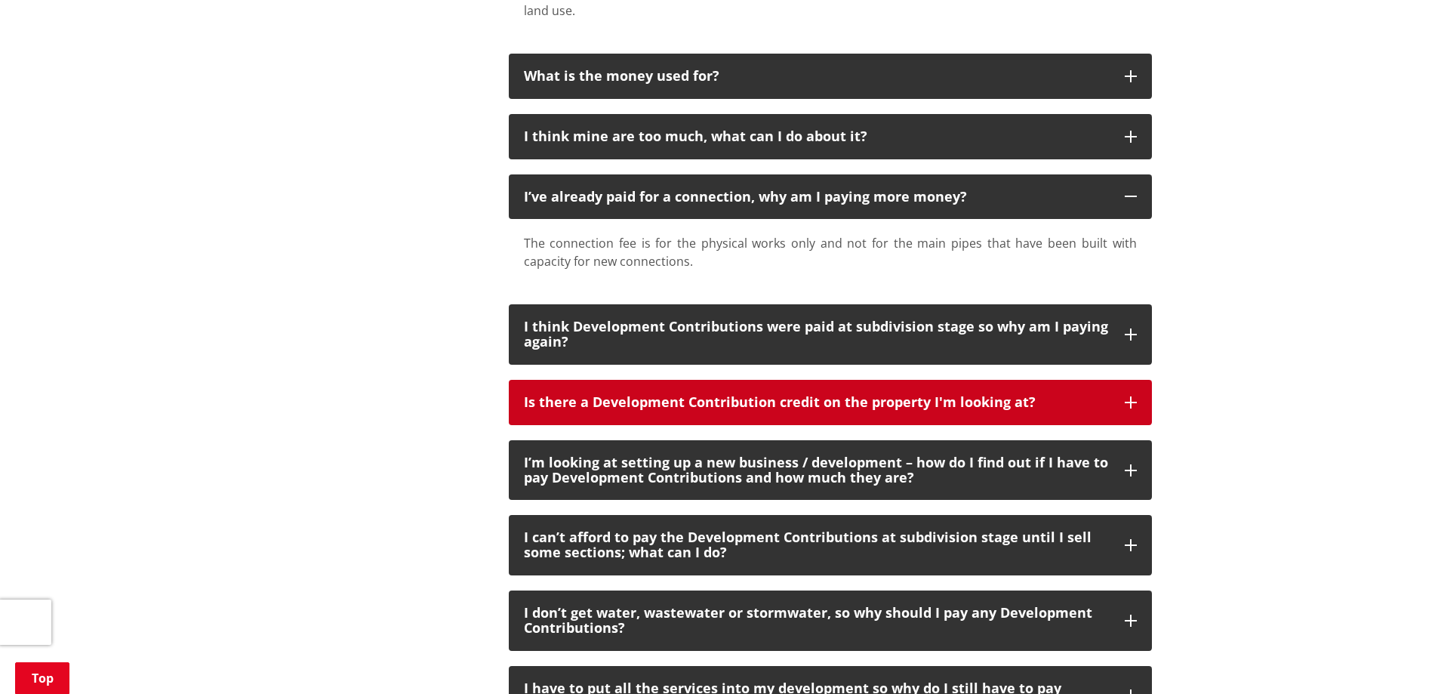
click at [739, 409] on h3 "Is there a Development Contribution credit on the property I'm looking at?" at bounding box center [817, 402] width 586 height 15
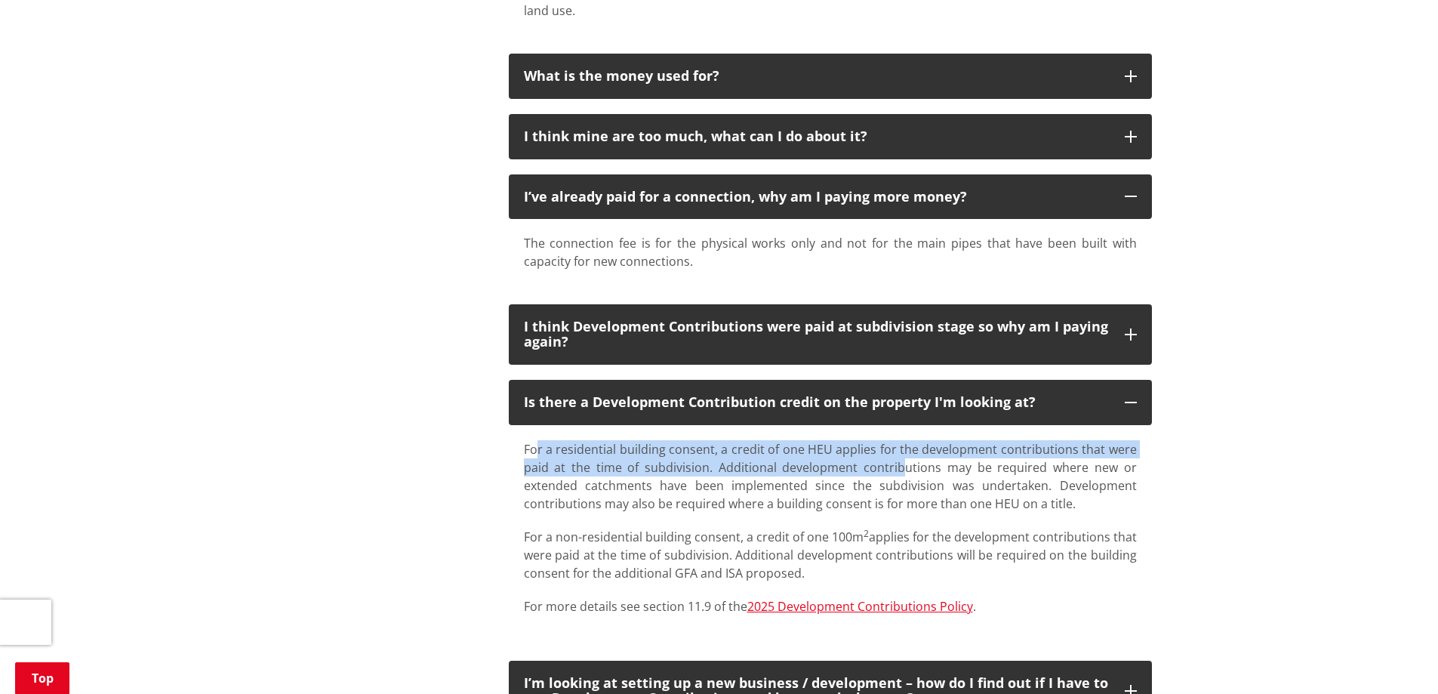
drag, startPoint x: 647, startPoint y: 451, endPoint x: 904, endPoint y: 476, distance: 257.8
click at [904, 476] on p "For a residential building consent, a credit of one HEU applies for the develop…" at bounding box center [830, 476] width 613 height 72
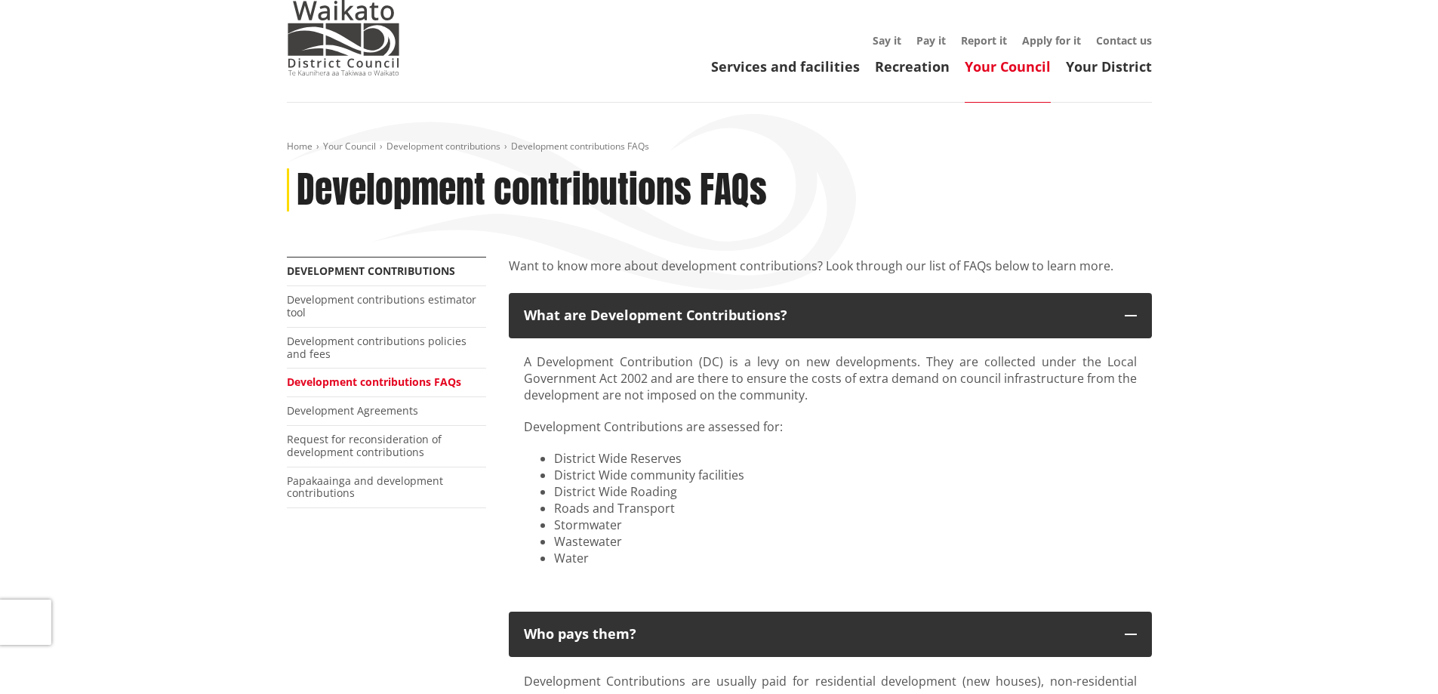
scroll to position [0, 0]
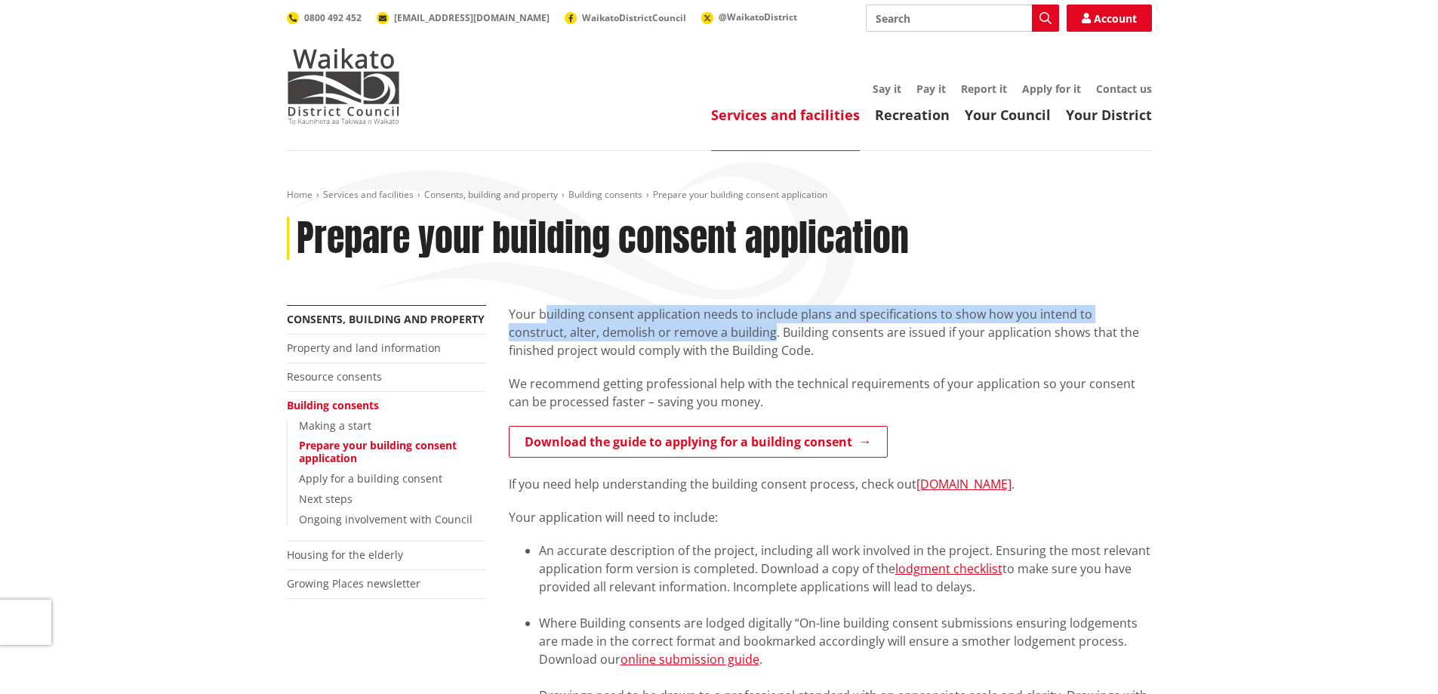
drag, startPoint x: 546, startPoint y: 315, endPoint x: 711, endPoint y: 331, distance: 166.2
click at [711, 331] on p "Your building consent application needs to include plans and specifications to …" at bounding box center [830, 332] width 643 height 54
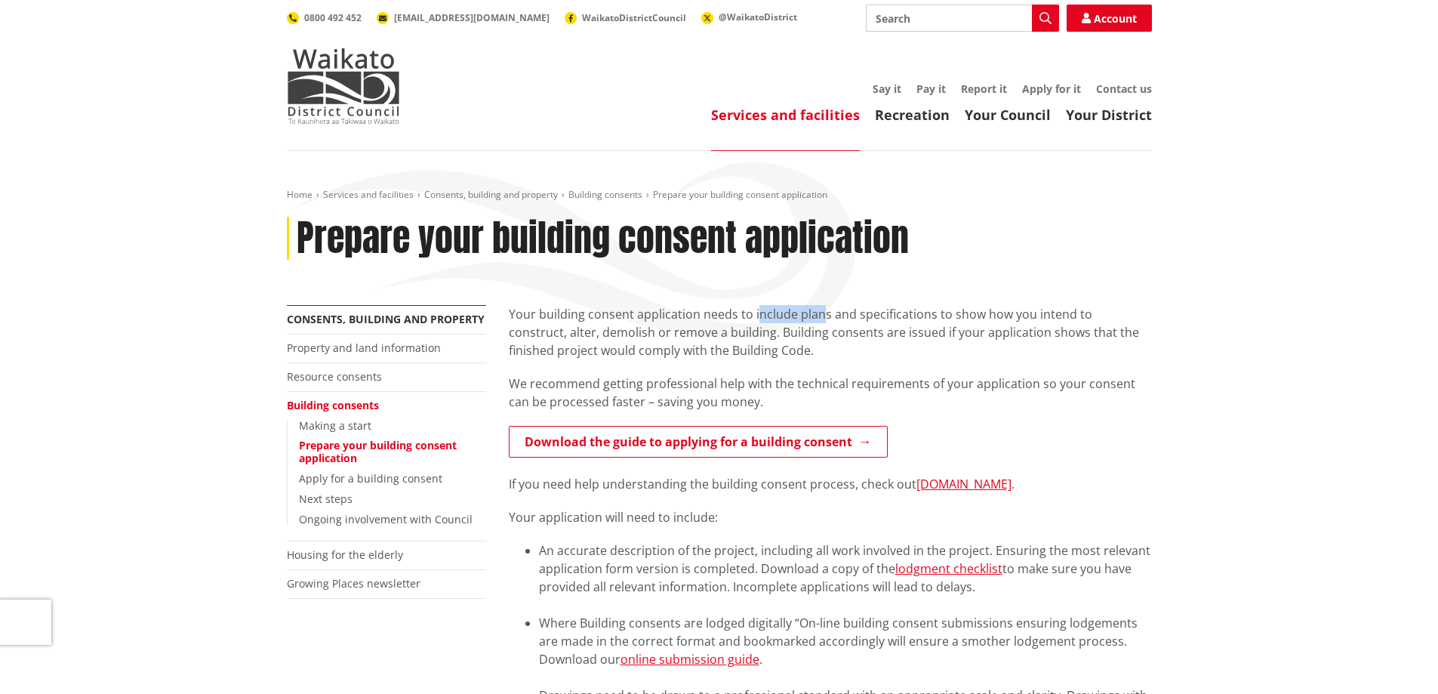
drag, startPoint x: 757, startPoint y: 314, endPoint x: 818, endPoint y: 321, distance: 61.5
click at [818, 321] on p "Your building consent application needs to include plans and specifications to …" at bounding box center [830, 332] width 643 height 54
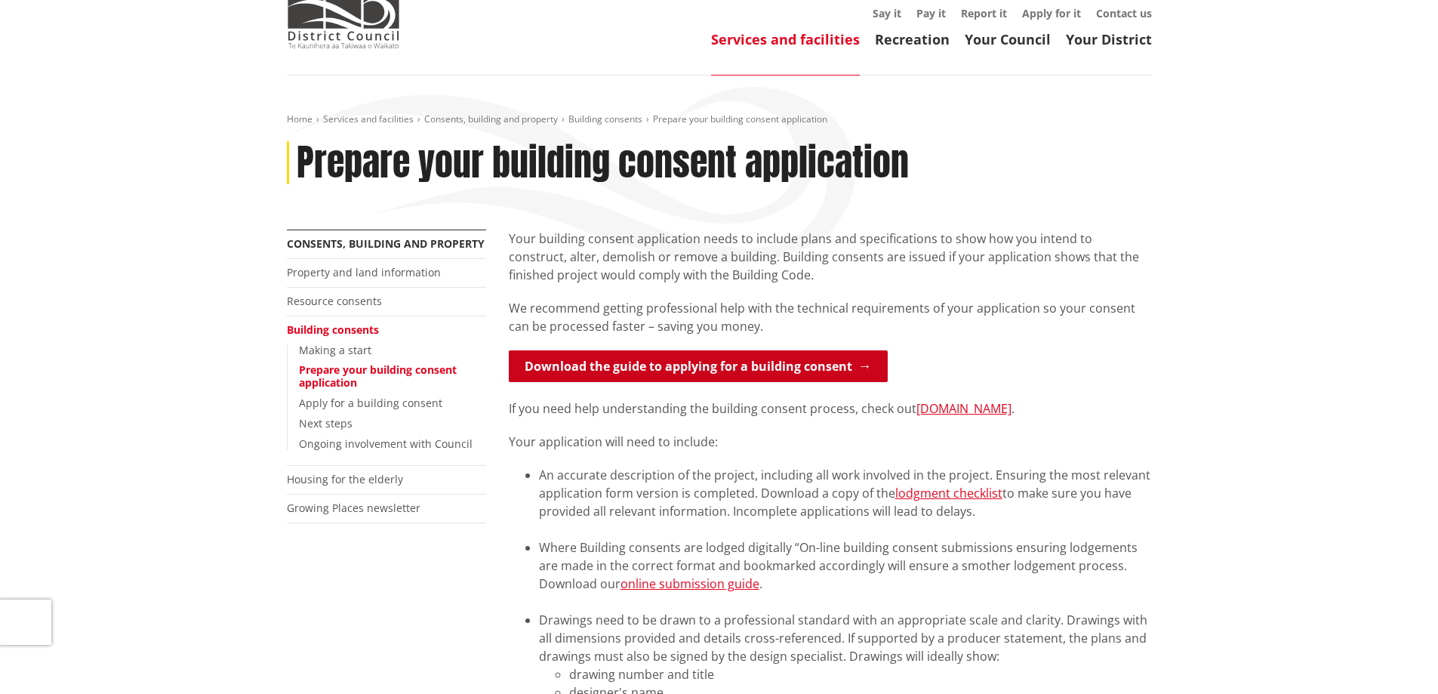
click at [772, 360] on link "Download the guide to applying for a building consent" at bounding box center [698, 366] width 379 height 32
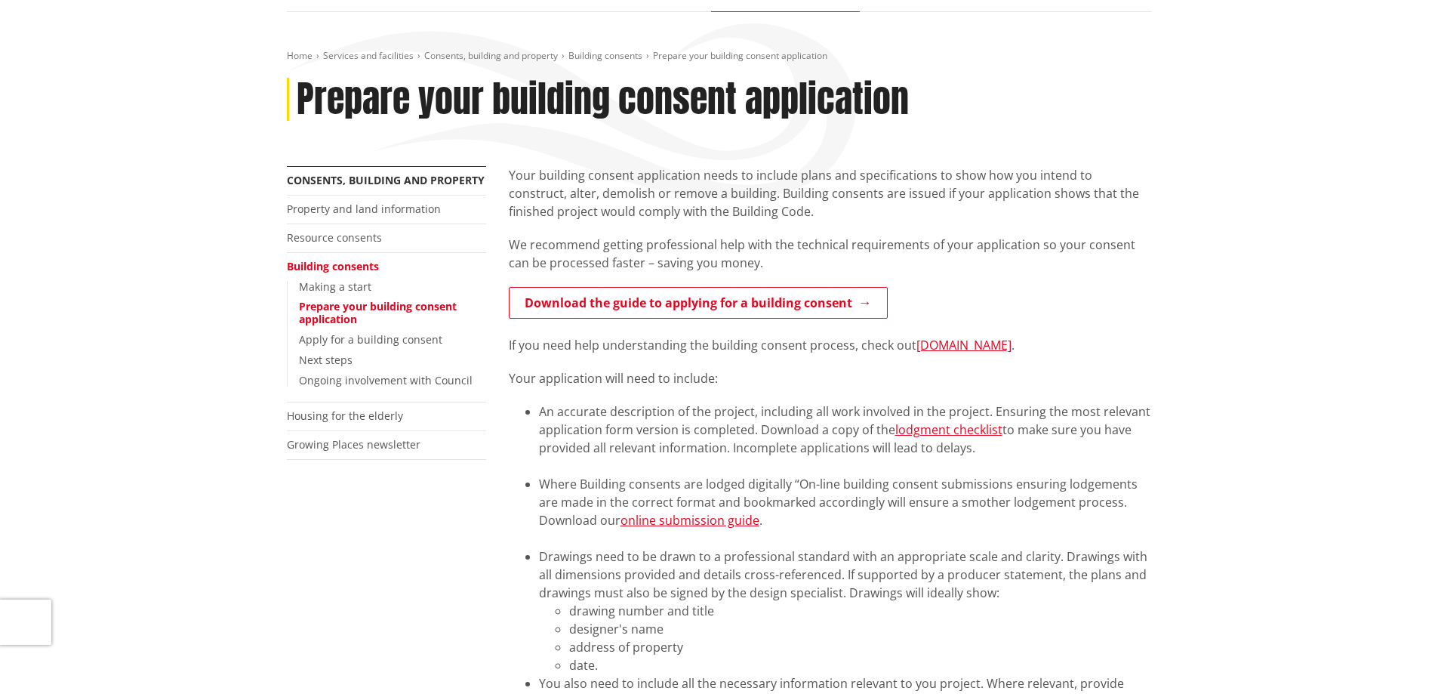
scroll to position [226, 0]
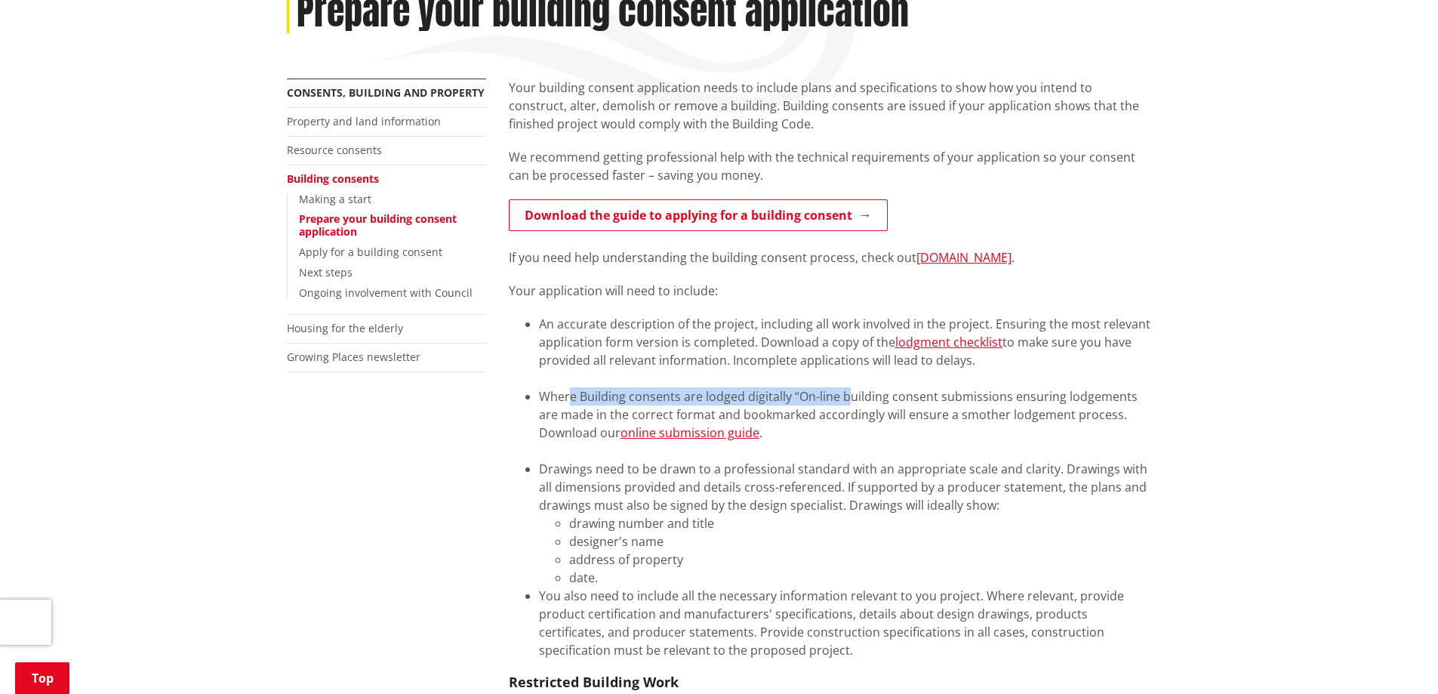
drag, startPoint x: 571, startPoint y: 400, endPoint x: 850, endPoint y: 391, distance: 278.7
click at [850, 391] on li "Where Building consents are lodged digitally “On-line building consent submissi…" at bounding box center [845, 423] width 613 height 72
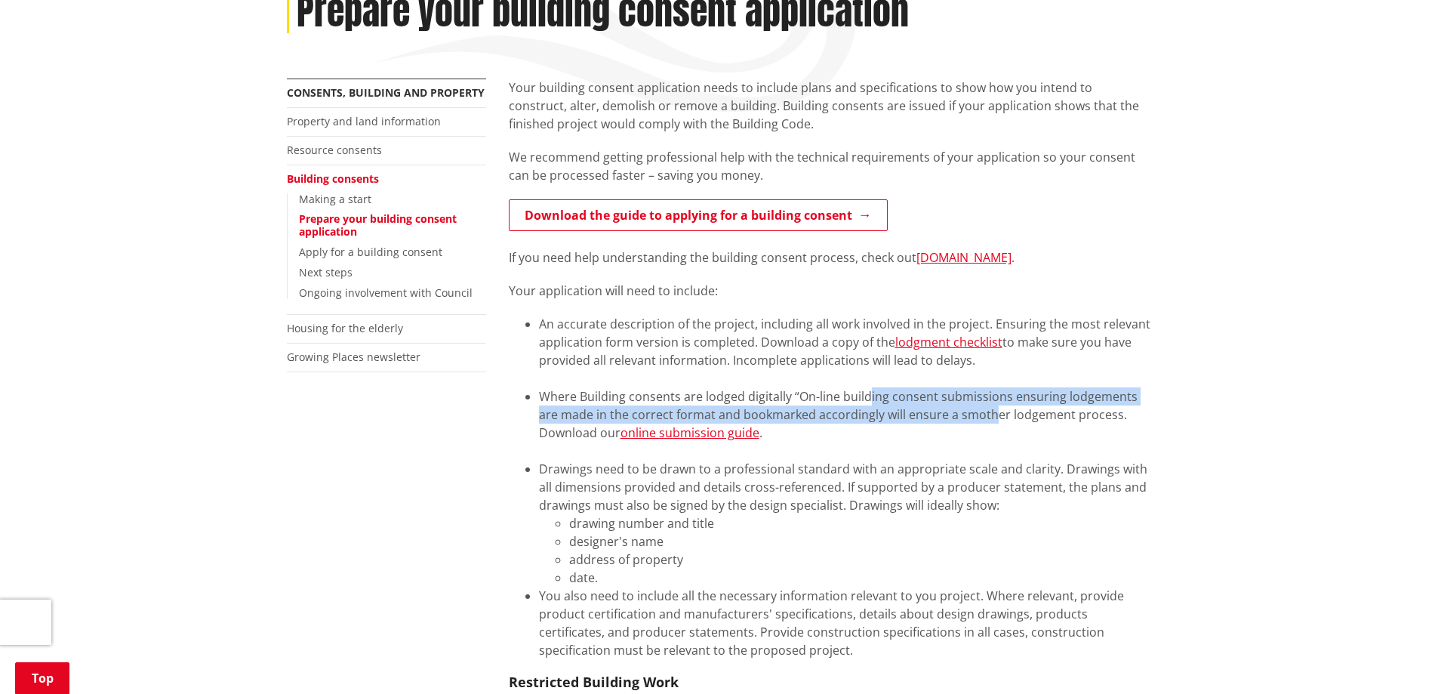
drag, startPoint x: 967, startPoint y: 409, endPoint x: 970, endPoint y: 420, distance: 11.0
click at [970, 420] on li "Where Building consents are lodged digitally “On-line building consent submissi…" at bounding box center [845, 423] width 613 height 72
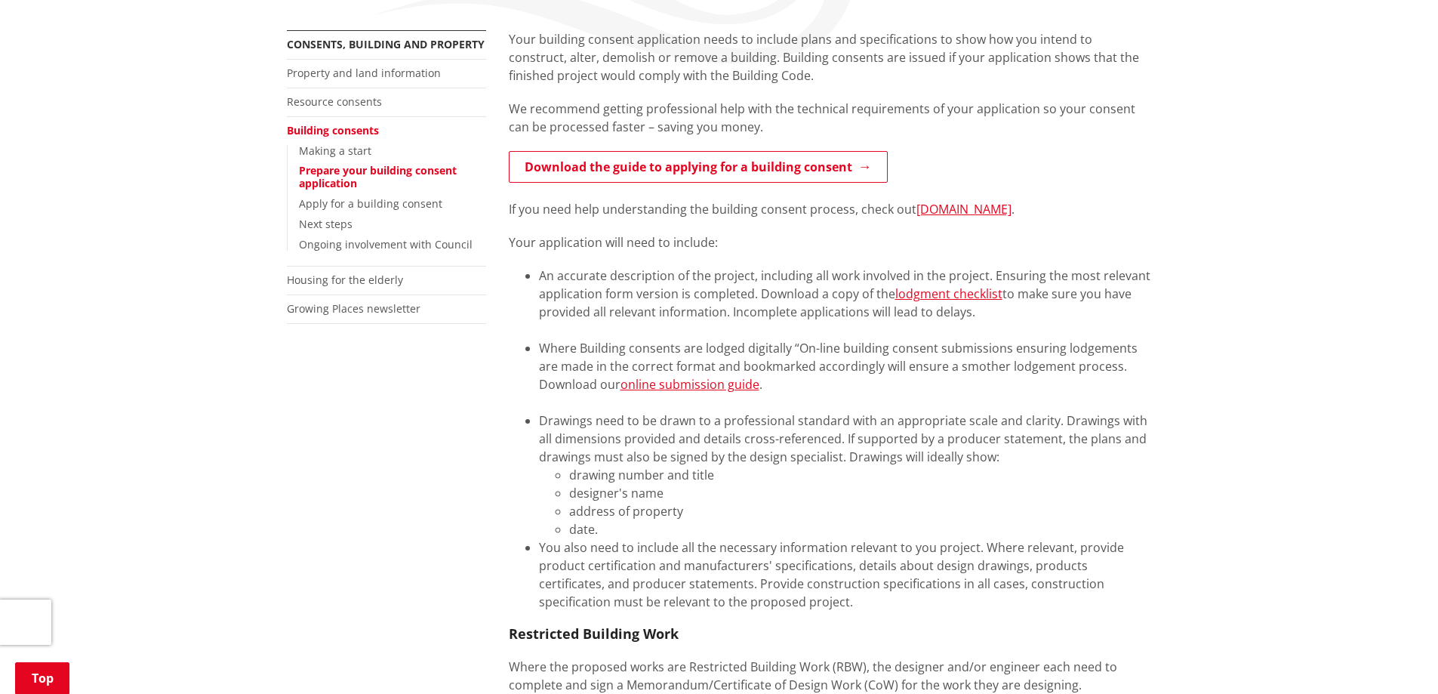
scroll to position [302, 0]
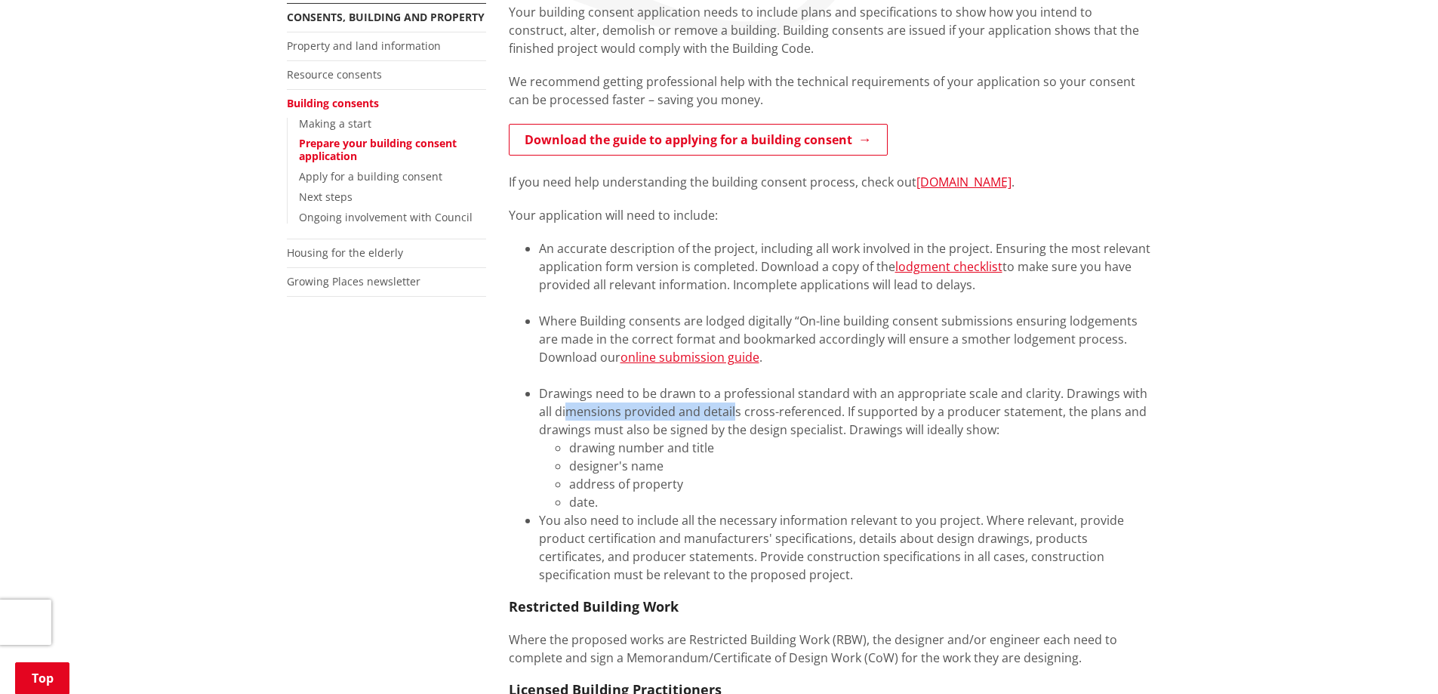
drag, startPoint x: 571, startPoint y: 404, endPoint x: 734, endPoint y: 407, distance: 162.3
click at [734, 407] on li "Drawings need to be drawn to a professional standard with an appropriate scale …" at bounding box center [845, 447] width 613 height 127
click at [734, 408] on li "Drawings need to be drawn to a professional standard with an appropriate scale …" at bounding box center [845, 447] width 613 height 127
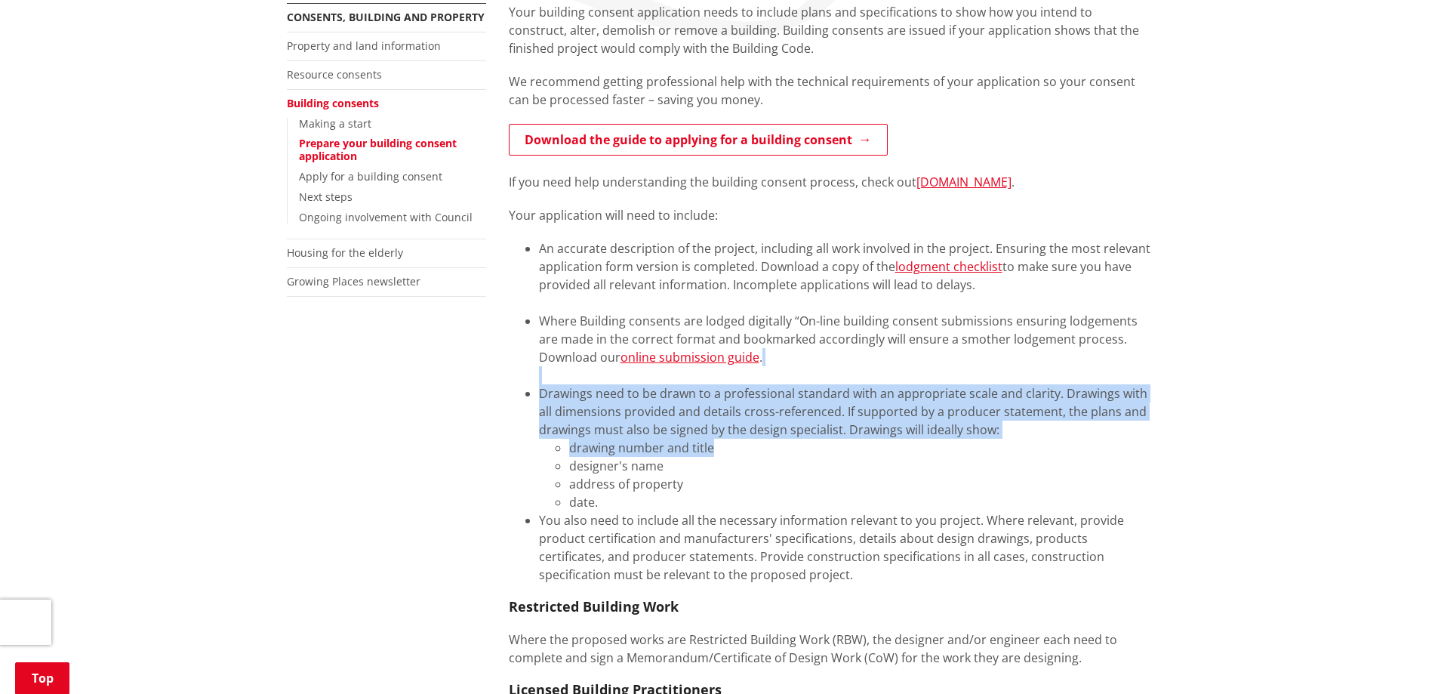
drag, startPoint x: 682, startPoint y: 383, endPoint x: 1085, endPoint y: 441, distance: 407.3
click at [1085, 441] on ul "An accurate description of the project, including all work involved in the proj…" at bounding box center [830, 411] width 643 height 344
click at [1085, 441] on li "drawing number and title" at bounding box center [860, 448] width 583 height 18
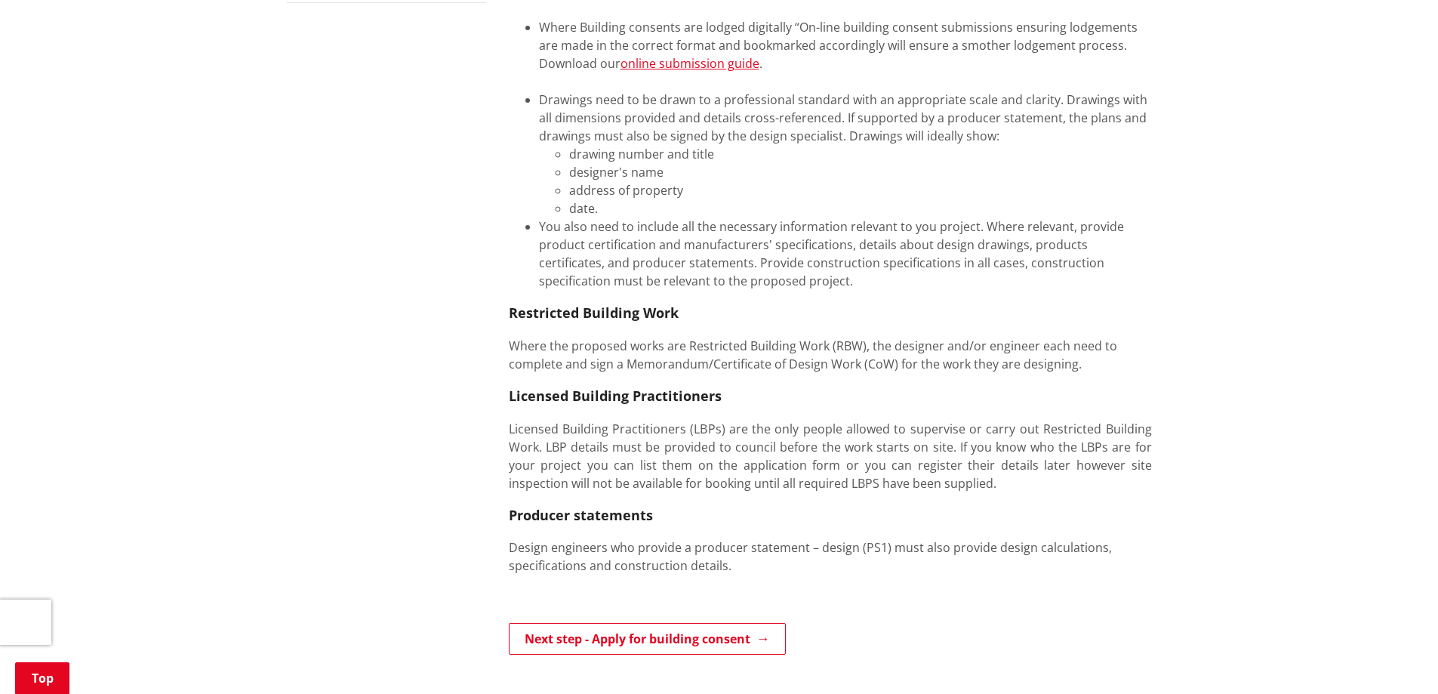
scroll to position [604, 0]
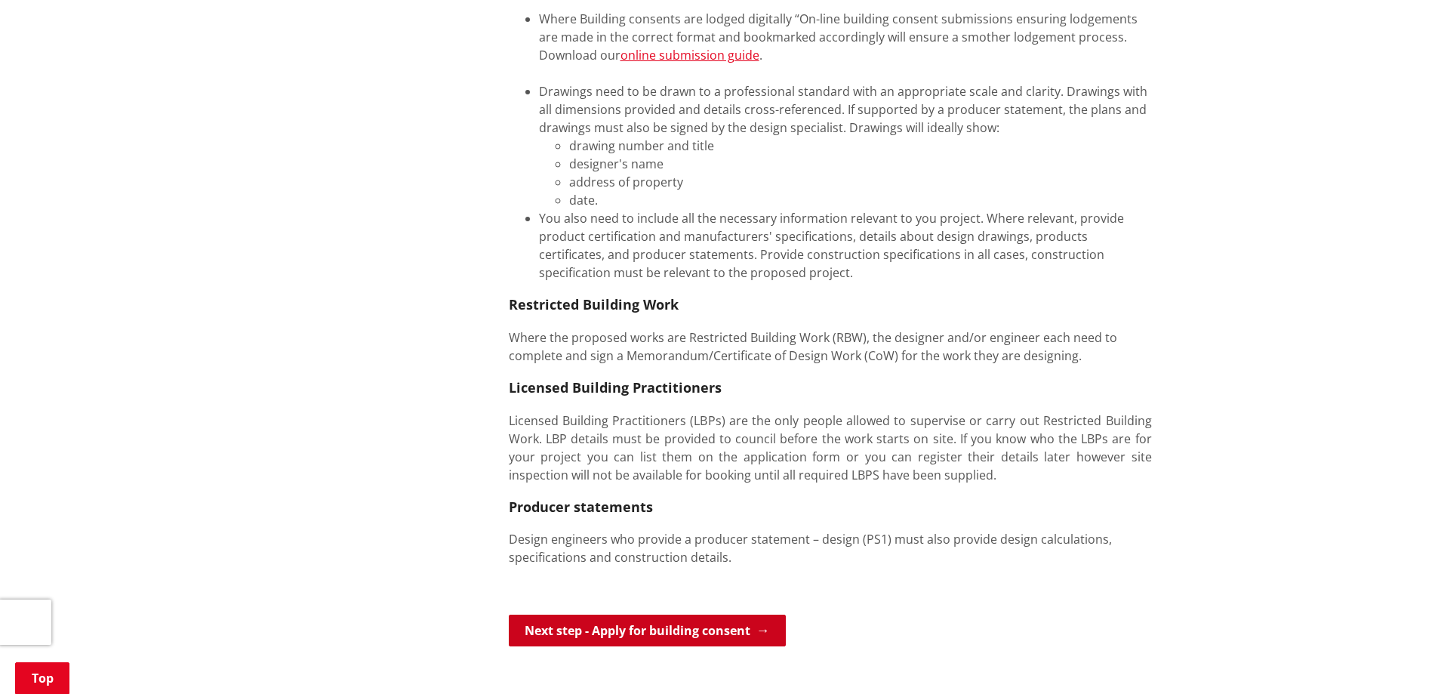
click at [705, 628] on link "Next step - Apply for building consent" at bounding box center [647, 631] width 277 height 32
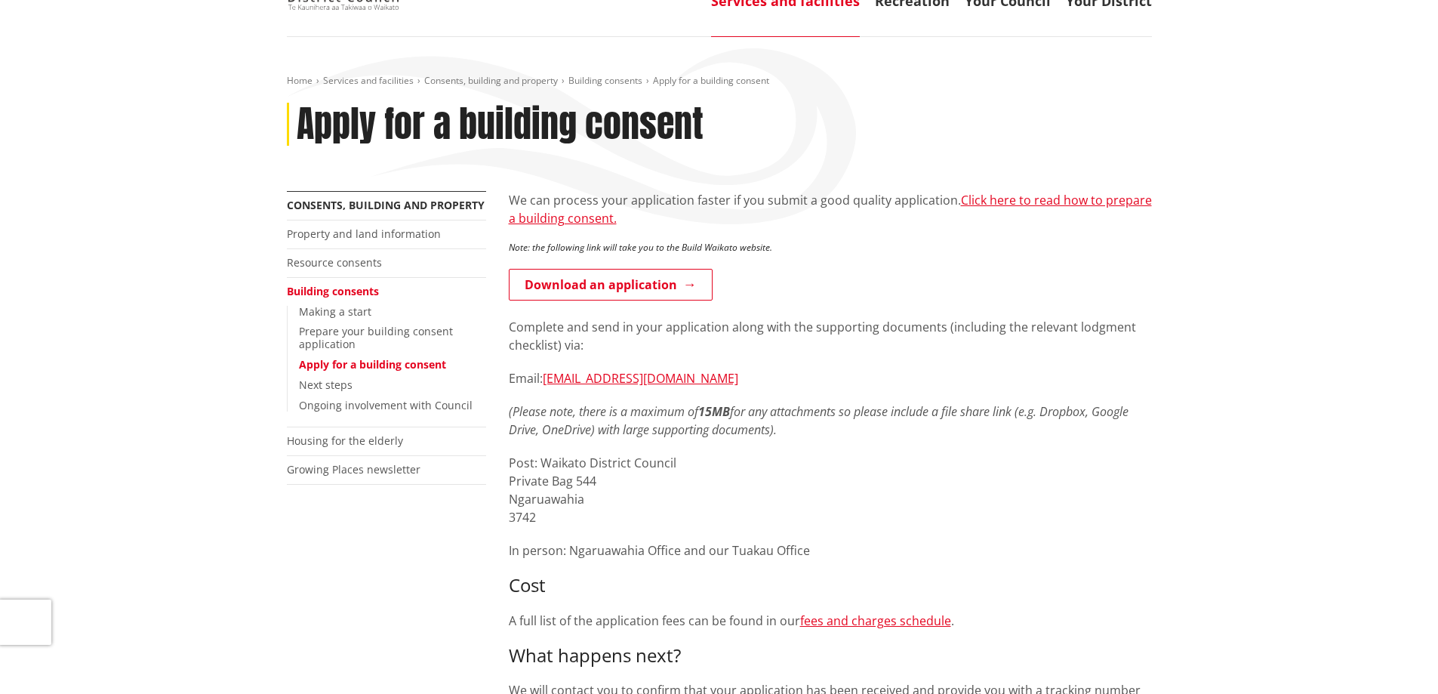
scroll to position [151, 0]
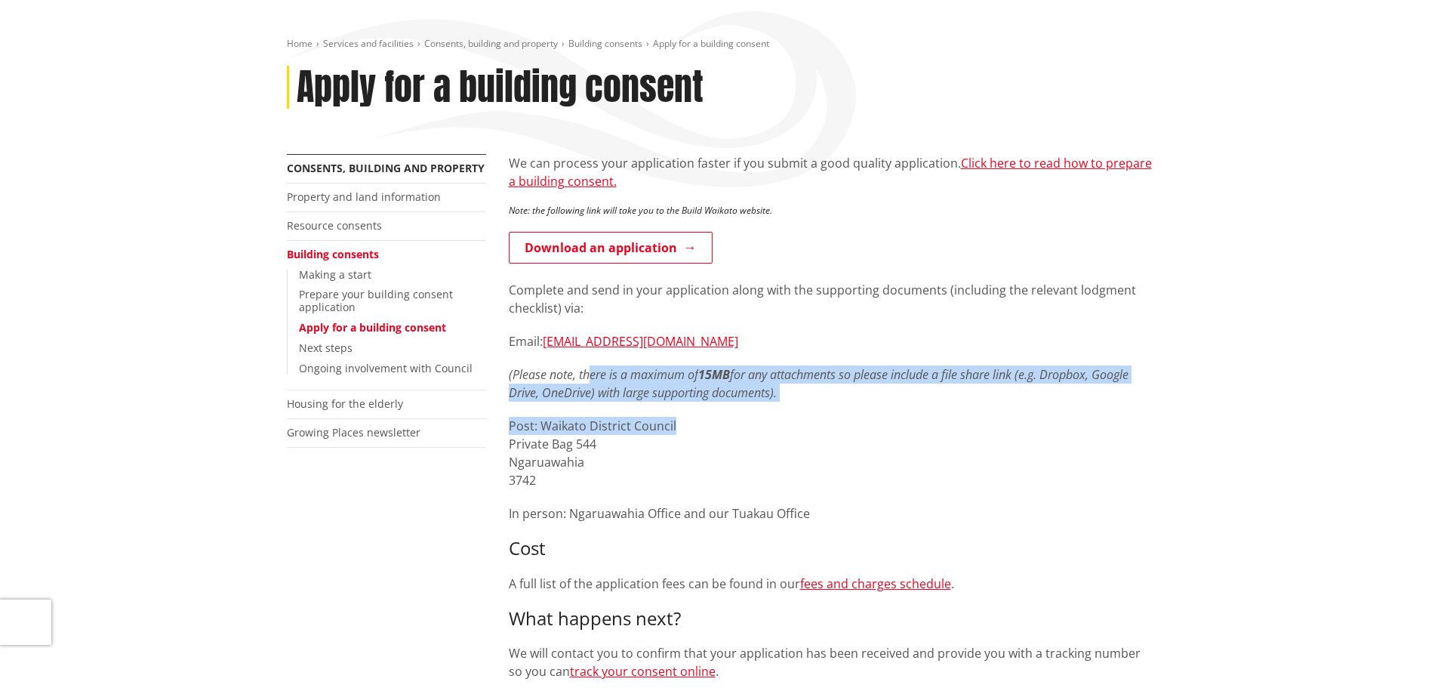
drag, startPoint x: 592, startPoint y: 376, endPoint x: 827, endPoint y: 405, distance: 236.5
click at [827, 405] on div "We can process your application faster if you submit a good quality application…" at bounding box center [830, 459] width 643 height 611
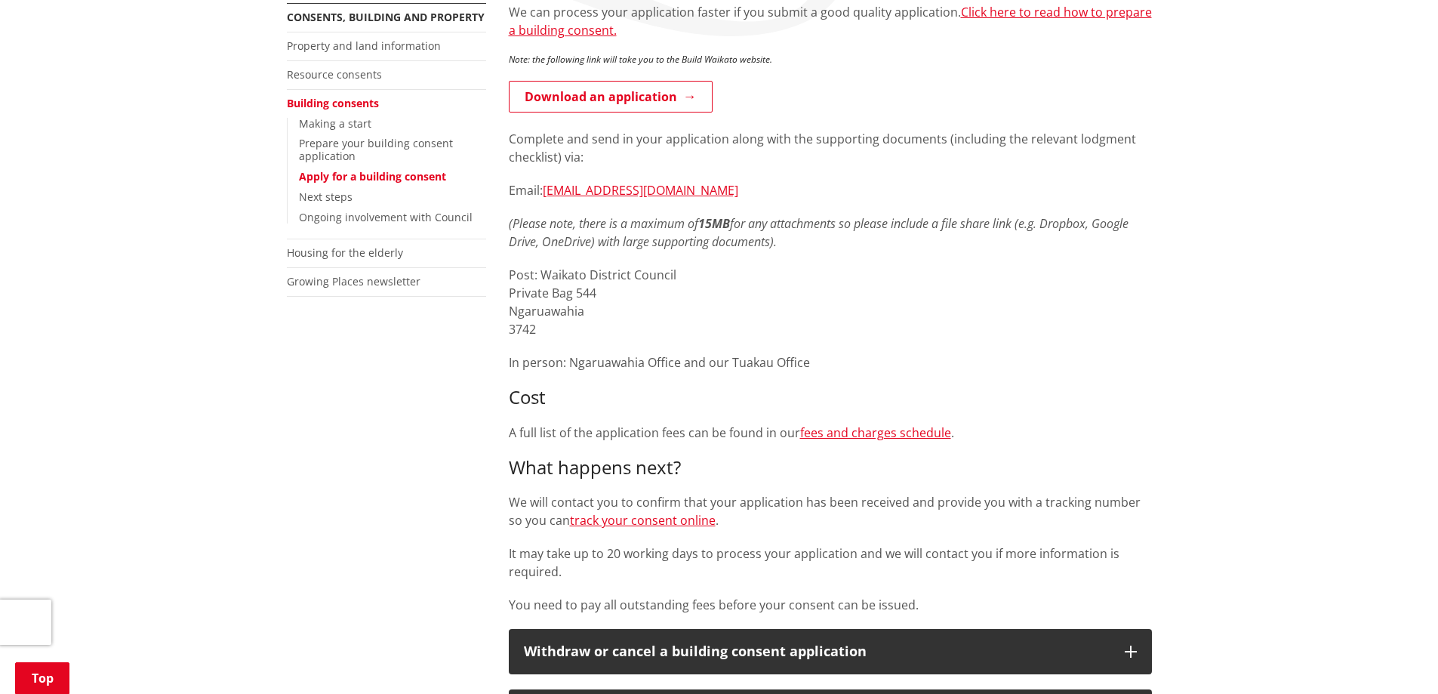
scroll to position [377, 0]
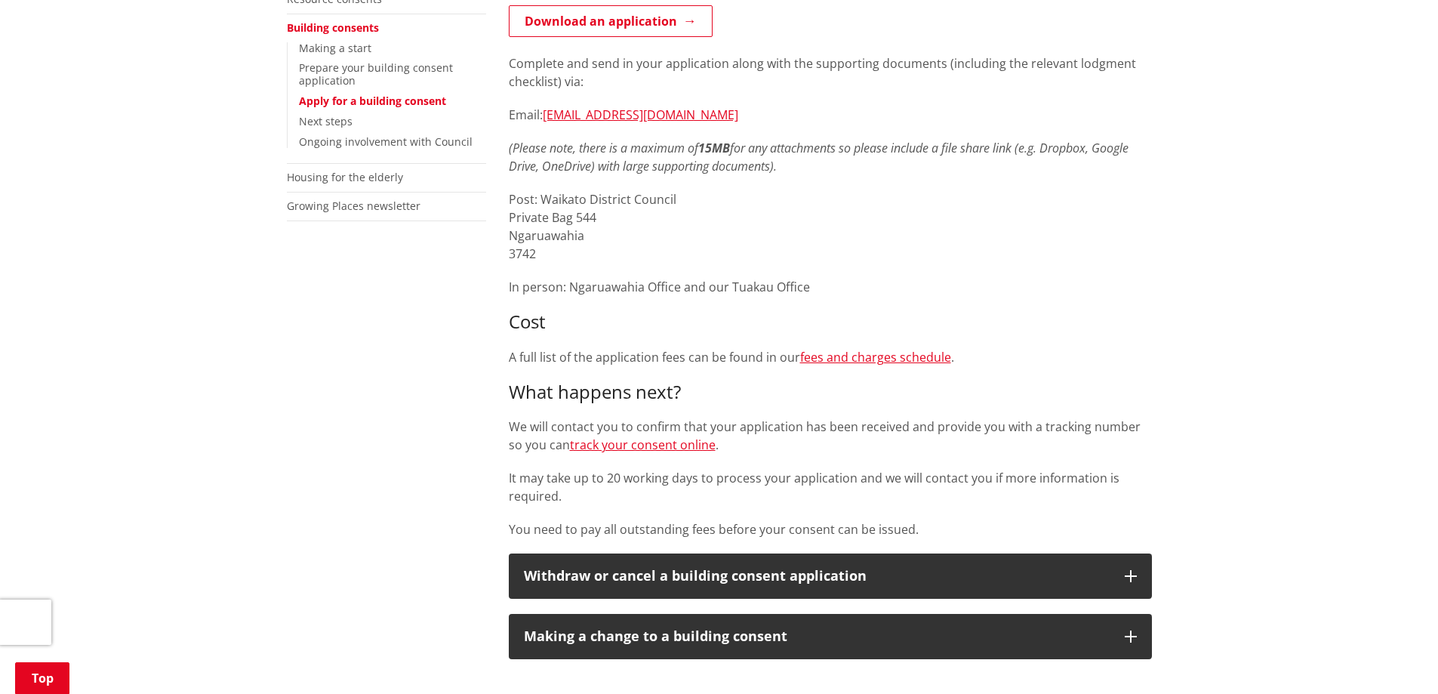
drag, startPoint x: 505, startPoint y: 426, endPoint x: 938, endPoint y: 442, distance: 433.7
click at [938, 442] on div "We can process your application faster if you submit a good quality application…" at bounding box center [831, 408] width 666 height 960
click at [938, 442] on p "We will contact you to confirm that your application has been received and prov…" at bounding box center [830, 435] width 643 height 36
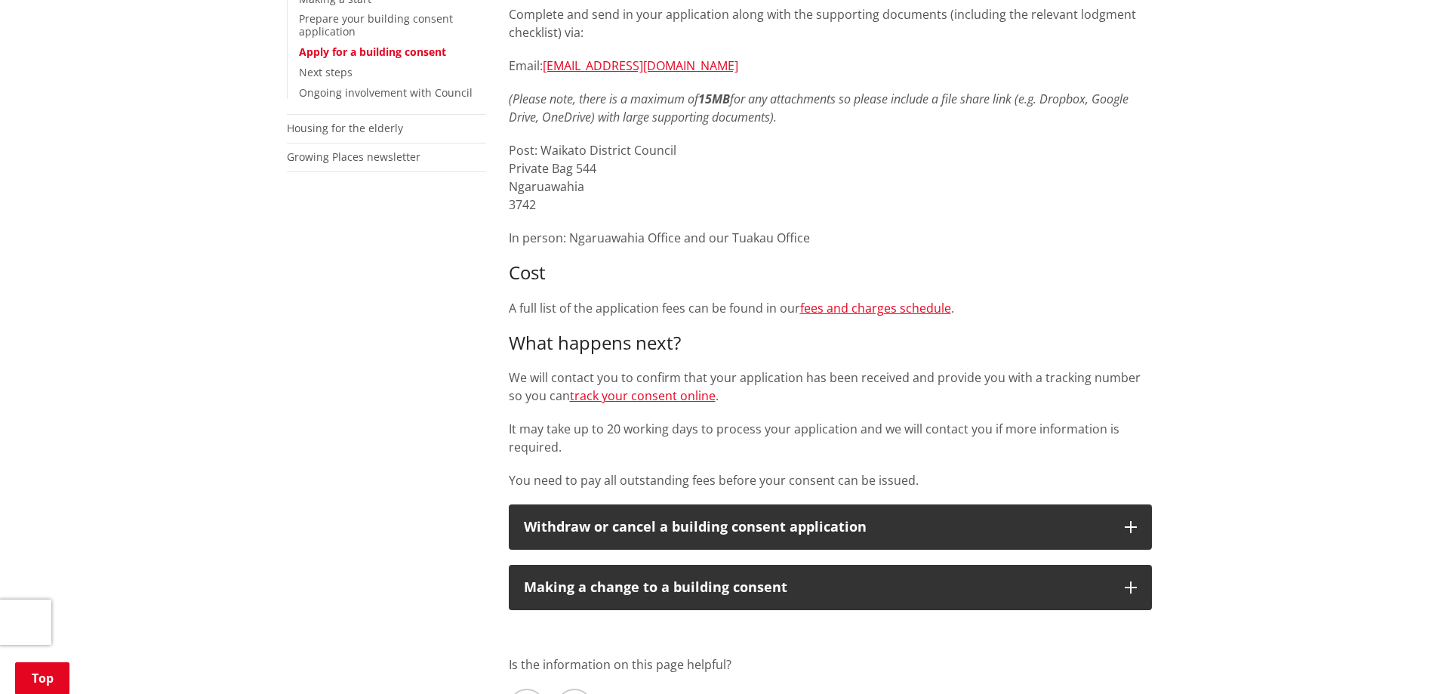
scroll to position [453, 0]
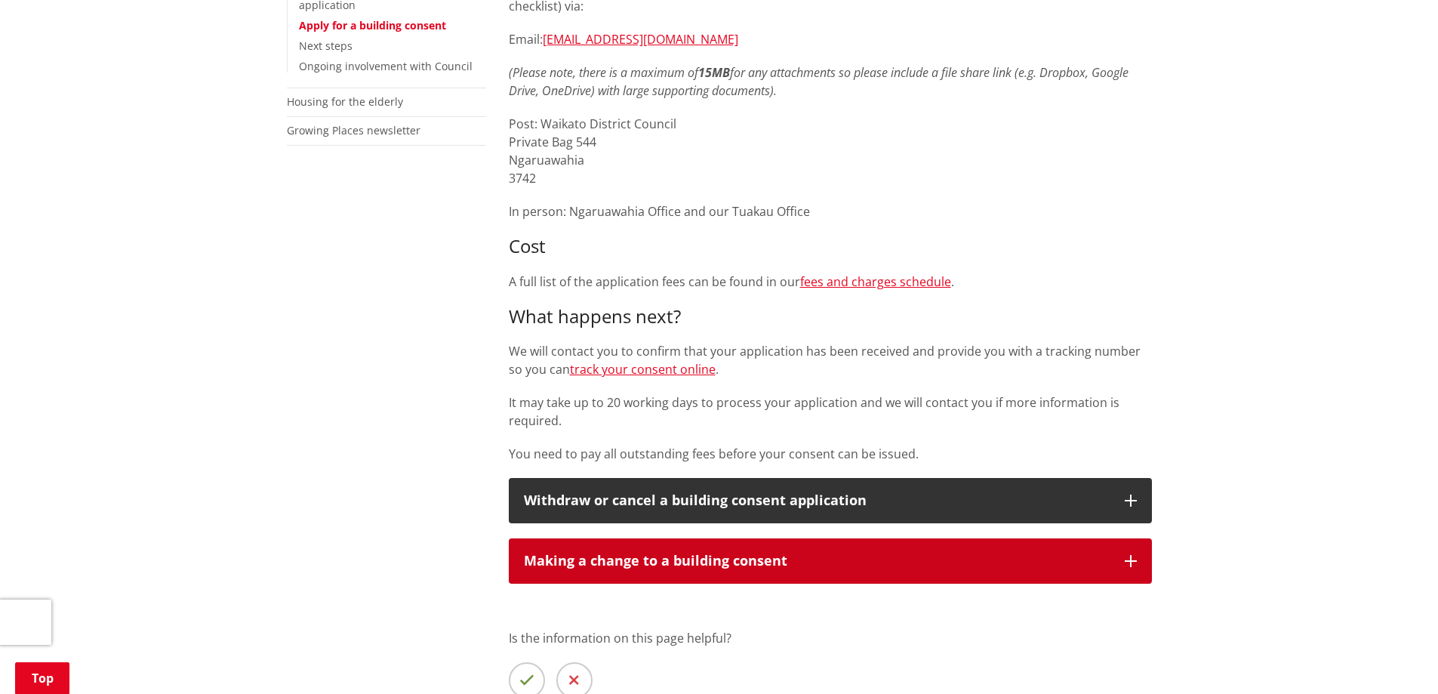
click at [854, 560] on div "Making a change to a building consent" at bounding box center [817, 560] width 586 height 15
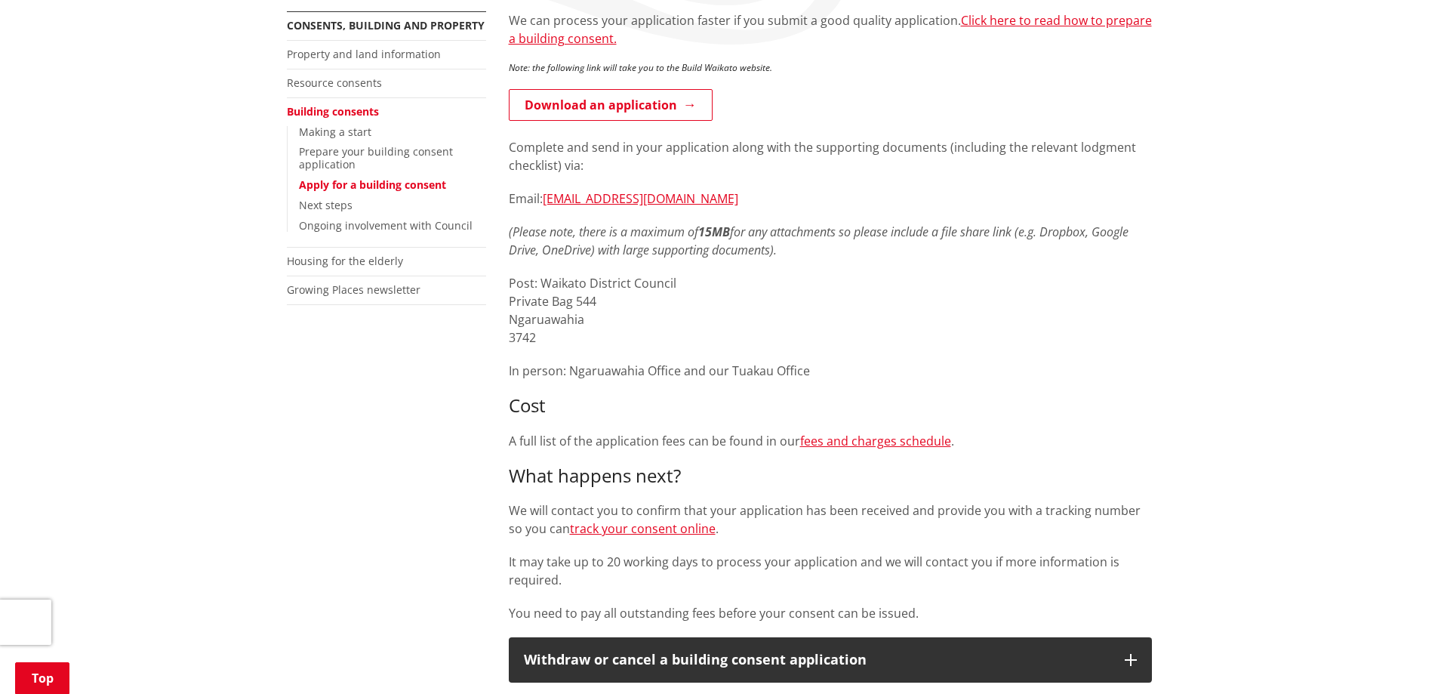
scroll to position [75, 0]
